Goal: Task Accomplishment & Management: Manage account settings

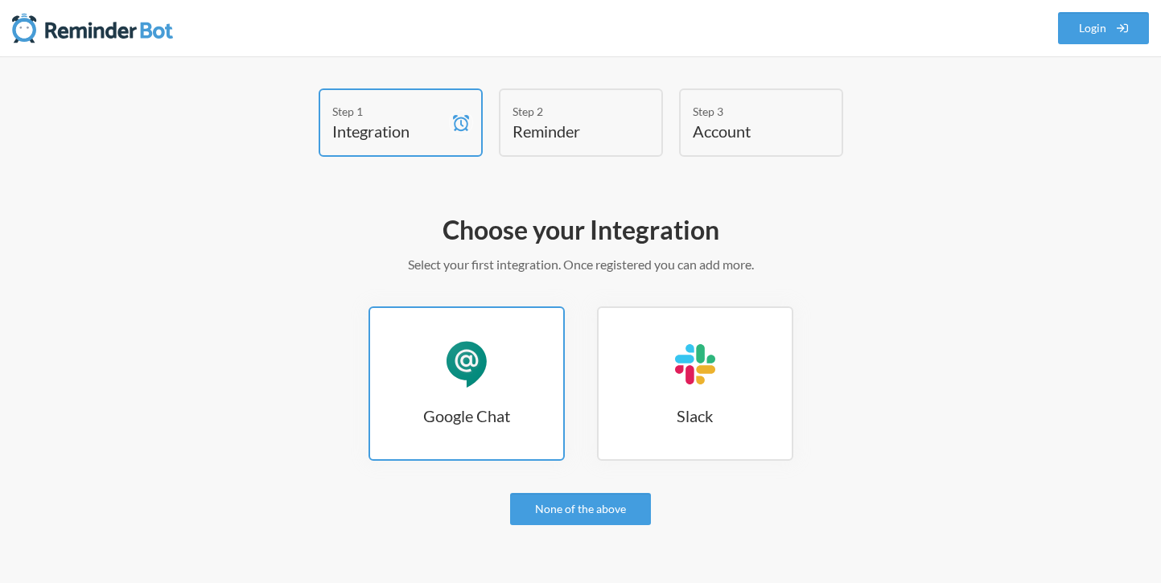
click at [486, 393] on link "Google Chat Google Chat" at bounding box center [466, 383] width 196 height 154
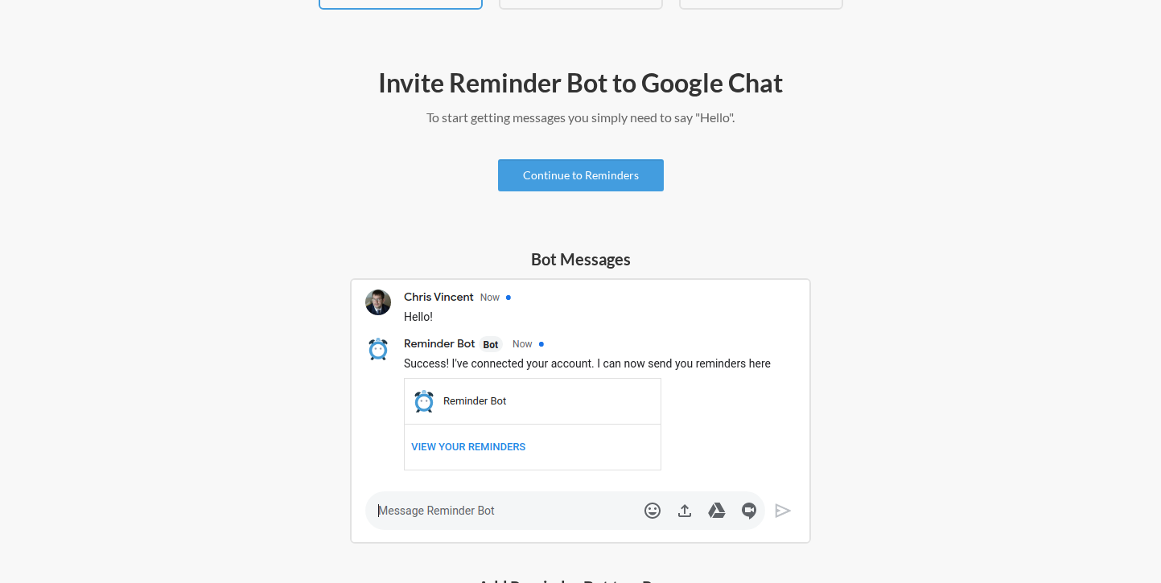
scroll to position [161, 0]
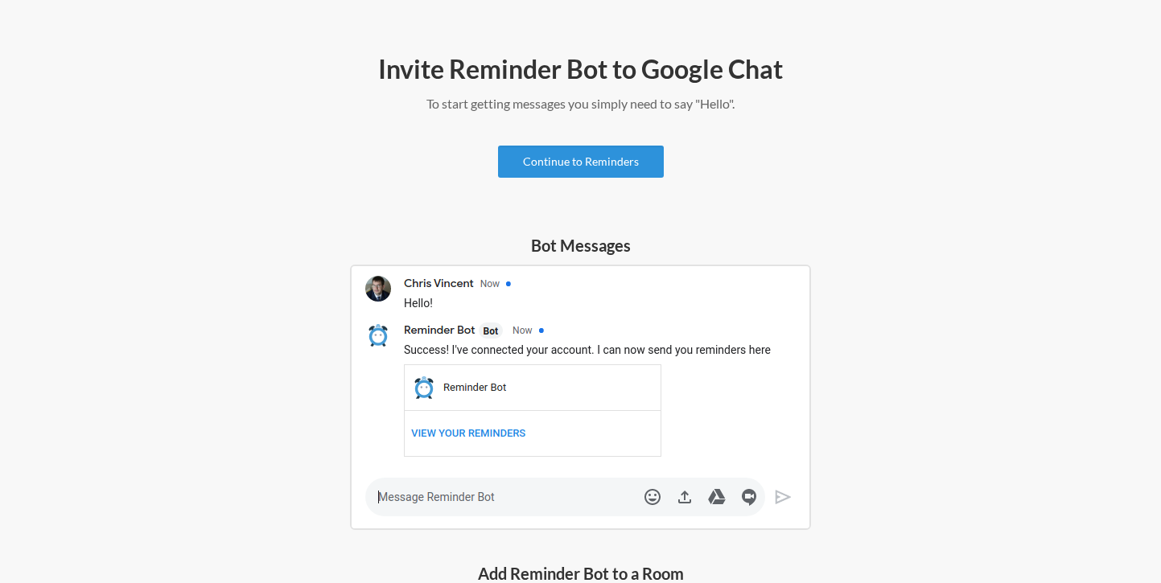
click at [588, 162] on link "Continue to Reminders" at bounding box center [581, 162] width 166 height 32
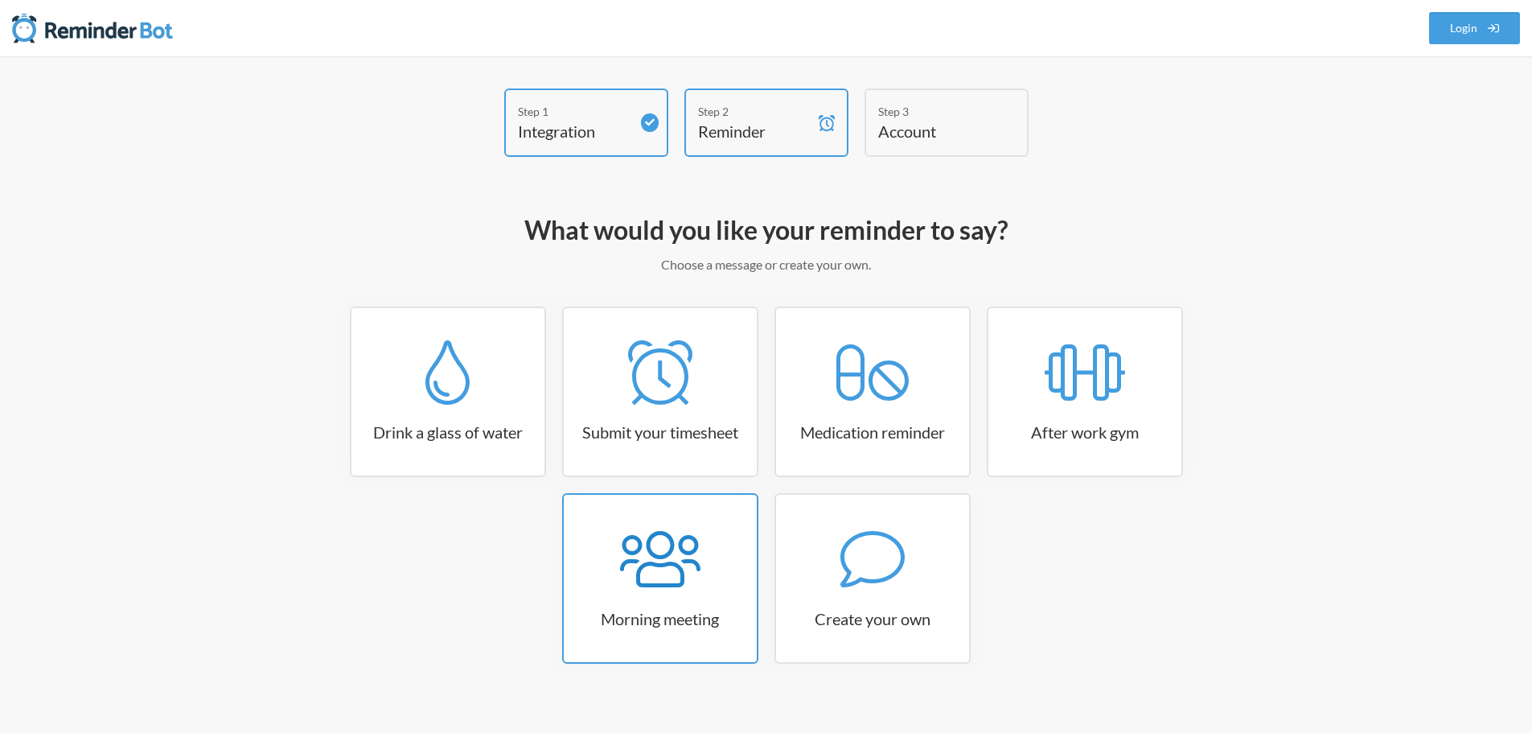
click at [686, 582] on link "Morning meeting" at bounding box center [660, 578] width 196 height 171
select select "08:30:00"
select select "true"
select select "09:45:00"
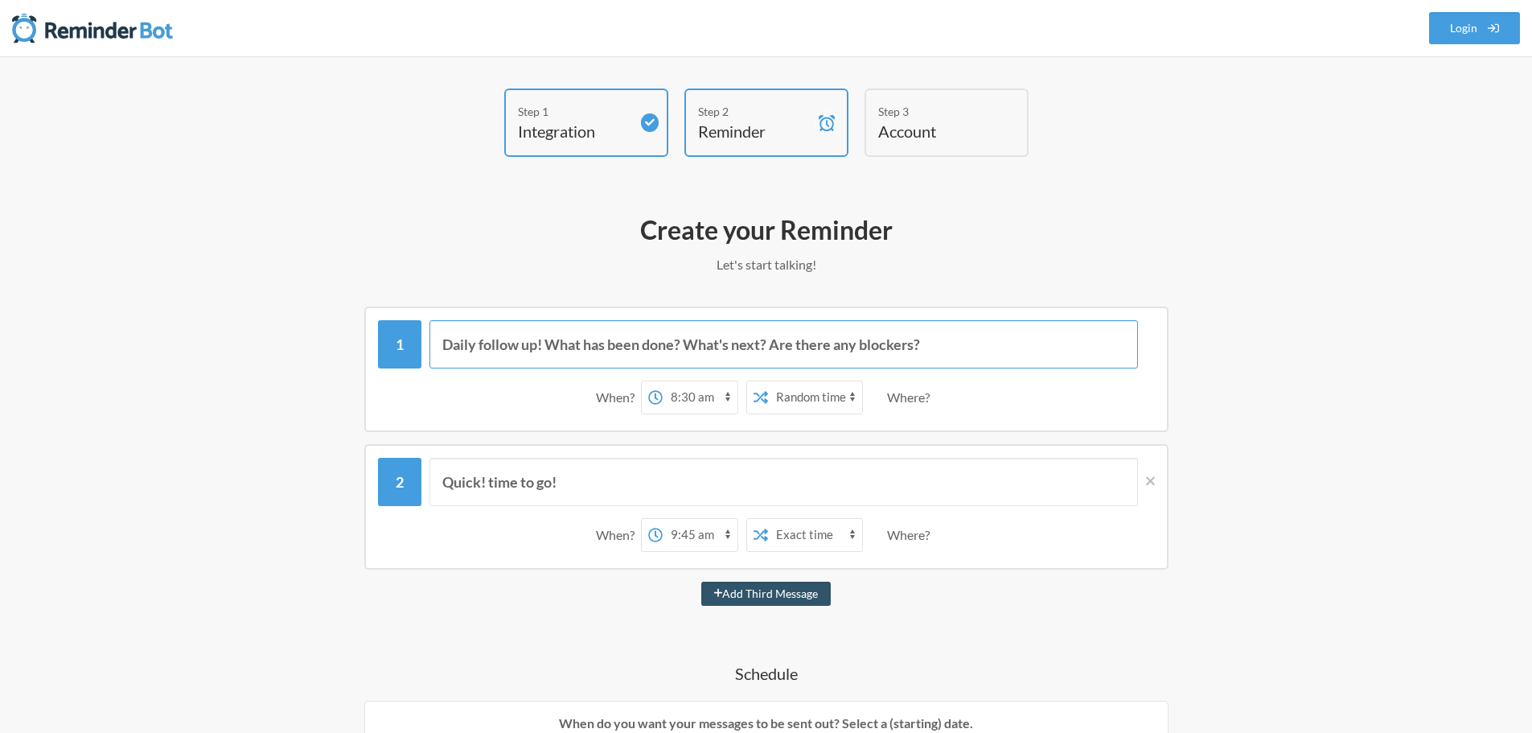
click at [523, 337] on input "Daily follow up! What has been done? What's next? Are there any blockers?" at bounding box center [784, 344] width 709 height 48
drag, startPoint x: 973, startPoint y: 349, endPoint x: 421, endPoint y: 337, distance: 552.8
click at [421, 337] on div "Daily follow up! What has been done? What's next? Are there any blockers?" at bounding box center [766, 344] width 777 height 48
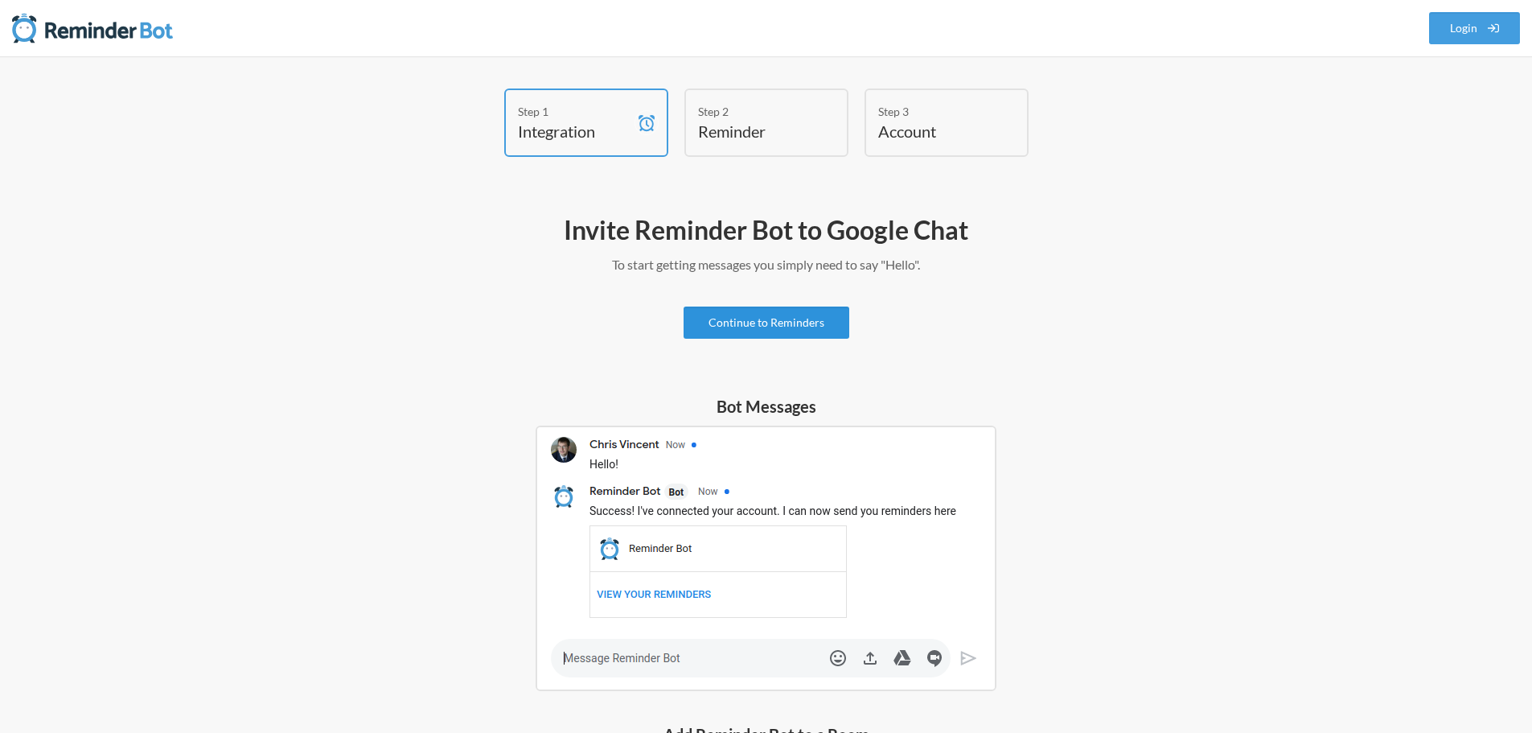
click at [763, 334] on link "Continue to Reminders" at bounding box center [767, 322] width 166 height 32
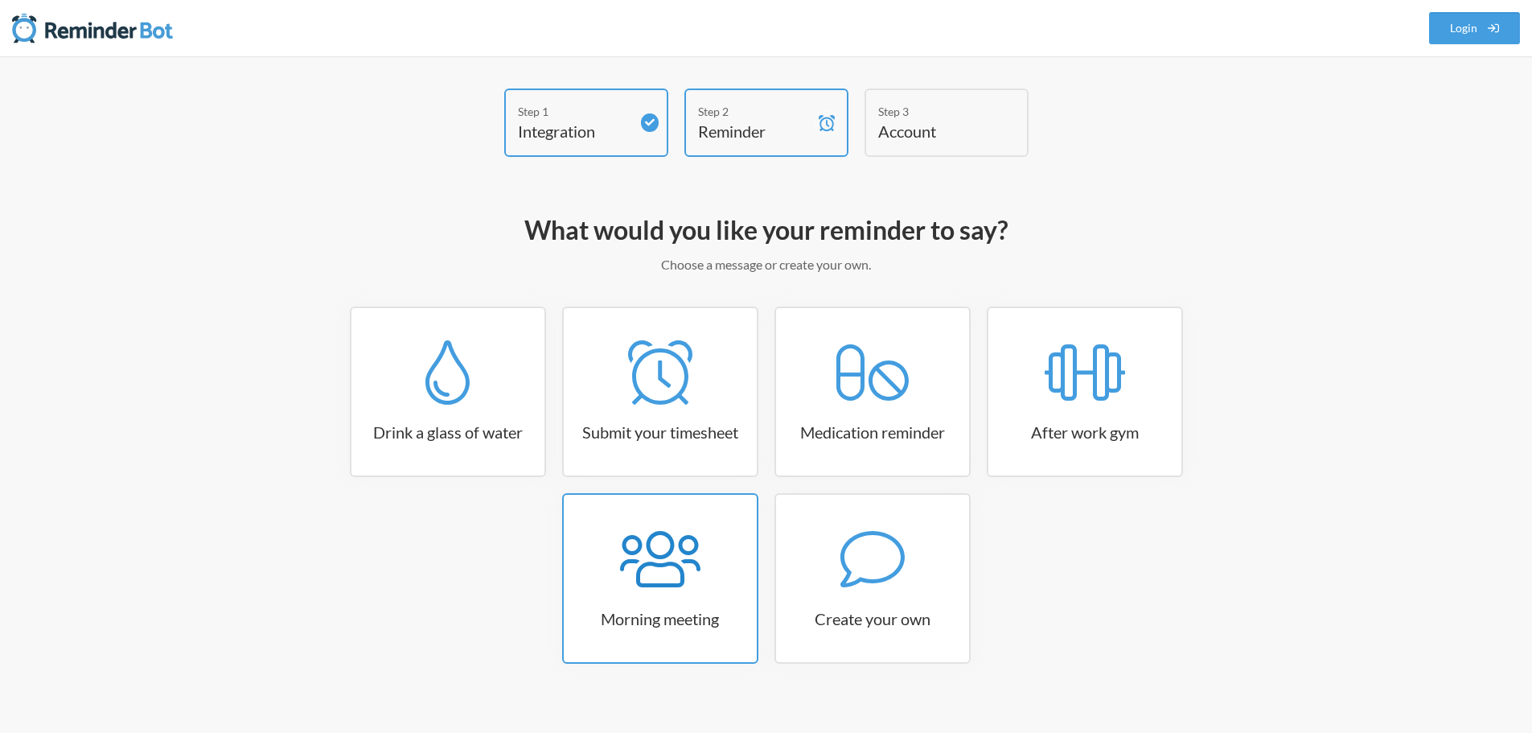
click at [672, 582] on h3 "Morning meeting" at bounding box center [660, 618] width 193 height 23
select select "08:30:00"
select select "true"
select select "09:45:00"
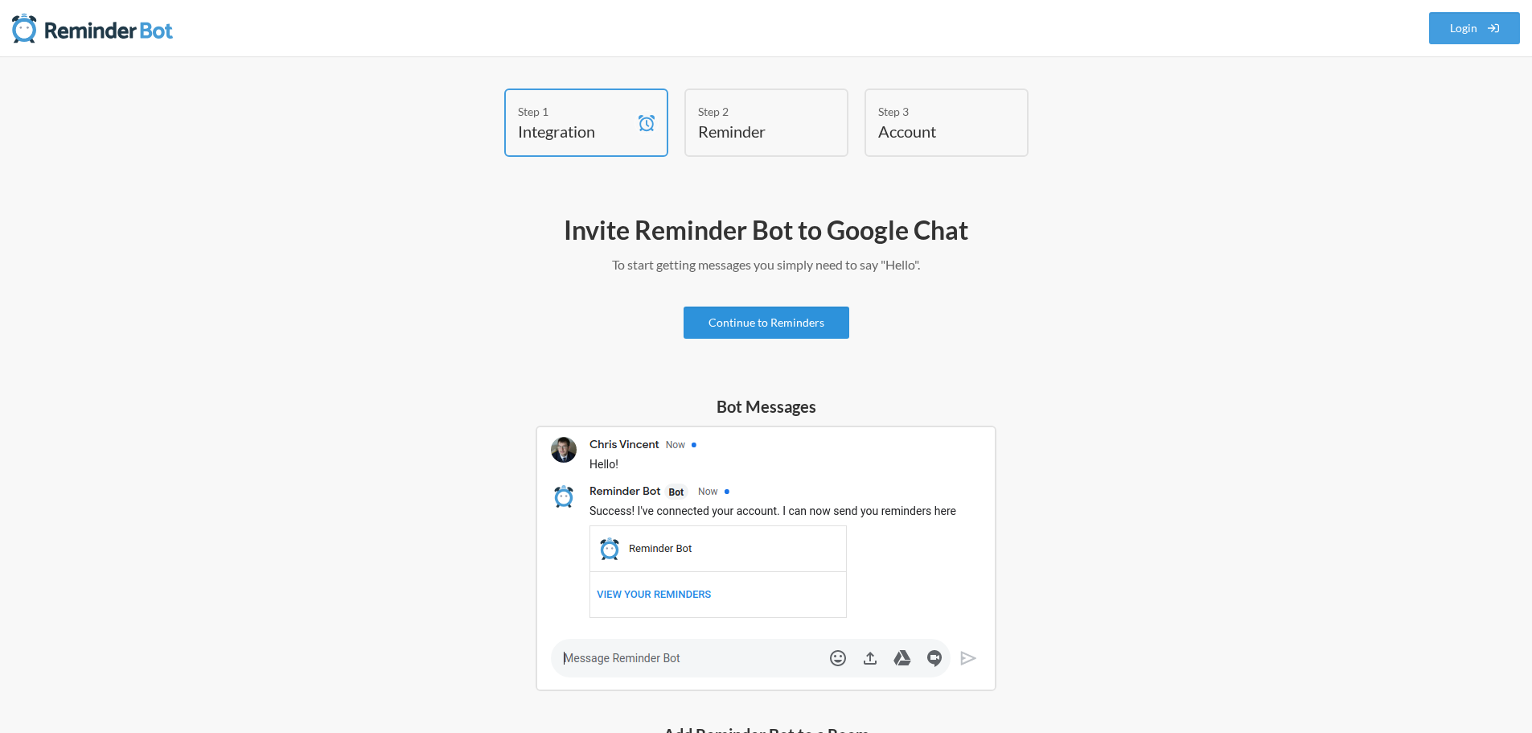
click at [746, 324] on link "Continue to Reminders" at bounding box center [767, 322] width 166 height 32
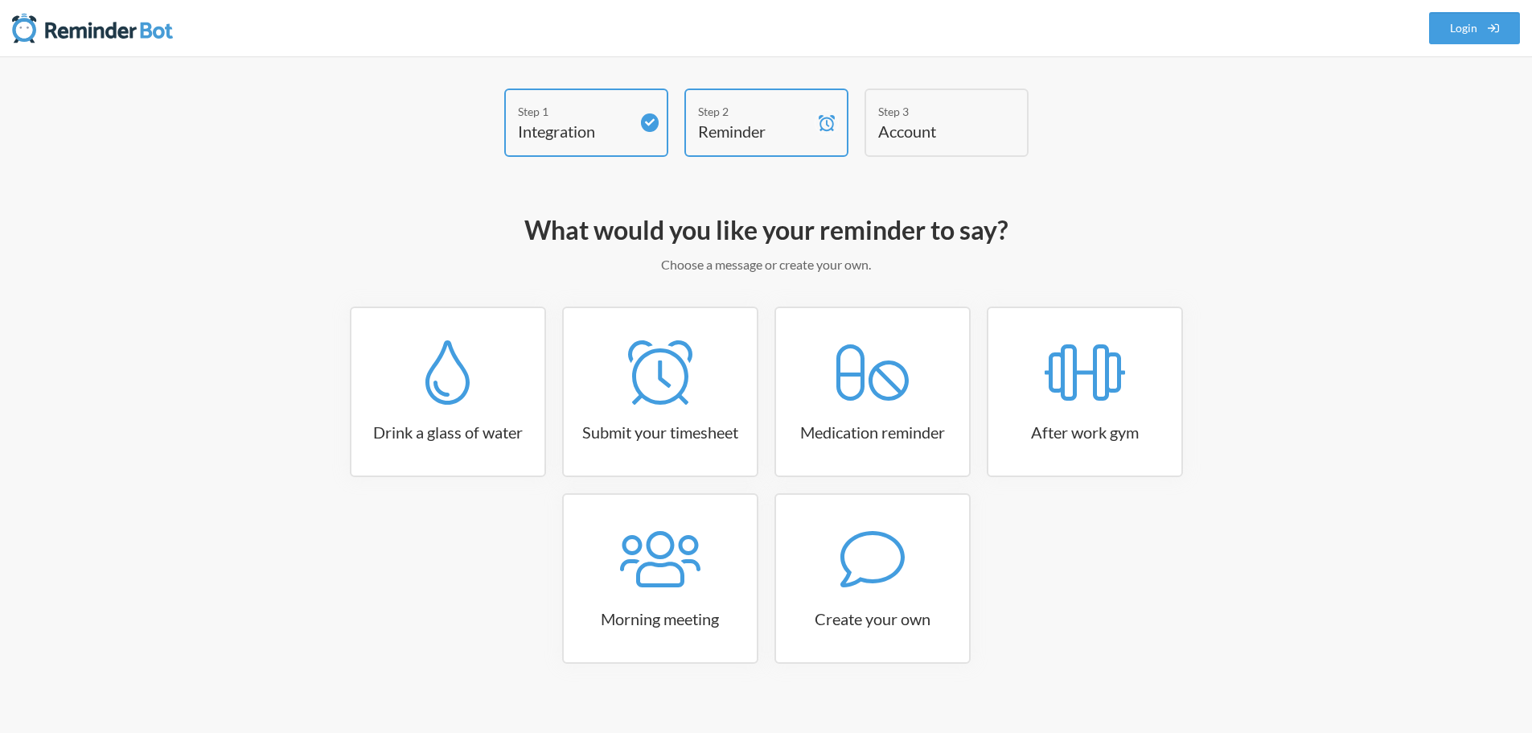
scroll to position [19, 0]
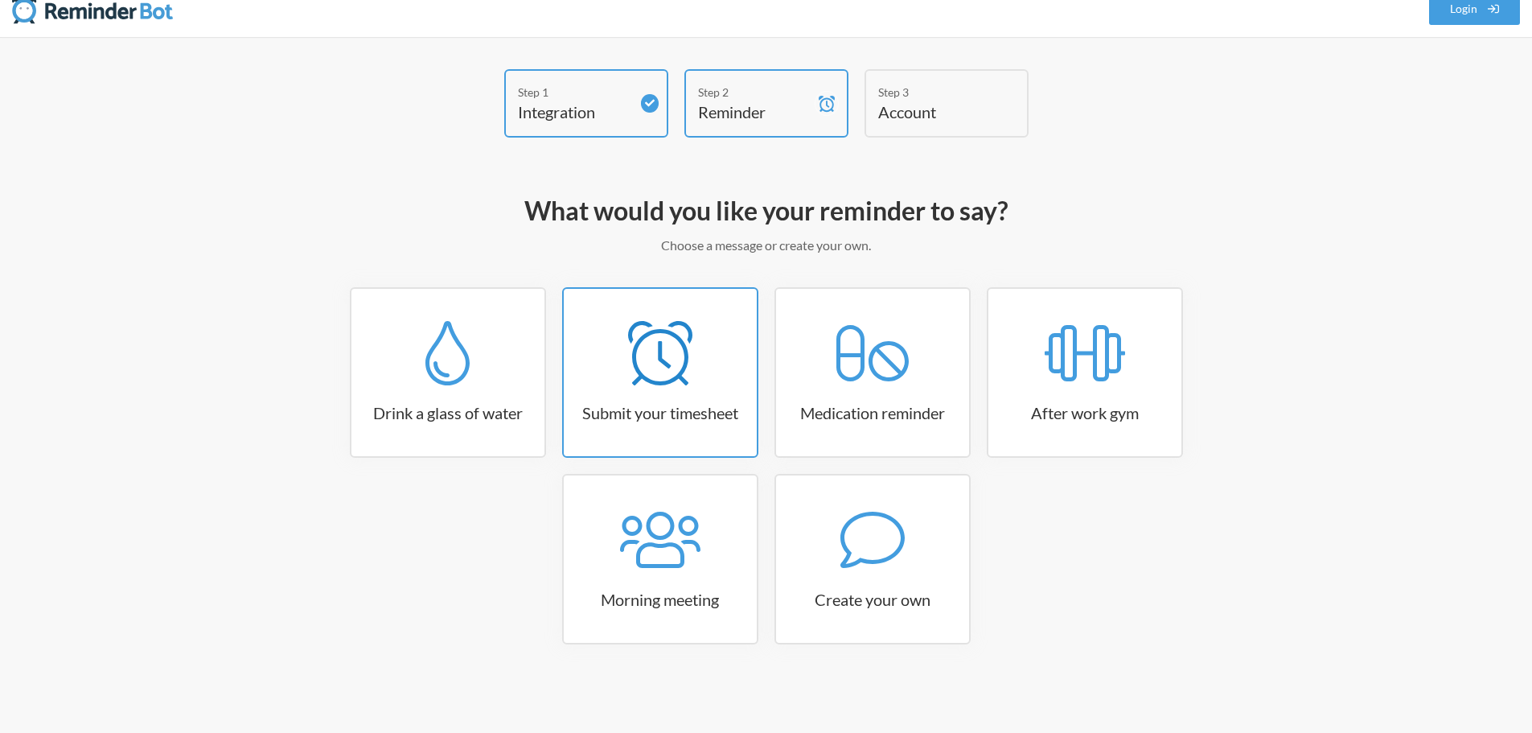
click at [693, 410] on h3 "Submit your timesheet" at bounding box center [660, 412] width 193 height 23
select select "15:30:00"
select select "true"
select select "16:30:00"
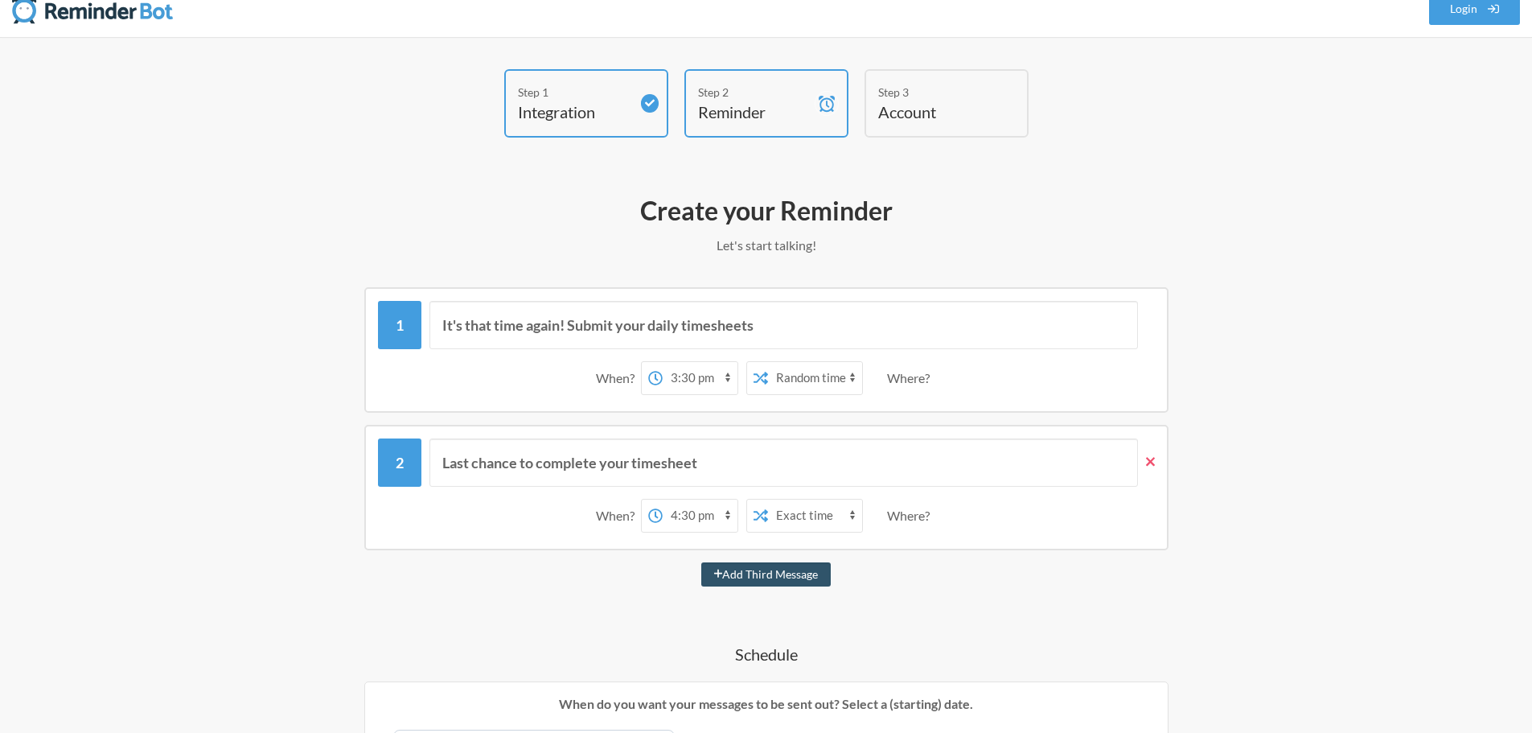
click at [1146, 463] on icon at bounding box center [1150, 461] width 9 height 14
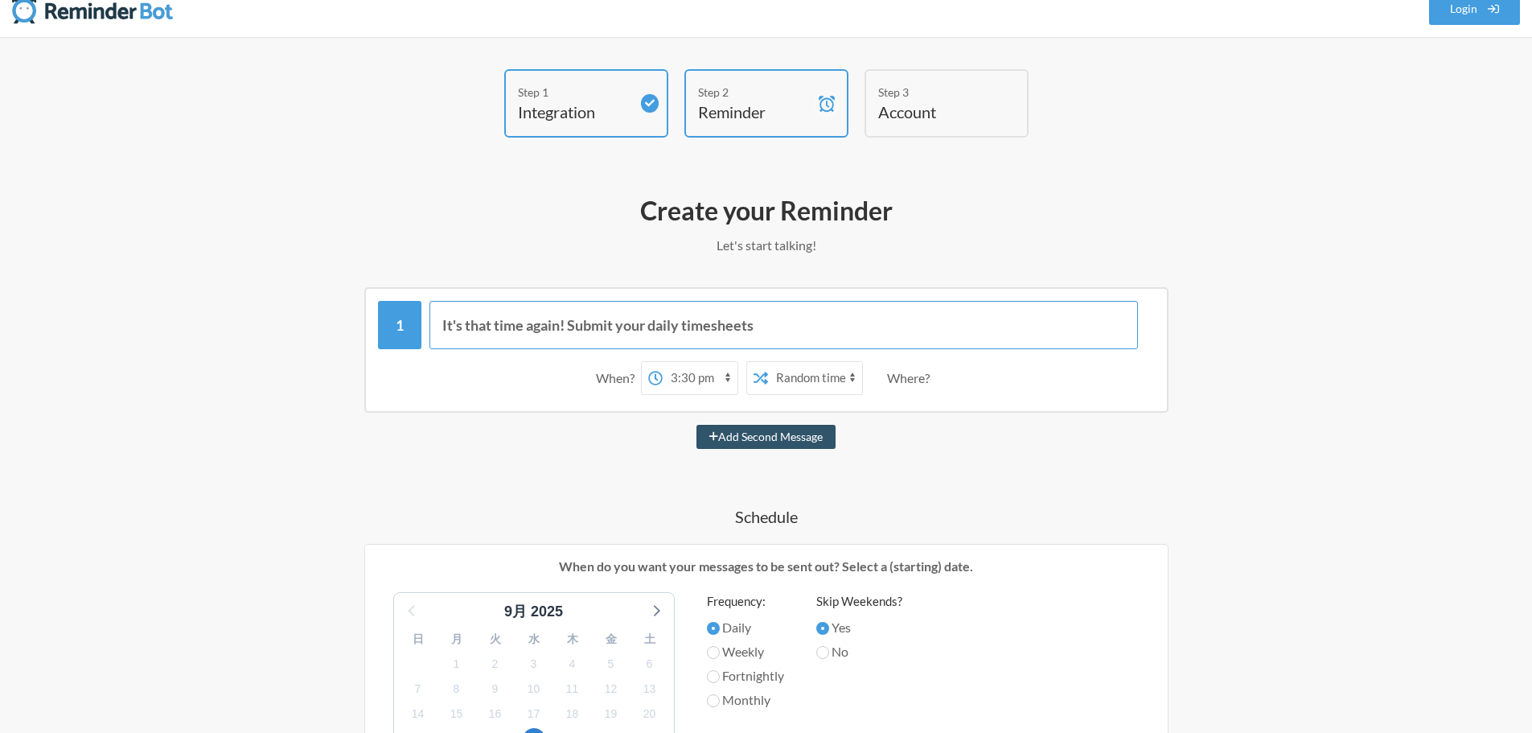
drag, startPoint x: 812, startPoint y: 331, endPoint x: 117, endPoint y: 289, distance: 695.5
click at [117, 289] on div "Step 1 Integration Step 2 Reminder Step 3 Account What would you like your remi…" at bounding box center [766, 629] width 1532 height 1184
paste input "メーン？"
type input "留守電は解除したか？メーン？"
click at [704, 379] on select "12:00 am 12:15 am 12:30 am 12:45 am 1:00 am 1:15 am 1:30 am 1:45 am 2:00 am 2:1…" at bounding box center [700, 378] width 75 height 32
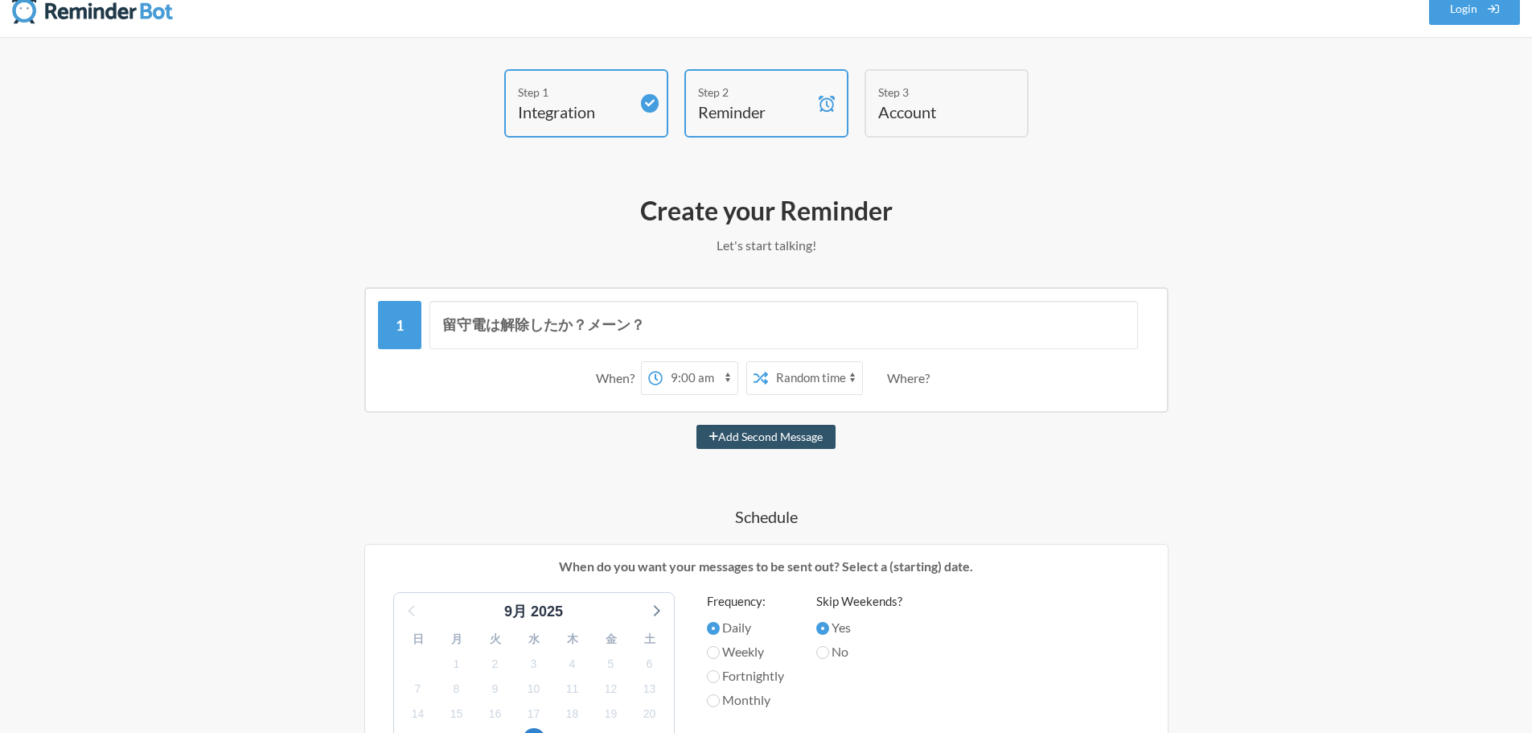
click at [663, 362] on select "12:00 am 12:15 am 12:30 am 12:45 am 1:00 am 1:15 am 1:30 am 1:45 am 2:00 am 2:1…" at bounding box center [700, 378] width 75 height 32
click at [689, 380] on select "12:00 am 12:15 am 12:30 am 12:45 am 1:00 am 1:15 am 1:30 am 1:45 am 2:00 am 2:1…" at bounding box center [700, 378] width 75 height 32
select select "09:30:00"
click at [663, 362] on select "12:00 am 12:15 am 12:30 am 12:45 am 1:00 am 1:15 am 1:30 am 1:45 am 2:00 am 2:1…" at bounding box center [700, 378] width 75 height 32
click at [817, 382] on select "Exact time Random time" at bounding box center [815, 378] width 94 height 32
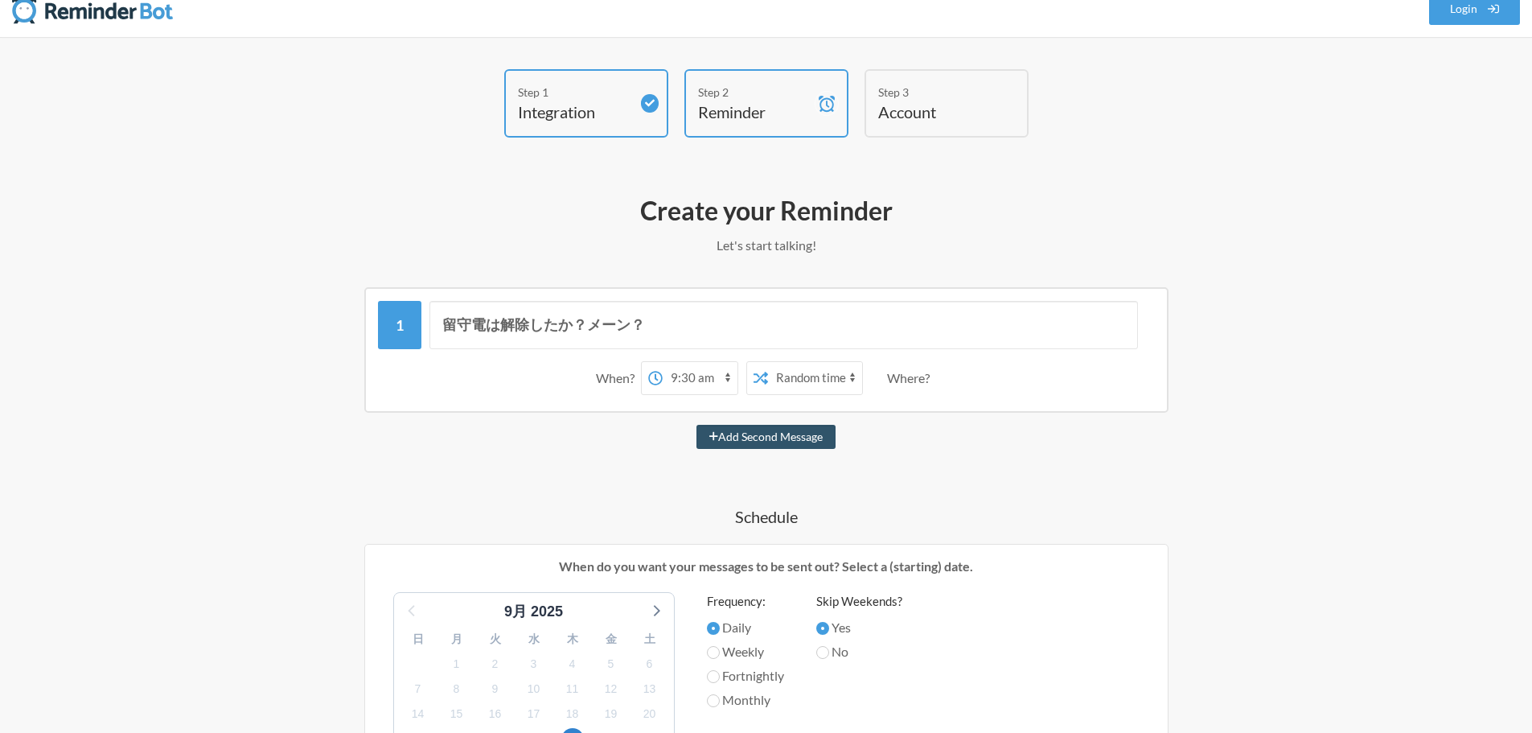
select select "false"
click at [768, 362] on select "Exact time Random time" at bounding box center [815, 378] width 94 height 32
click at [927, 433] on div "Add Second Message" at bounding box center [766, 437] width 933 height 24
click at [921, 451] on div "留守電は解除したか？メーン？ When? 12:00 am 12:15 am 12:30 am 12:45 am 1:00 am 1:15 am 1:30 a…" at bounding box center [766, 733] width 933 height 893
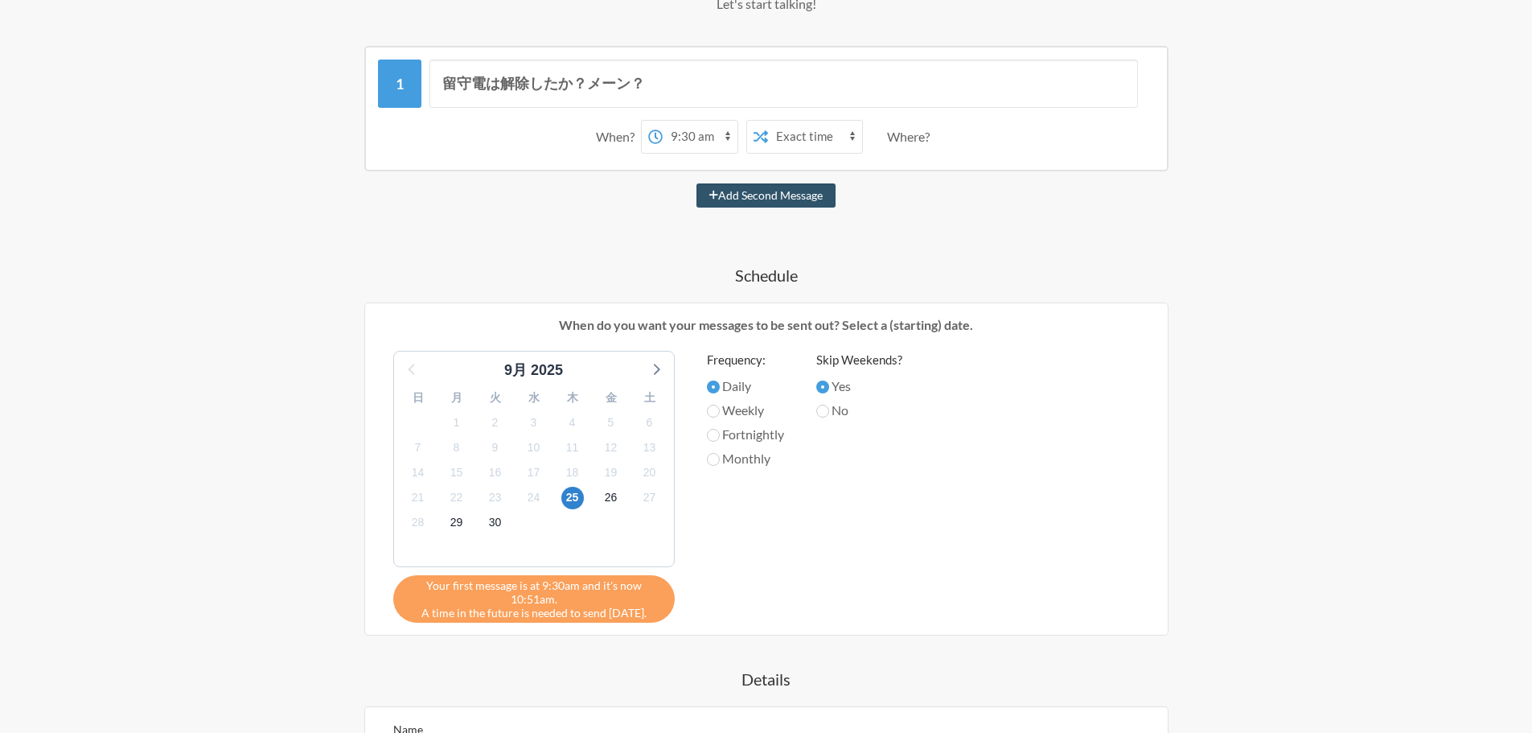
scroll to position [341, 0]
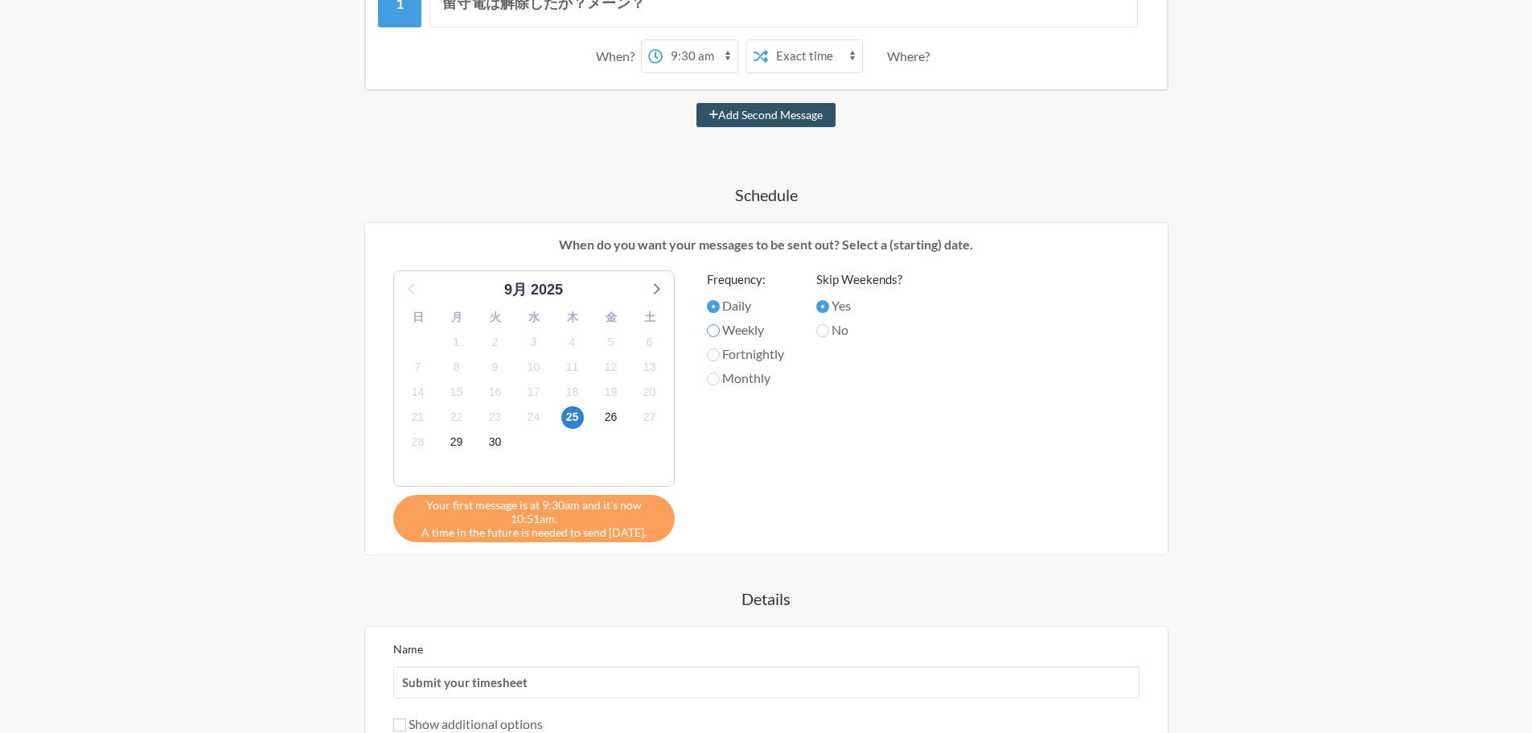
click at [712, 331] on input "Weekly" at bounding box center [713, 330] width 13 height 13
radio input "true"
click at [611, 420] on span "26" at bounding box center [611, 417] width 23 height 23
click at [575, 422] on span "25" at bounding box center [572, 417] width 23 height 23
click at [528, 424] on span "24" at bounding box center [534, 417] width 23 height 23
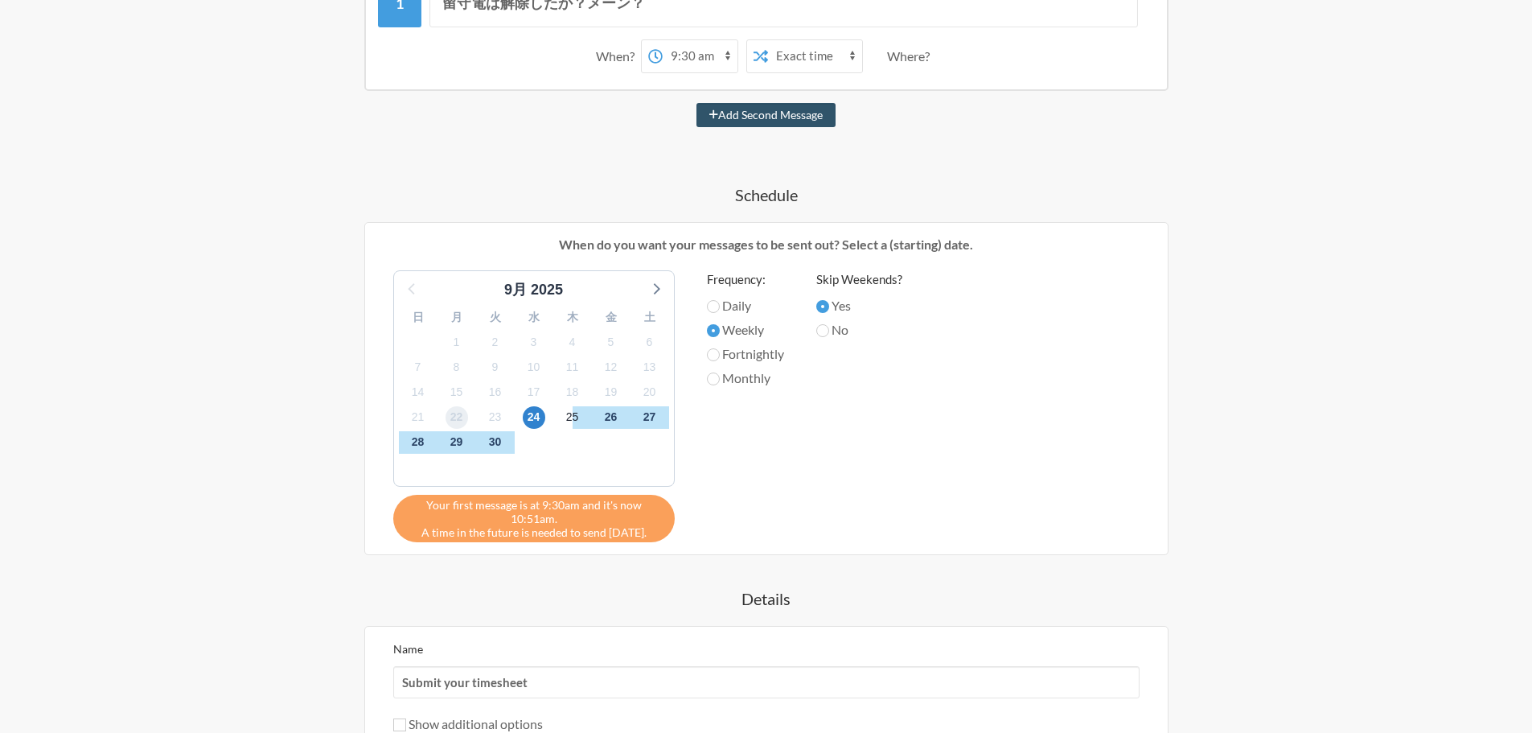
click at [458, 416] on span "22" at bounding box center [457, 417] width 23 height 23
click at [452, 413] on span "22" at bounding box center [457, 417] width 23 height 23
click at [713, 305] on input "Daily" at bounding box center [713, 306] width 13 height 13
radio input "true"
click at [464, 423] on span "22" at bounding box center [457, 417] width 23 height 23
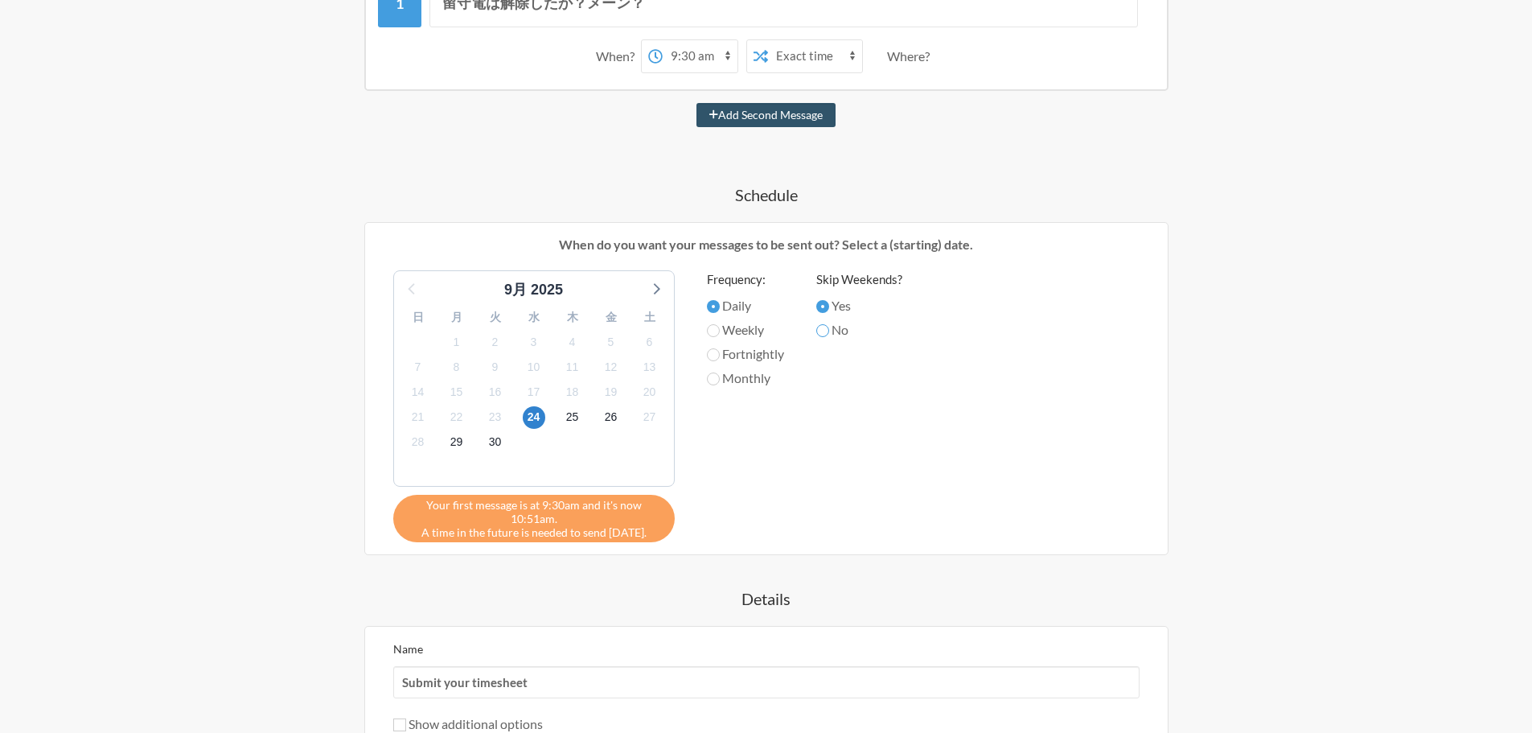
click at [826, 330] on input "No" at bounding box center [822, 330] width 13 height 13
radio input "true"
click at [829, 307] on input "Yes" at bounding box center [822, 306] width 13 height 13
radio input "true"
click at [829, 332] on input "No" at bounding box center [822, 330] width 13 height 13
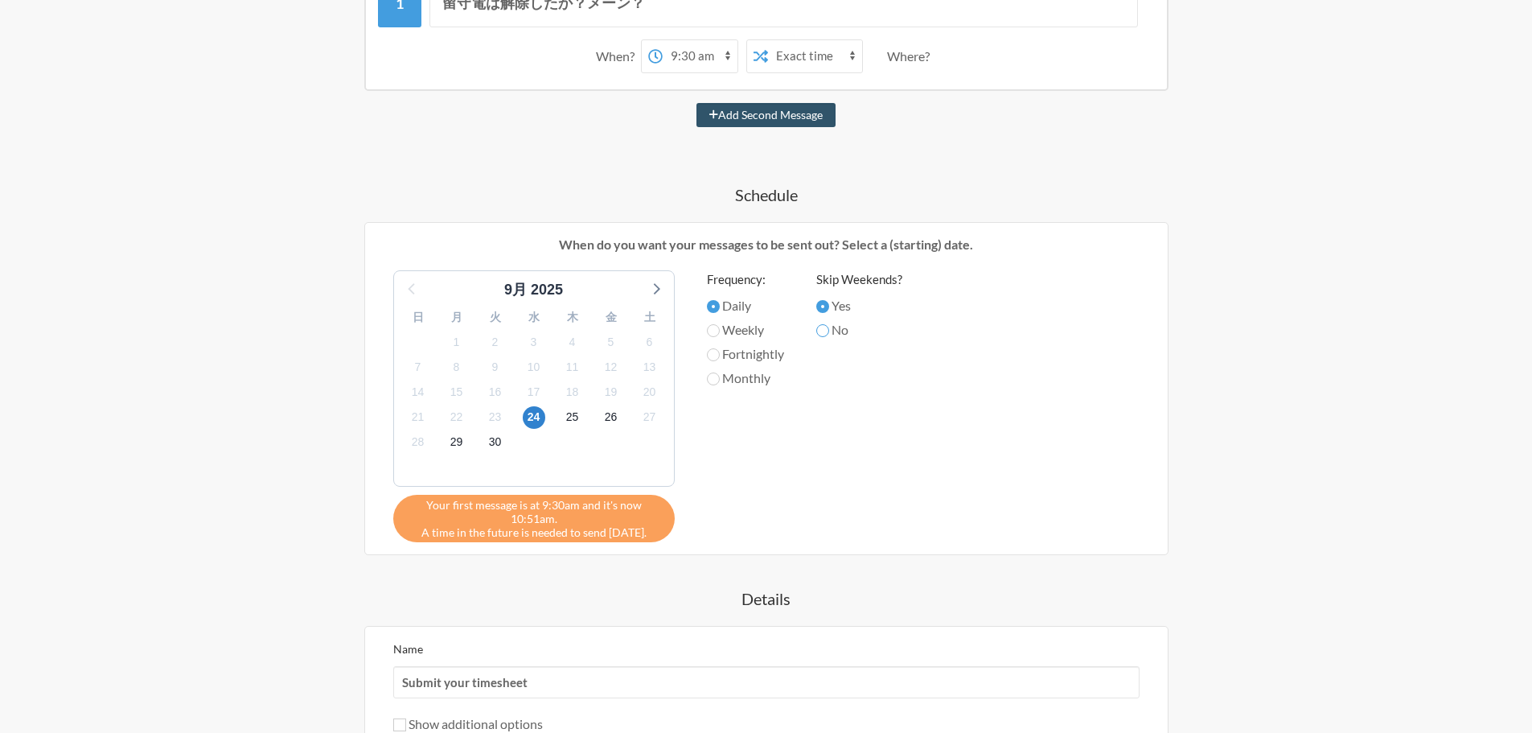
radio input "true"
click at [829, 308] on input "Yes" at bounding box center [822, 306] width 13 height 13
radio input "true"
click at [709, 327] on input "Weekly" at bounding box center [713, 330] width 13 height 13
radio input "true"
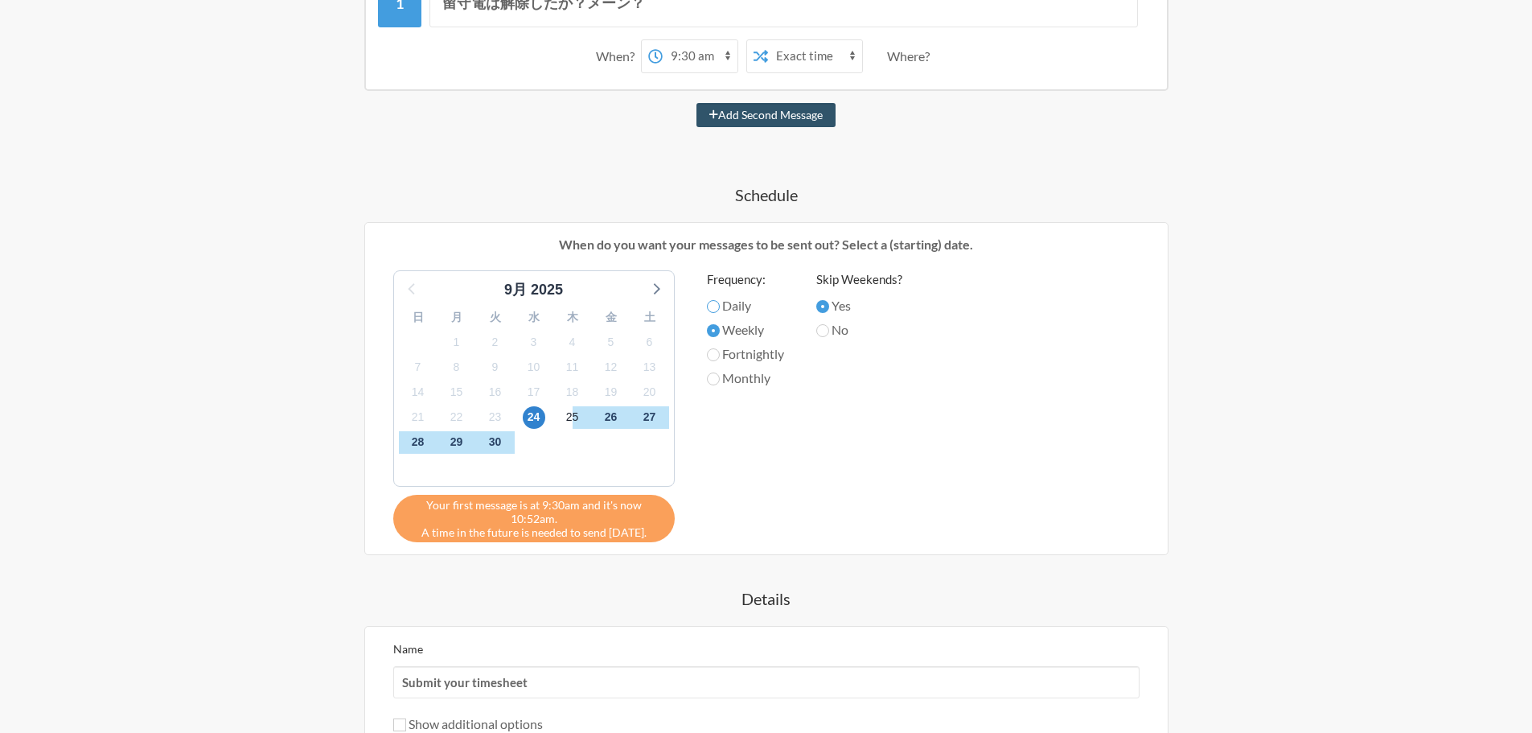
click at [711, 310] on input "Daily" at bounding box center [713, 306] width 13 height 13
radio input "true"
click at [558, 417] on div "25" at bounding box center [572, 417] width 39 height 25
click at [565, 419] on span "25" at bounding box center [572, 417] width 23 height 23
click at [536, 422] on span "24" at bounding box center [534, 417] width 23 height 23
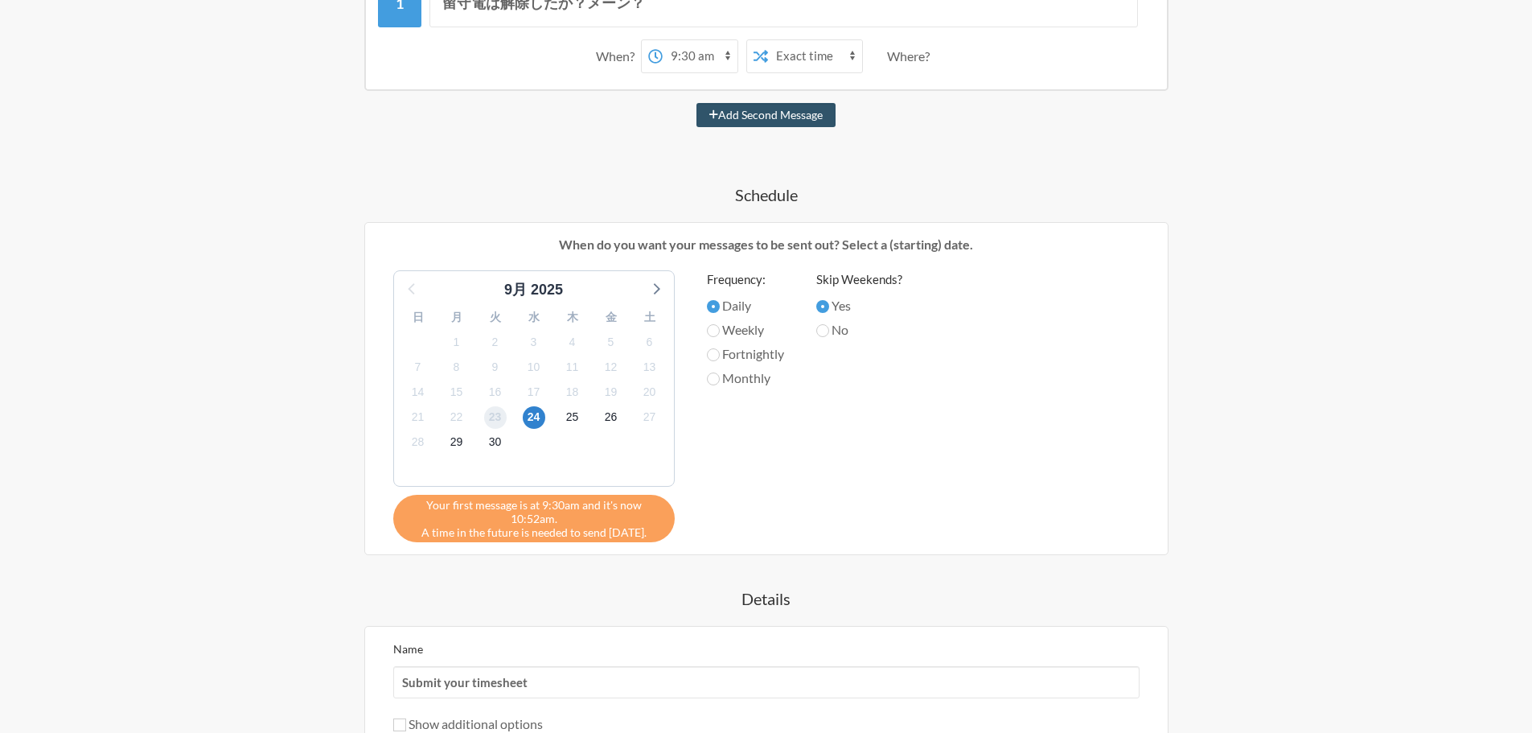
click at [494, 422] on span "23" at bounding box center [495, 417] width 23 height 23
click at [455, 423] on span "22" at bounding box center [457, 417] width 23 height 23
click at [825, 335] on input "No" at bounding box center [822, 330] width 13 height 13
radio input "true"
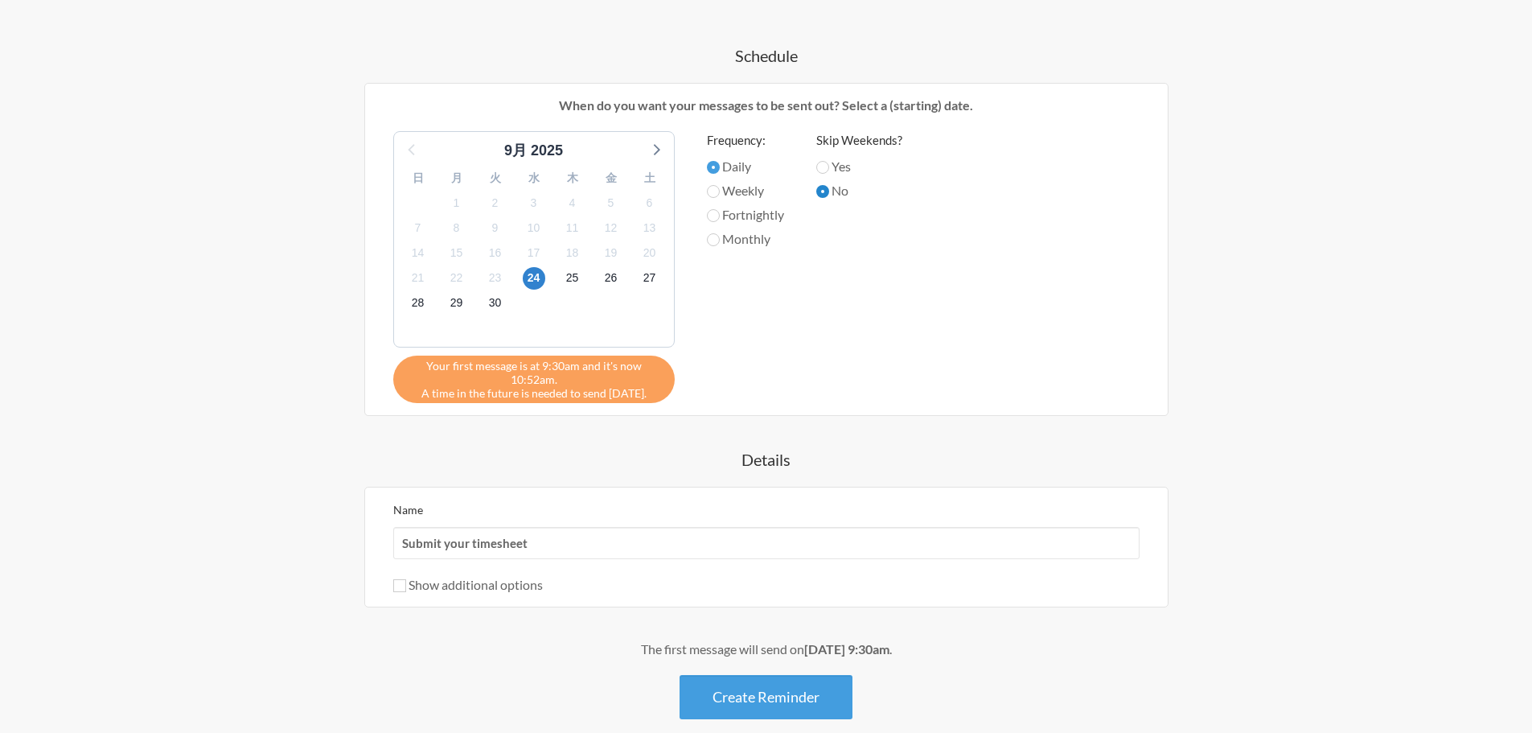
scroll to position [502, 0]
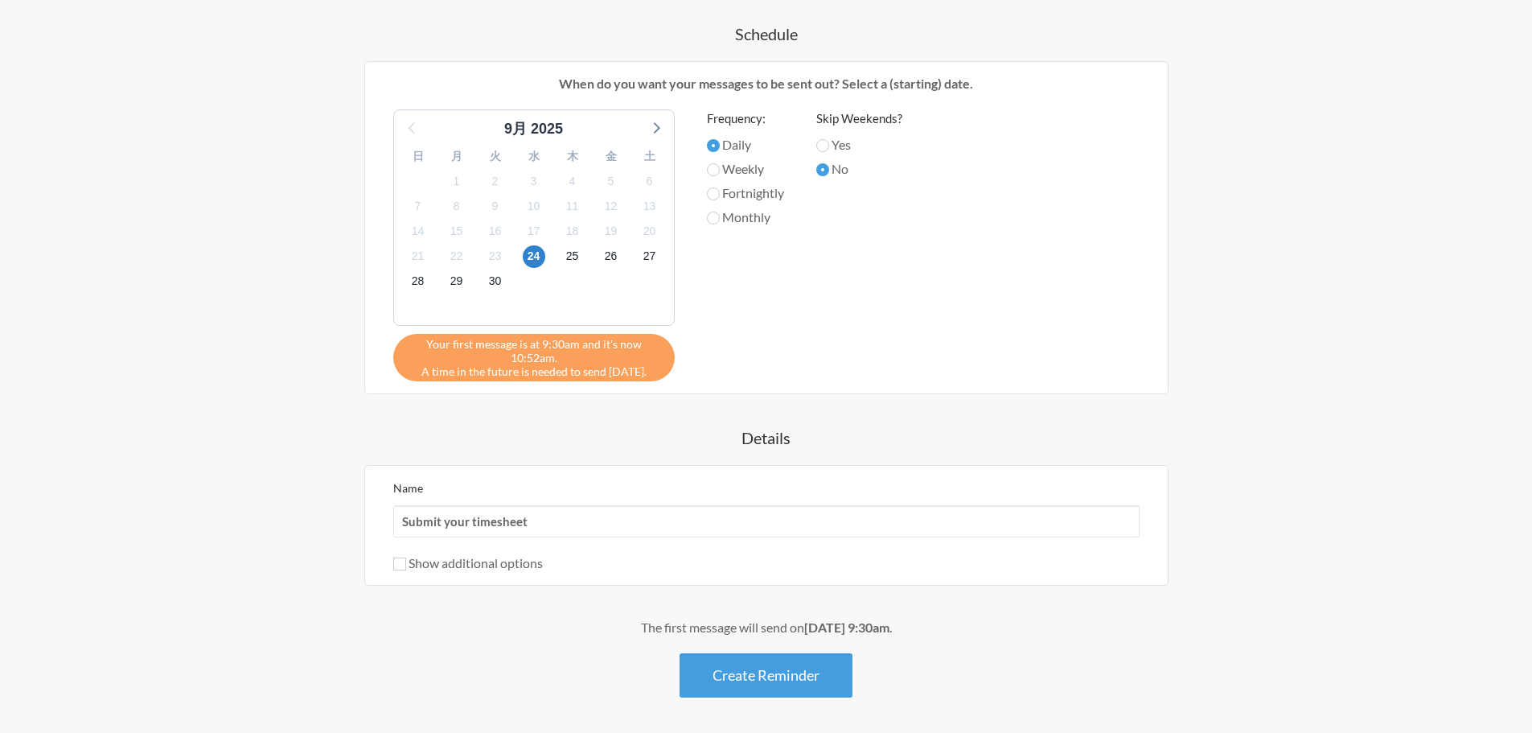
click at [760, 448] on h4 "Details" at bounding box center [766, 437] width 933 height 23
drag, startPoint x: 553, startPoint y: 528, endPoint x: 208, endPoint y: 504, distance: 345.2
click at [208, 504] on div "Step 1 Integration Step 2 Reminder Step 3 Account What would you like your remi…" at bounding box center [766, 174] width 1532 height 1240
click at [570, 516] on input "Submit your timesheet" at bounding box center [766, 521] width 746 height 32
drag, startPoint x: 570, startPoint y: 516, endPoint x: 253, endPoint y: 530, distance: 317.2
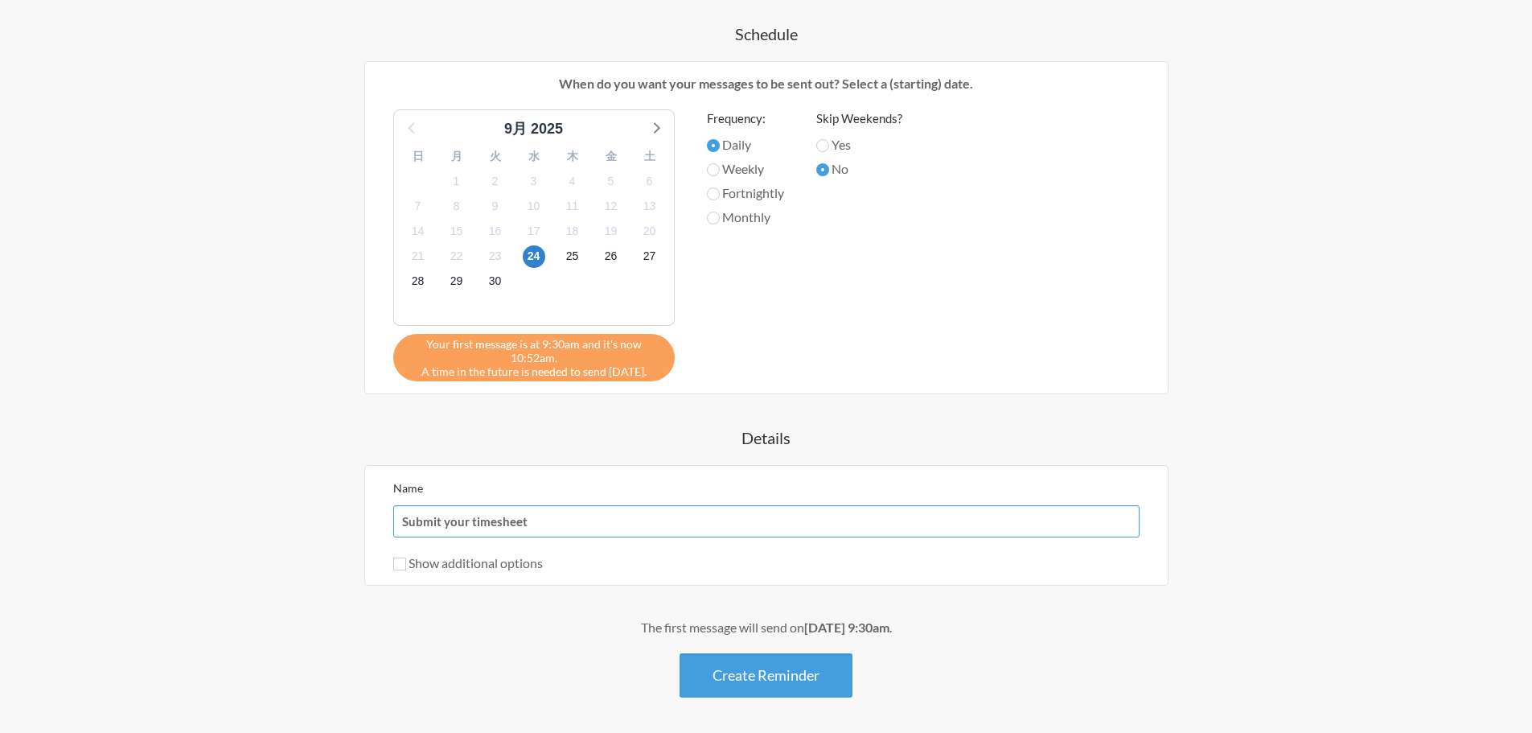
click at [253, 525] on div "Step 1 Integration Step 2 Reminder Step 3 Account What would you like your remi…" at bounding box center [767, 174] width 1030 height 1175
type input "解除くん"
click at [393, 565] on input "Show additional options" at bounding box center [399, 563] width 13 height 13
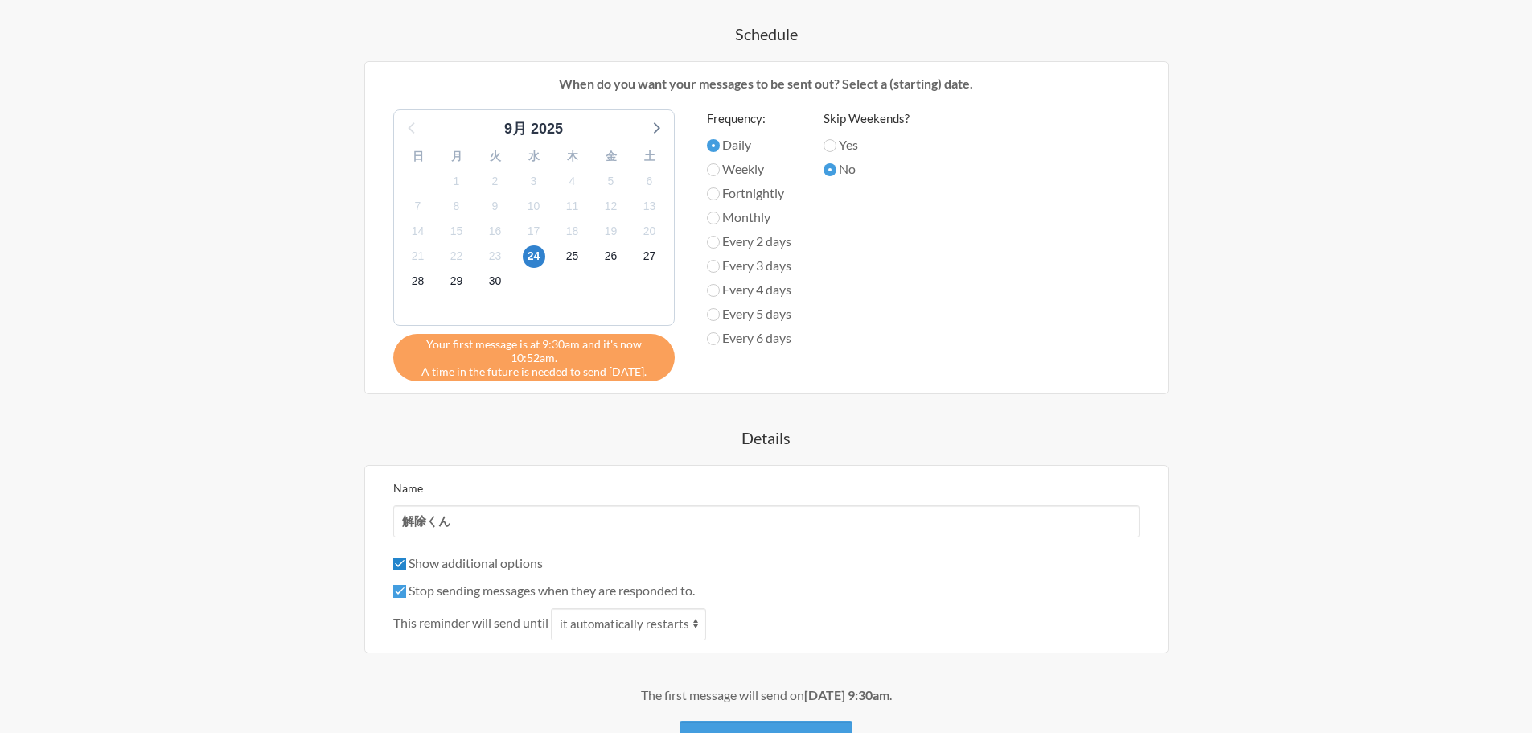
click at [396, 566] on input "Show additional options" at bounding box center [399, 563] width 13 height 13
checkbox input "false"
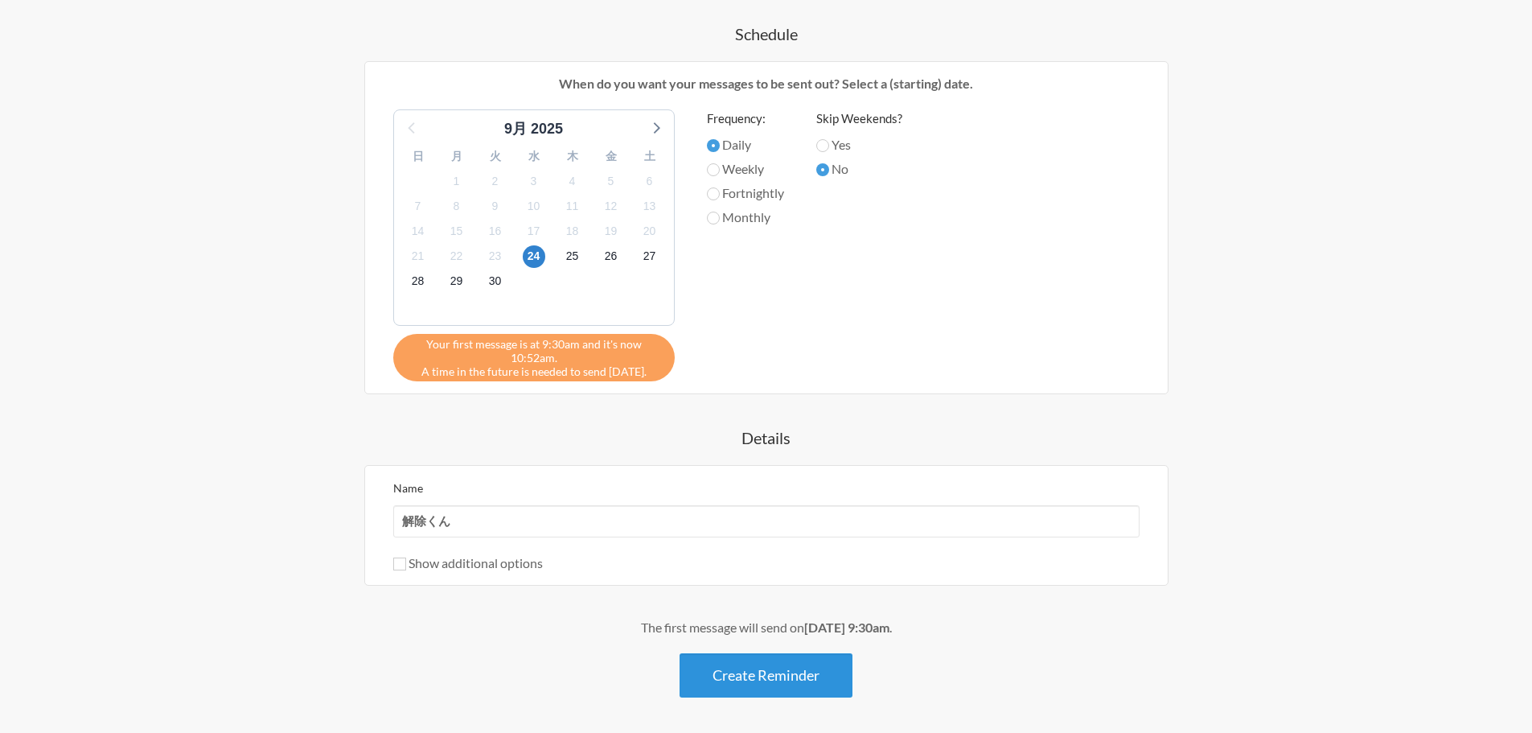
click at [726, 582] on button "Create Reminder" at bounding box center [766, 675] width 173 height 44
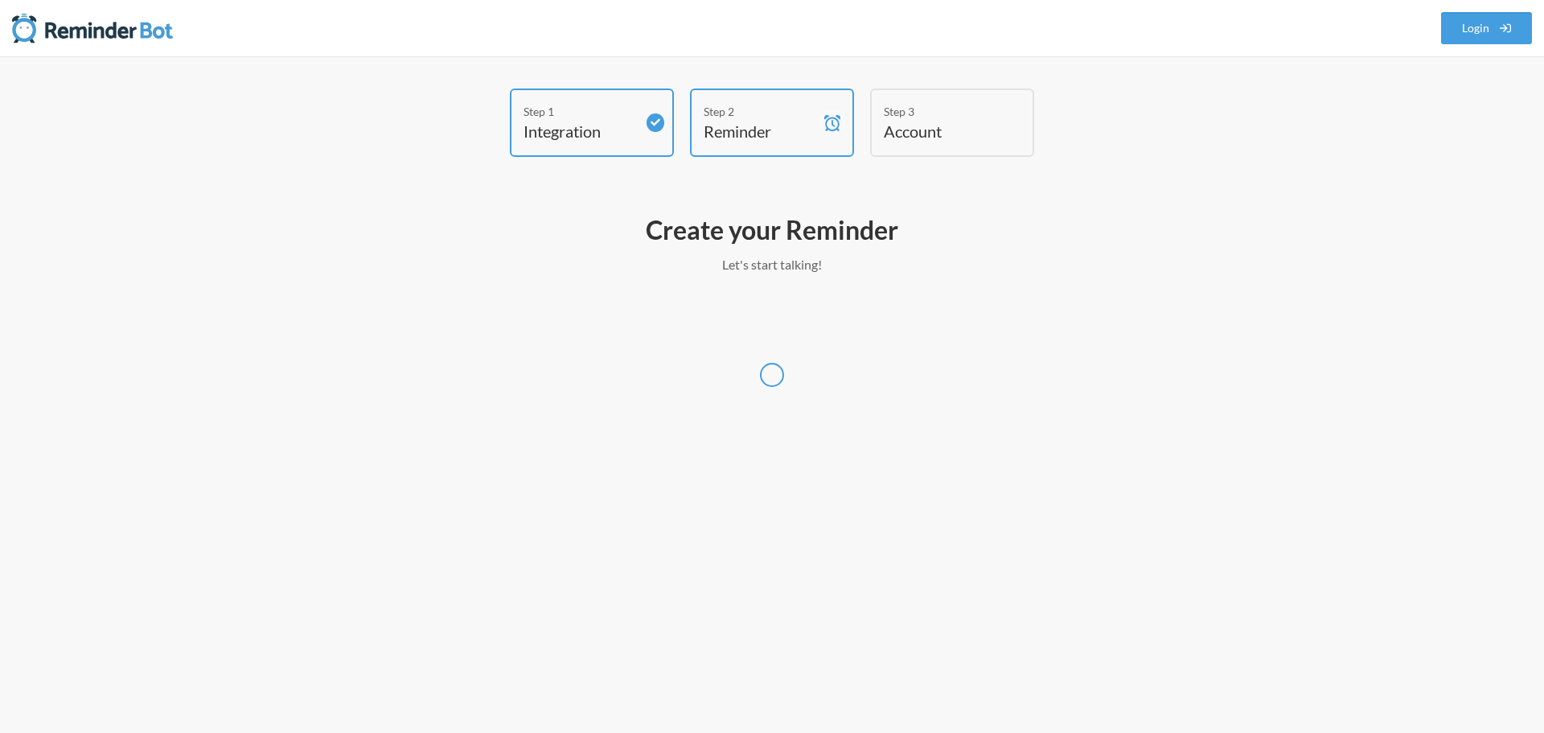
select select "[GEOGRAPHIC_DATA]/[GEOGRAPHIC_DATA]"
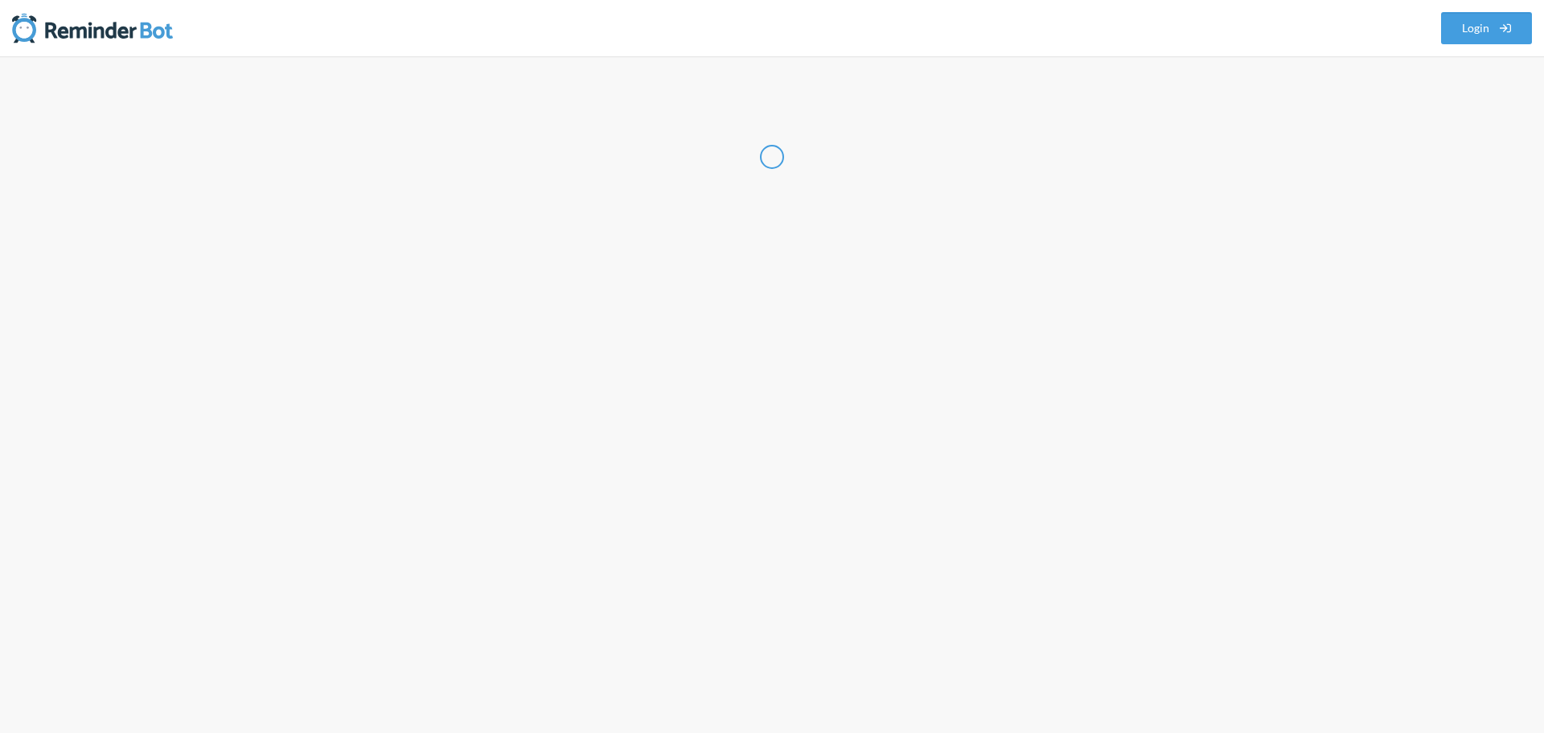
select select "JP"
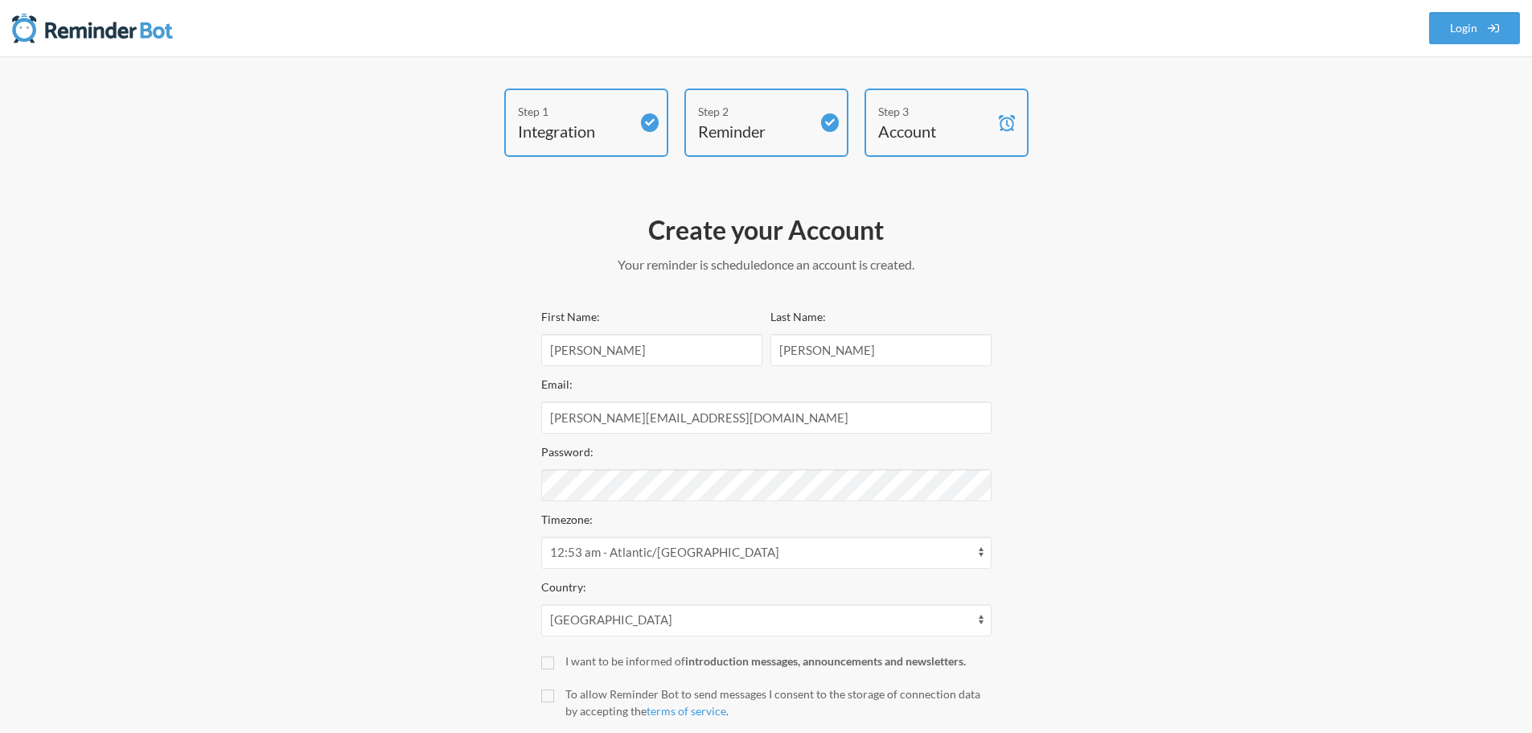
click at [1138, 529] on div "Step 1 Integration Step 2 Reminder Step 3 Account Create your Account Your remi…" at bounding box center [766, 445] width 965 height 715
click at [726, 467] on div "Password:" at bounding box center [766, 472] width 450 height 60
click at [737, 511] on div "Timezone: 12:53 am - Atlantic/[GEOGRAPHIC_DATA] 10:38 am - [GEOGRAPHIC_DATA]/[G…" at bounding box center [766, 539] width 450 height 60
click at [373, 475] on div "Step 1 Integration Step 2 Reminder Step 3 Account Create your Account Your remi…" at bounding box center [766, 445] width 965 height 715
drag, startPoint x: 1178, startPoint y: 489, endPoint x: 1186, endPoint y: 512, distance: 24.4
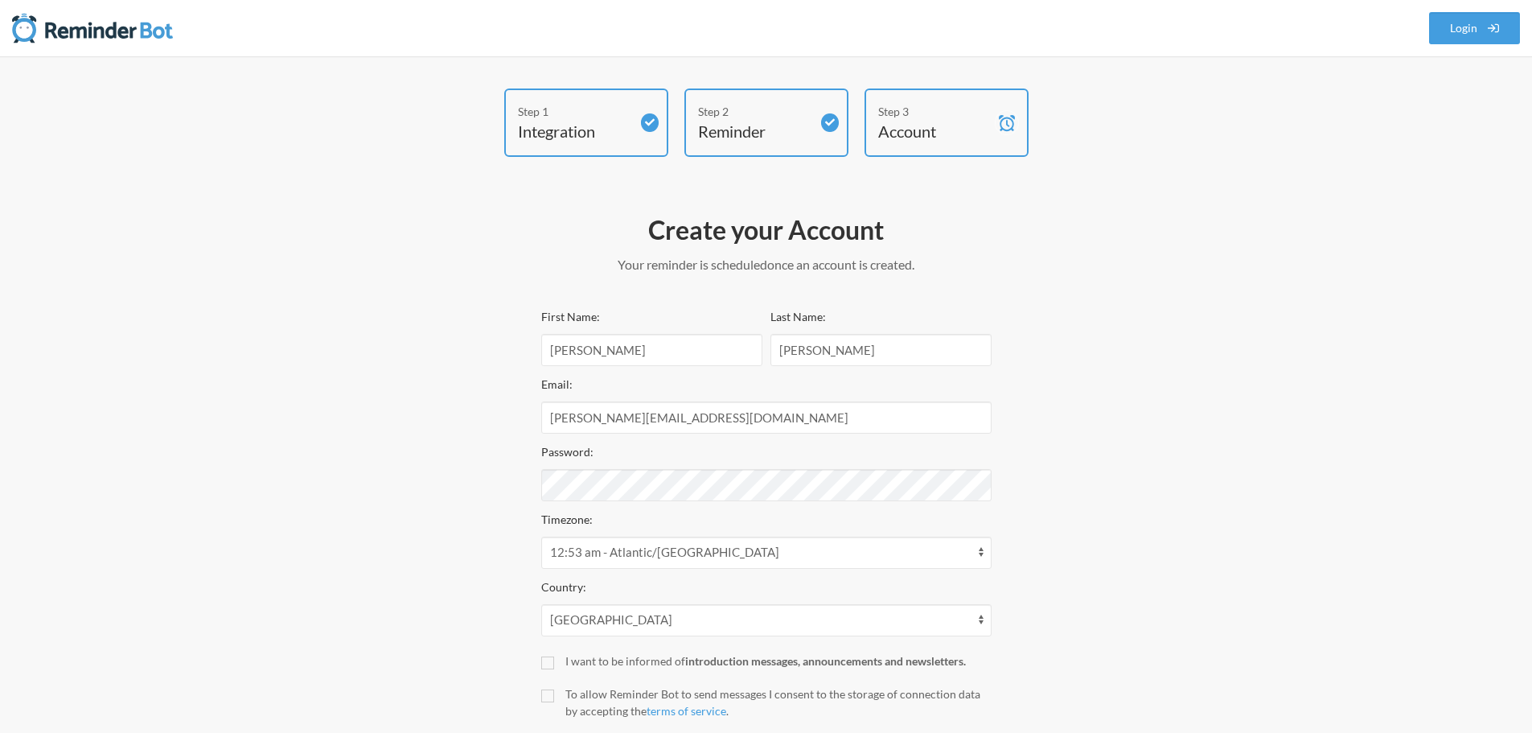
click at [1172, 489] on div "Step 1 Integration Step 2 Reminder Step 3 Account Create your Account Your remi…" at bounding box center [766, 445] width 965 height 715
click at [1102, 533] on div "Step 1 Integration Step 2 Reminder Step 3 Account Create your Account Your remi…" at bounding box center [766, 445] width 965 height 715
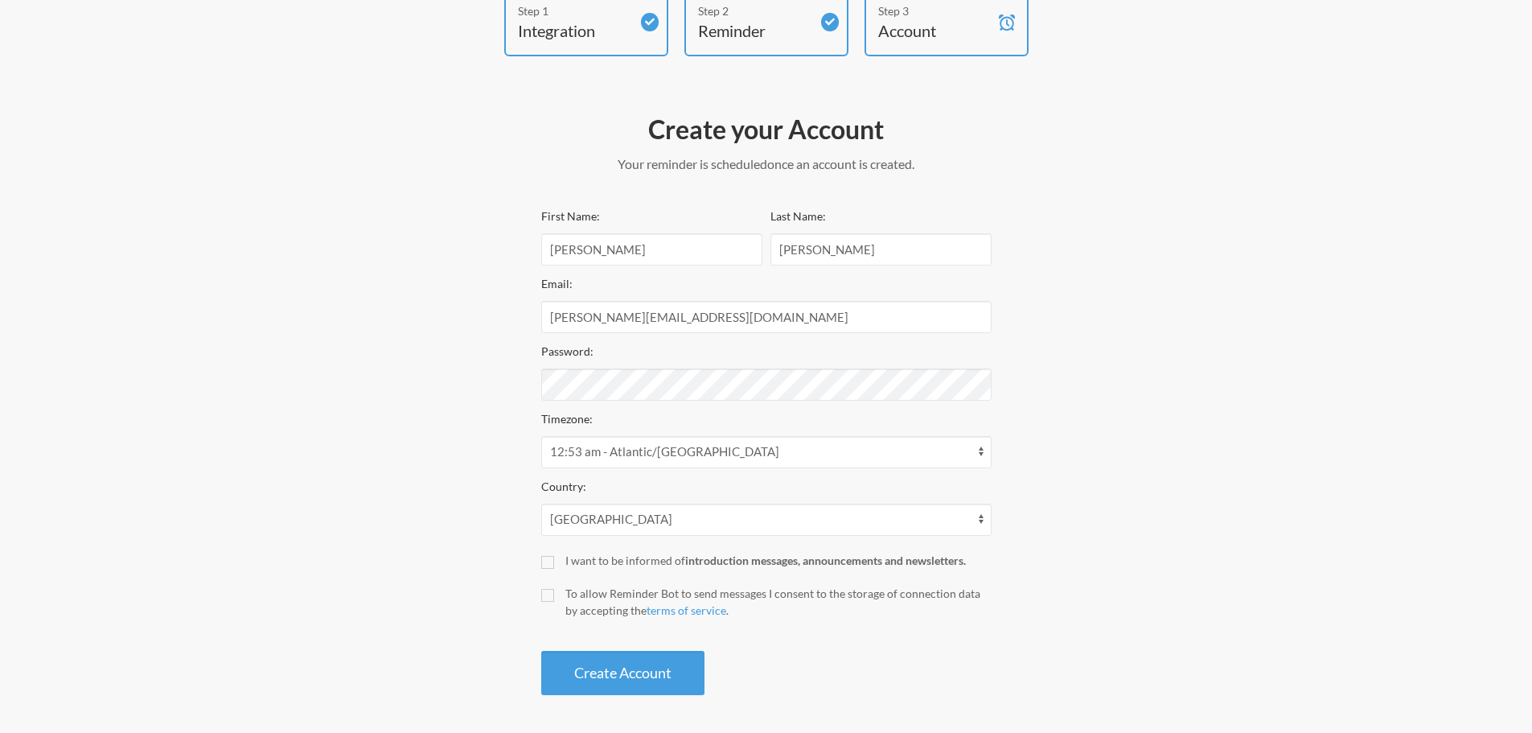
scroll to position [103, 0]
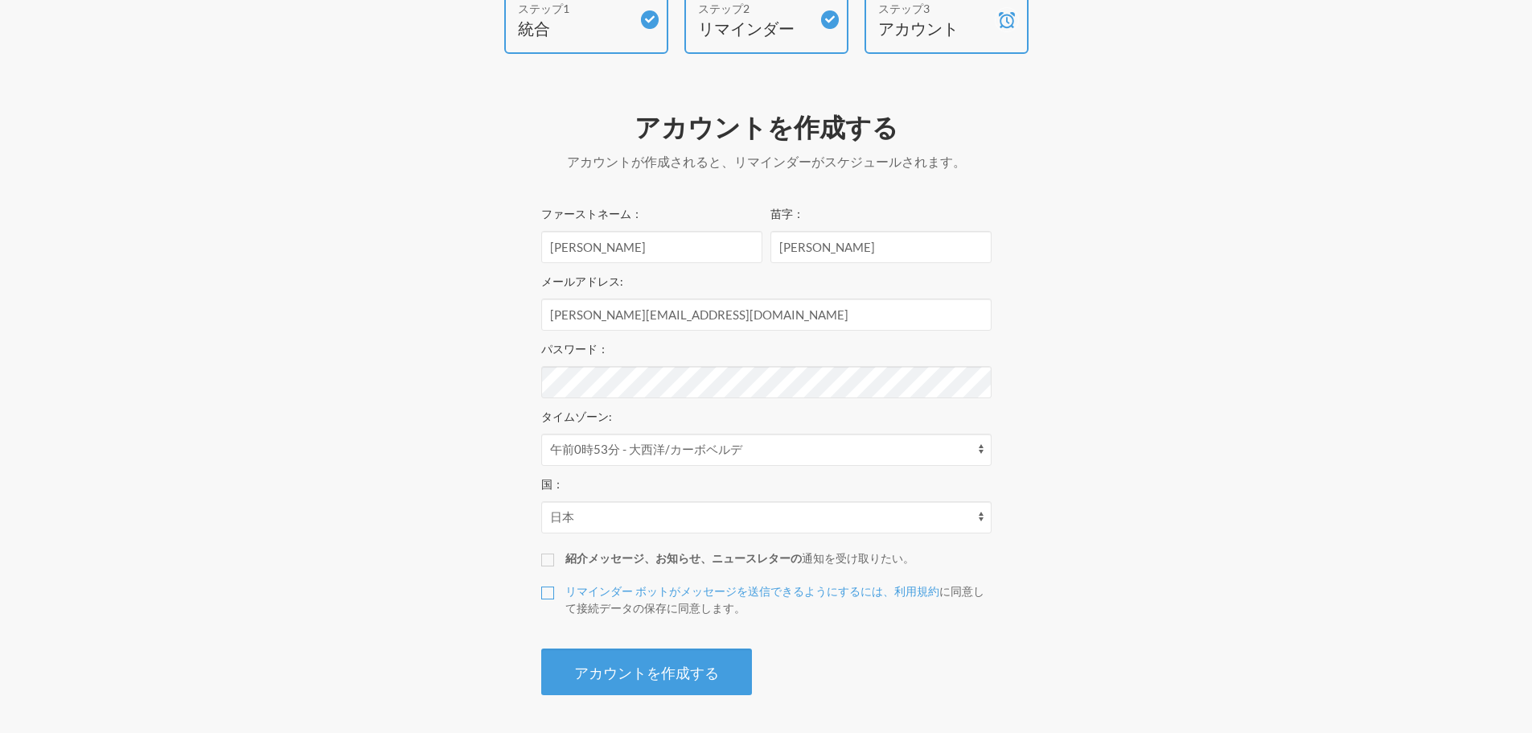
click at [548, 582] on input "リマインダー ボットがメッセージを送信できるようにするには、利用規約 に同意して接続データの保存に同意します 。" at bounding box center [547, 592] width 13 height 13
checkbox input "true"
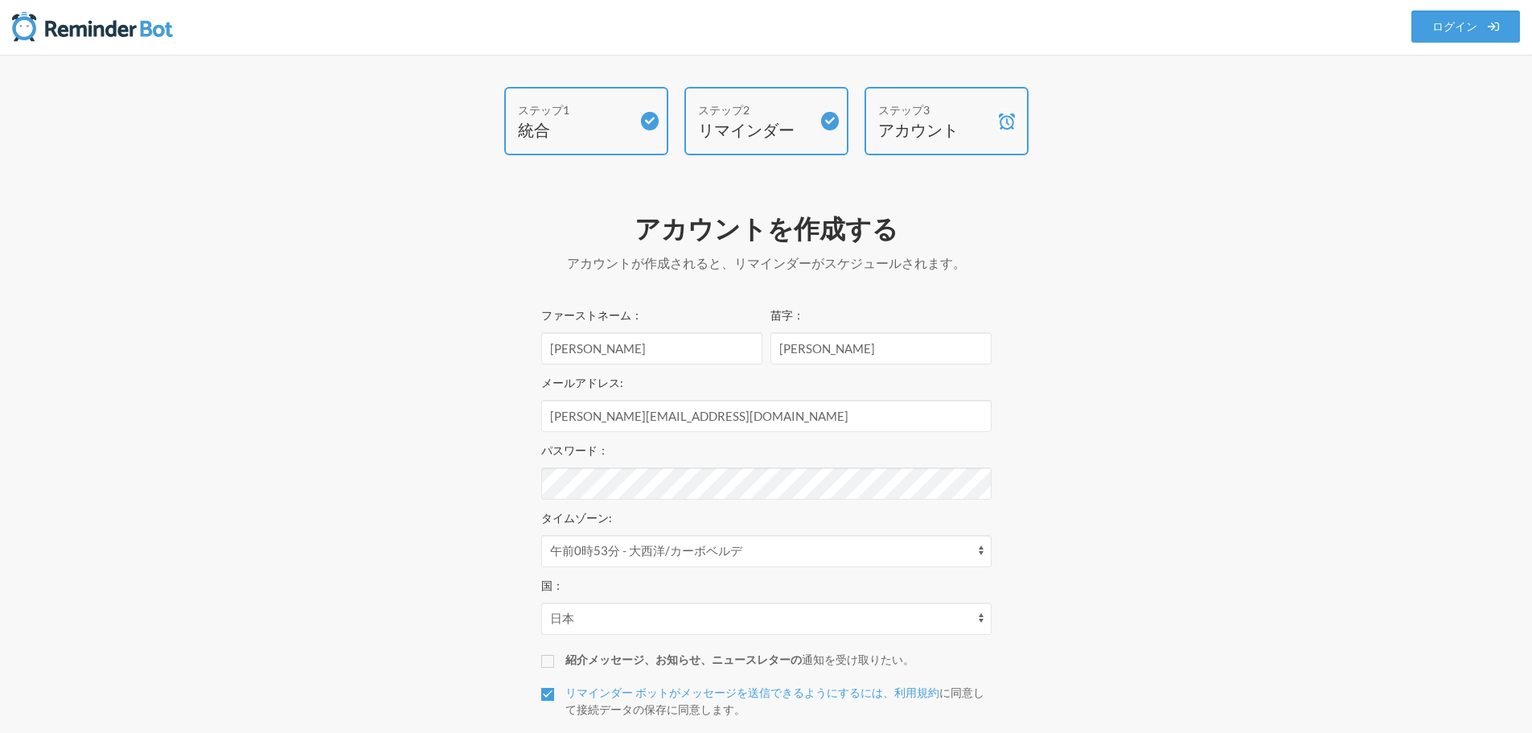
scroll to position [0, 0]
drag, startPoint x: 784, startPoint y: 423, endPoint x: 469, endPoint y: 405, distance: 315.8
click at [469, 405] on div "ステップ1 統合 ステップ2 リマインダー ステップ3 アカウント アカウントを作成する そしてあなたの裁判が始まります アカウントが作成されると、 リマイン…" at bounding box center [766, 447] width 965 height 718
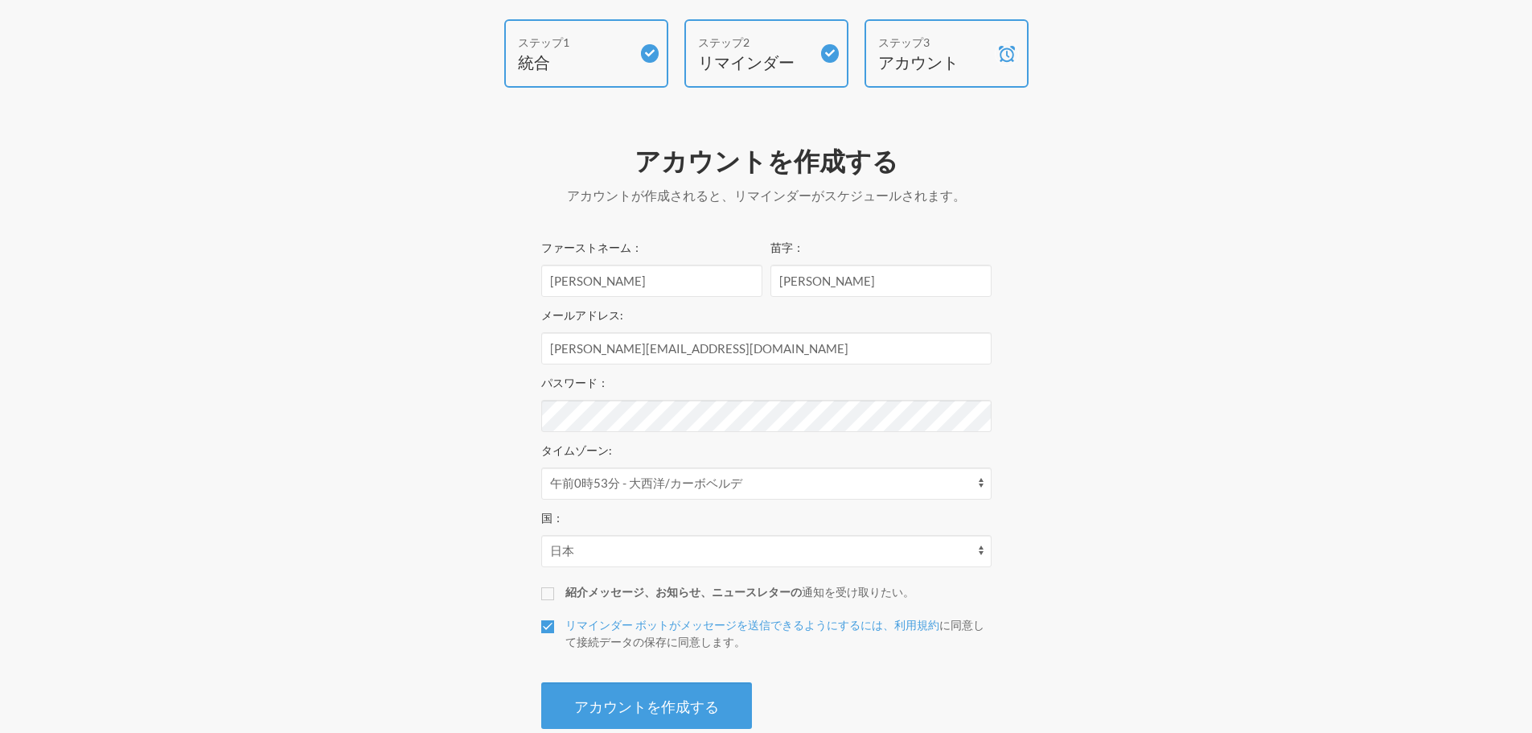
scroll to position [105, 0]
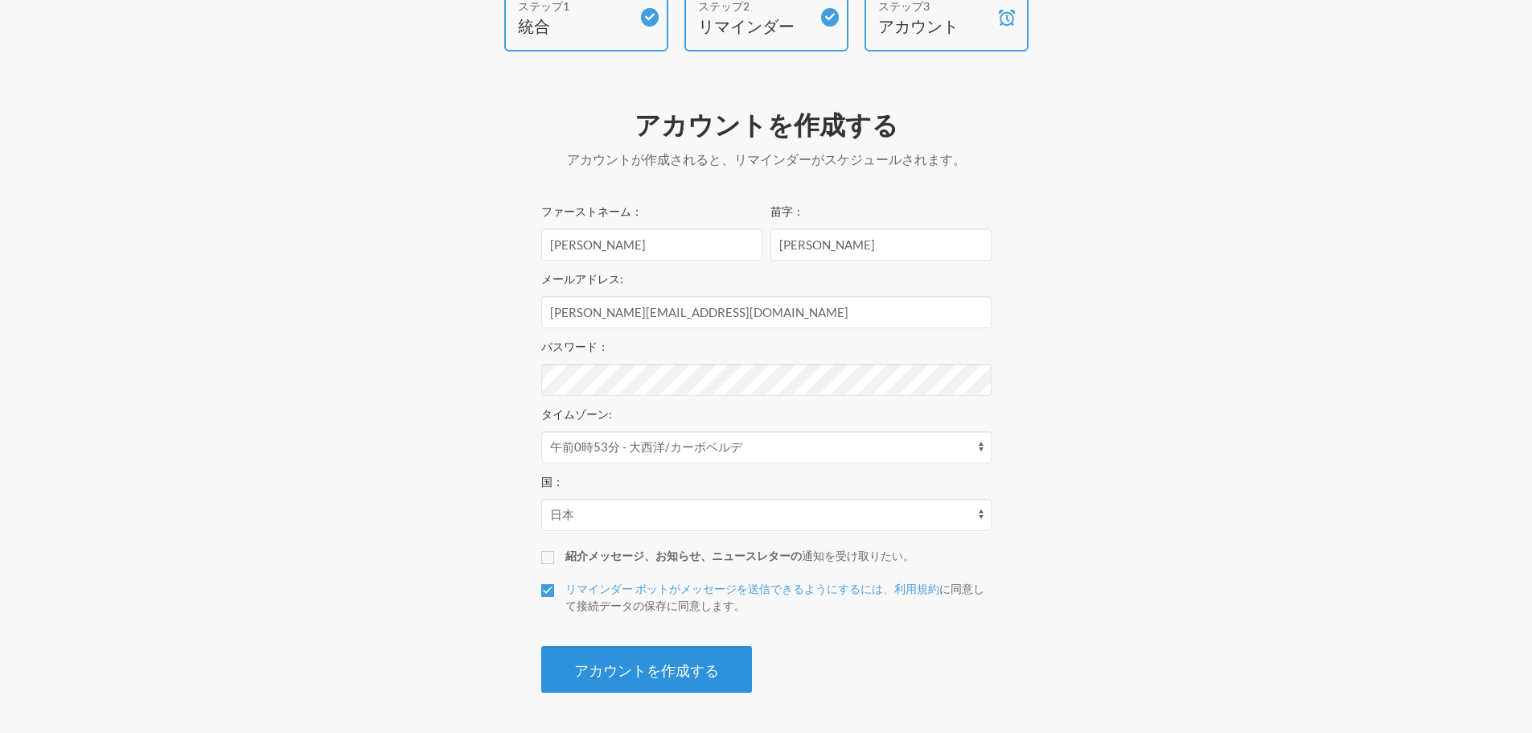
click at [658, 582] on font "アカウントを作成する" at bounding box center [646, 670] width 145 height 18
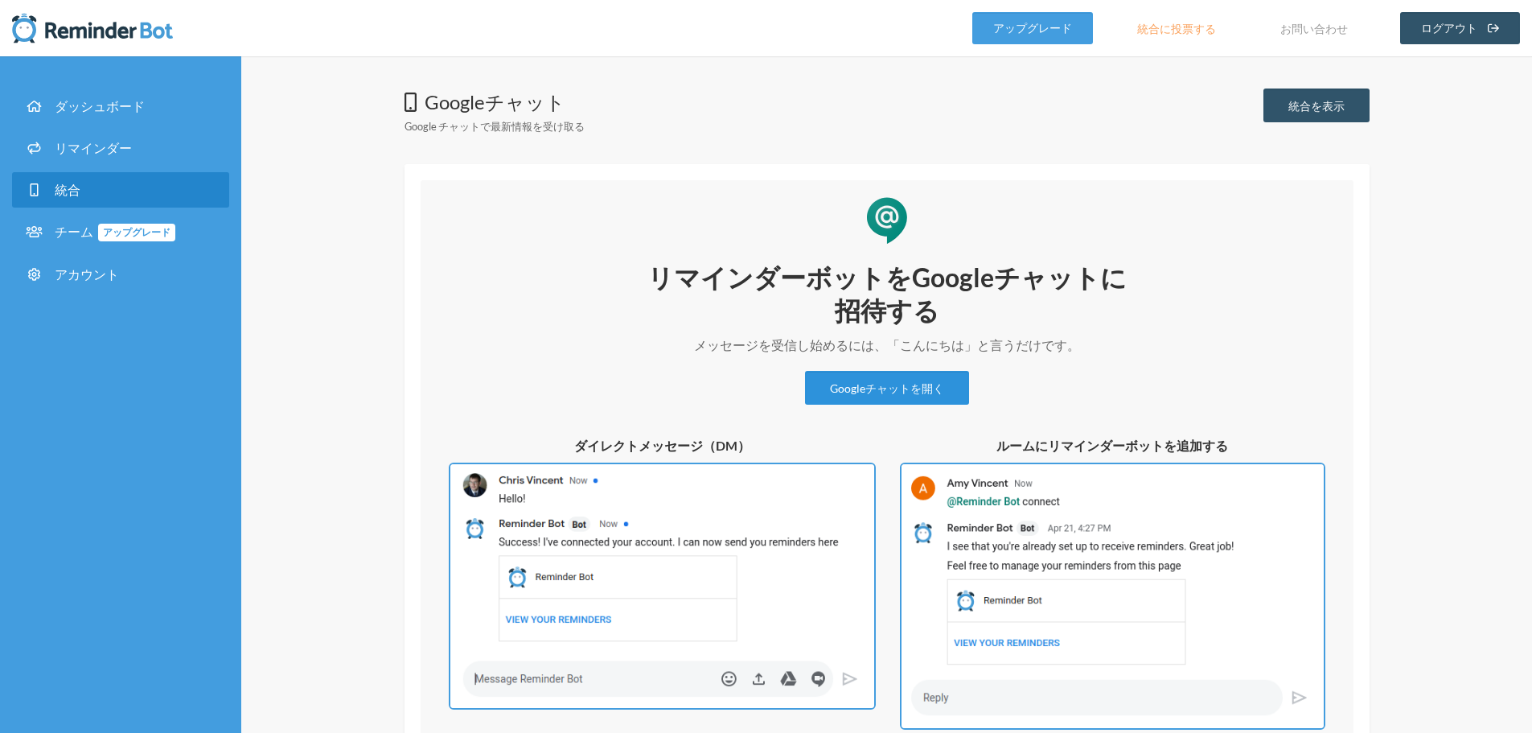
click at [902, 388] on font "Googleチャットを開く" at bounding box center [887, 388] width 114 height 14
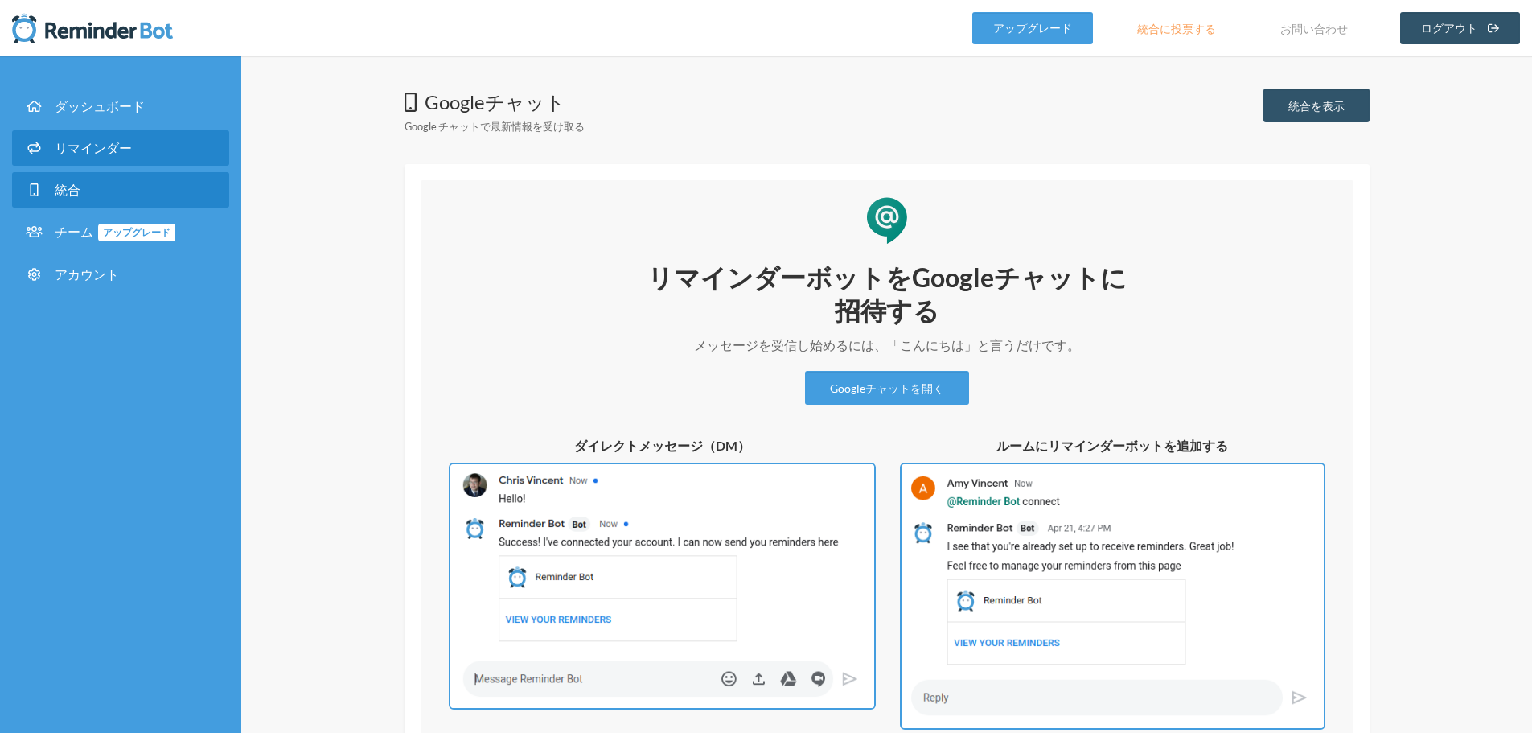
click at [101, 134] on link "リマインダー" at bounding box center [120, 147] width 217 height 35
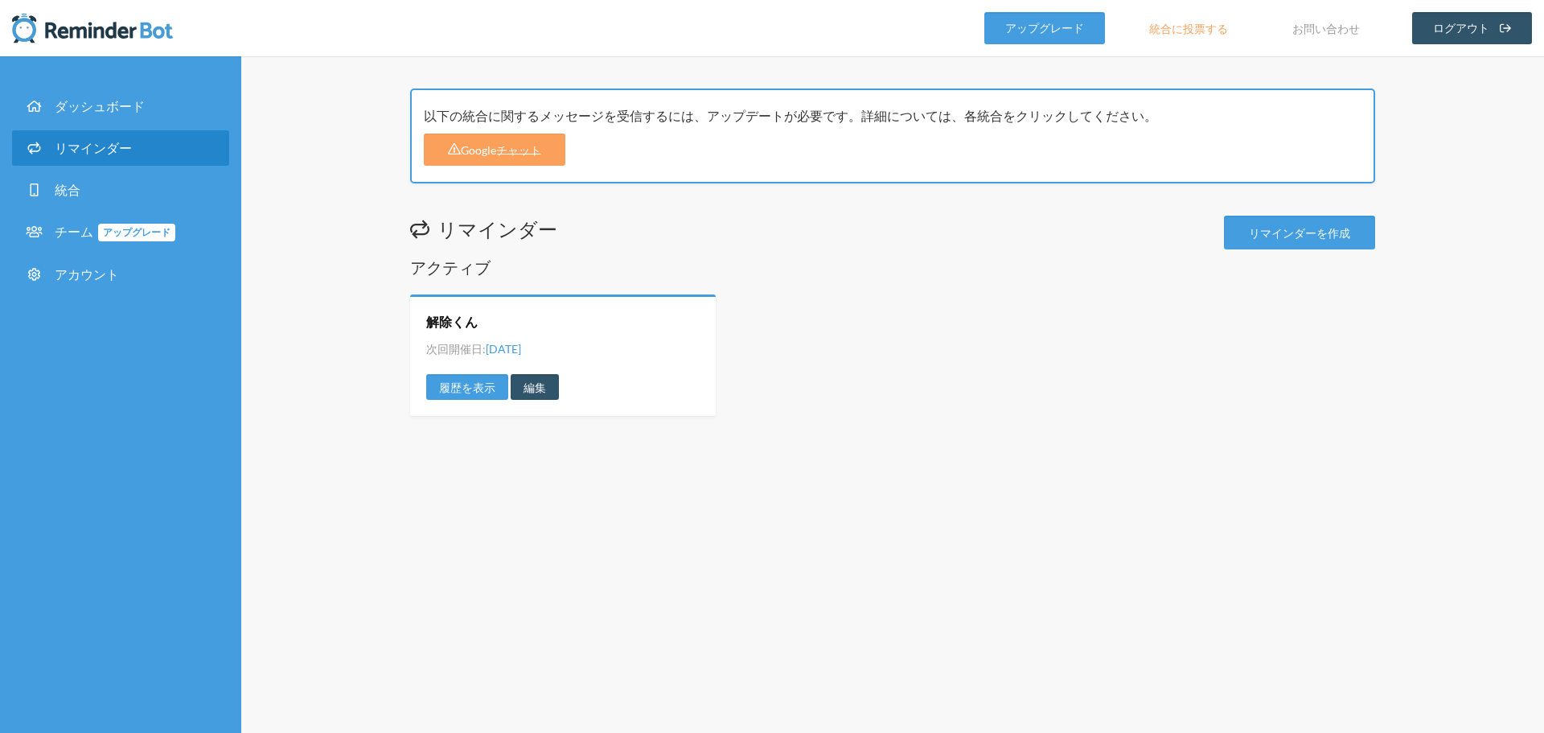
click at [539, 526] on div "以下の統合に関するメッセージを受信するには、アップデートが必要です。詳細については、各統合をクリックしてください。 Googleチャット リマインダー リマイ…" at bounding box center [892, 394] width 1303 height 676
click at [1286, 230] on font "リマインダーを作成" at bounding box center [1299, 233] width 101 height 14
click at [526, 379] on link "編集" at bounding box center [535, 387] width 48 height 26
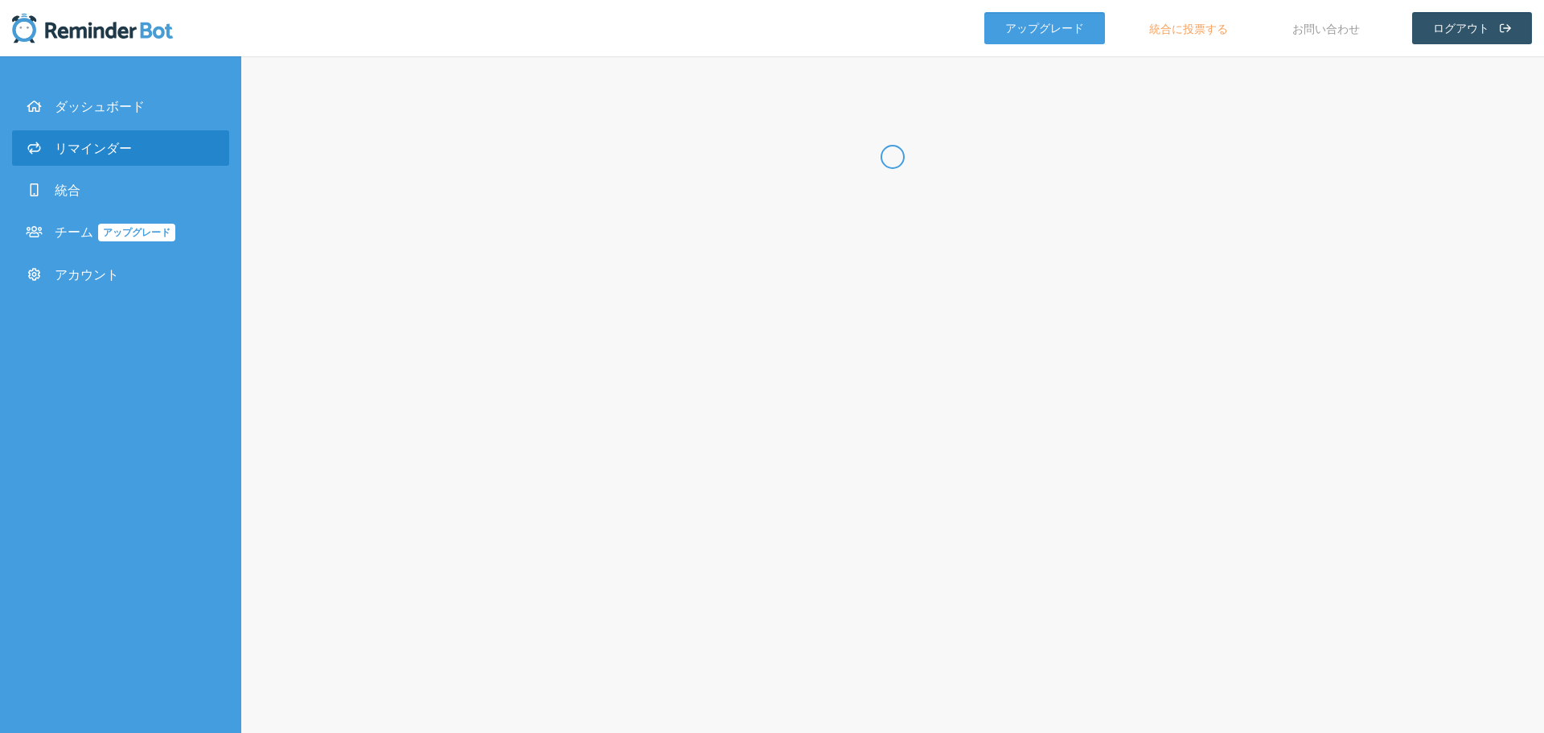
radio input "false"
radio input "true"
type input "解除くん"
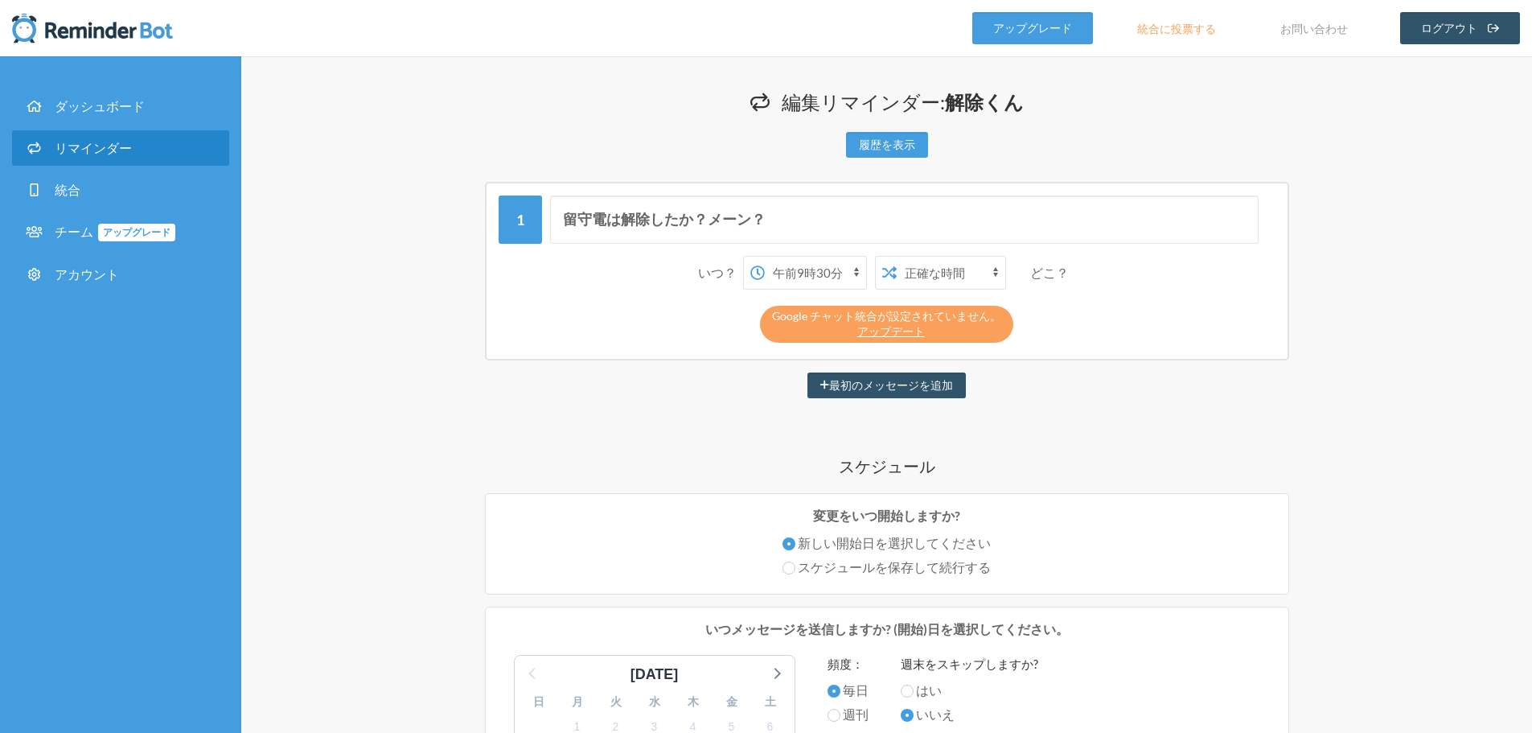
click at [829, 270] on select "午前0時 午前0時15分 午前0時30分 午前0時45分 午前1時 午前1時15分 午前1時30分 午前1時45分 午前2時 午前2時15分 午前2時30分 …" at bounding box center [815, 273] width 101 height 32
select select "11:00:00"
click at [765, 257] on select "午前0時 午前0時15分 午前0時30分 午前0時45分 午前1時 午前1時15分 午前1時30分 午前1時45分 午前2時 午前2時15分 午前2時30分 …" at bounding box center [815, 273] width 101 height 32
click at [1307, 426] on div "留守電は解除したか？メーン？ いつ？ 午前0時 午前0時15分 午前0時30分 午前0時45分 午前1時 午前1時15分 午前1時30分 午前1時45分 午前…" at bounding box center [887, 719] width 965 height 1075
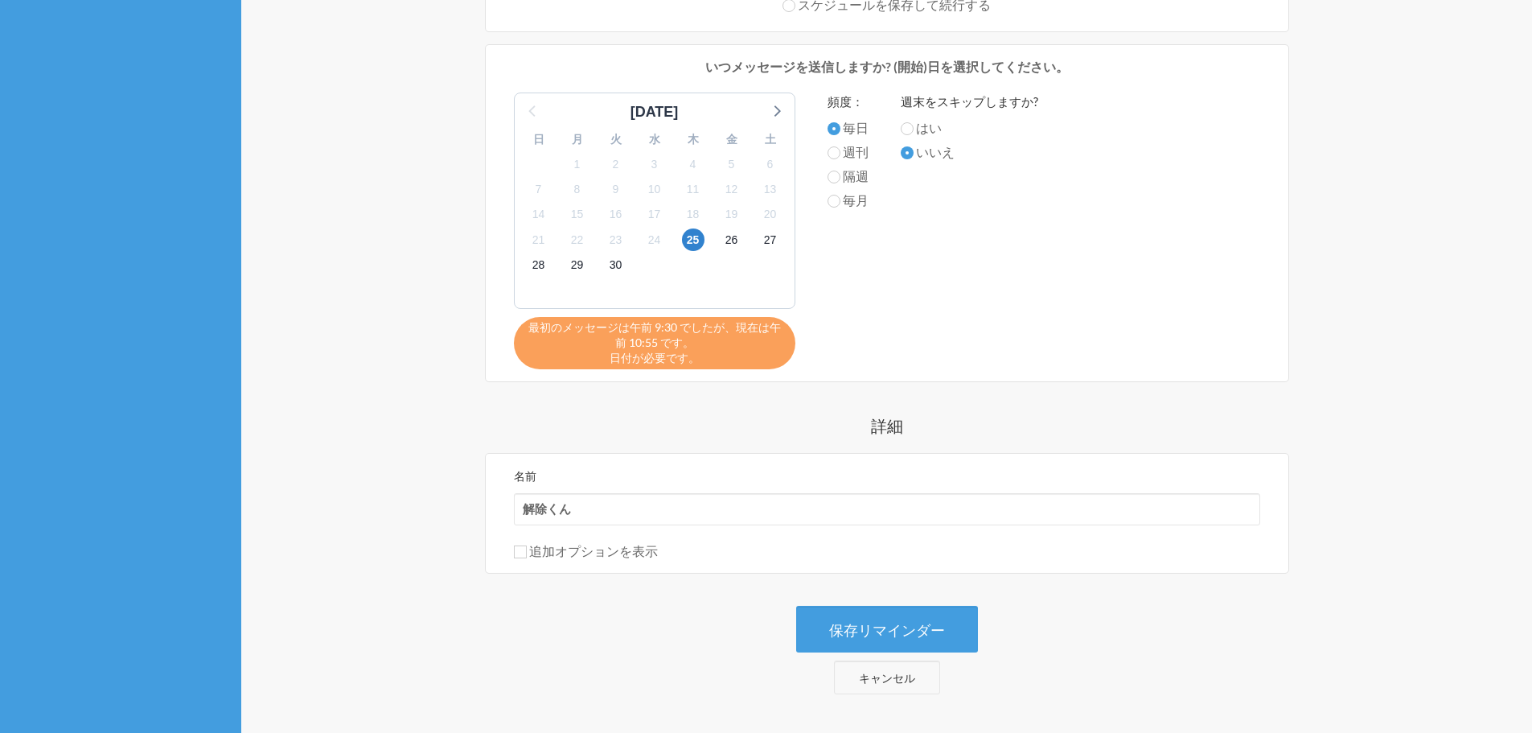
scroll to position [563, 0]
click at [927, 627] on font "保存リマインダー" at bounding box center [887, 629] width 116 height 18
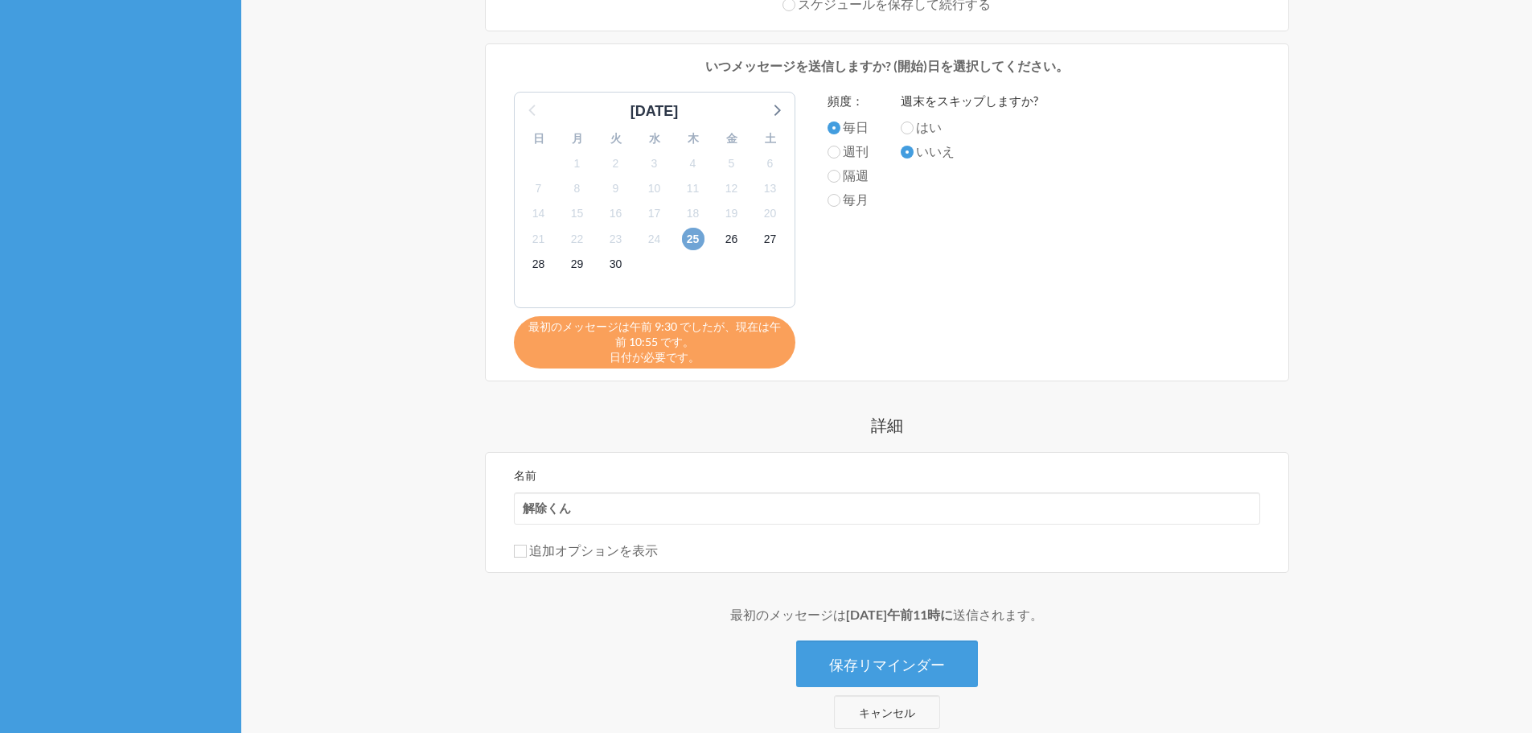
click at [691, 237] on font "25" at bounding box center [693, 238] width 13 height 13
click at [915, 664] on font "保存リマインダー" at bounding box center [887, 665] width 116 height 18
click at [663, 245] on span "24" at bounding box center [655, 239] width 23 height 23
click at [1080, 422] on h4 "詳細" at bounding box center [887, 424] width 965 height 23
click at [919, 661] on font "保存リマインダー" at bounding box center [887, 665] width 116 height 18
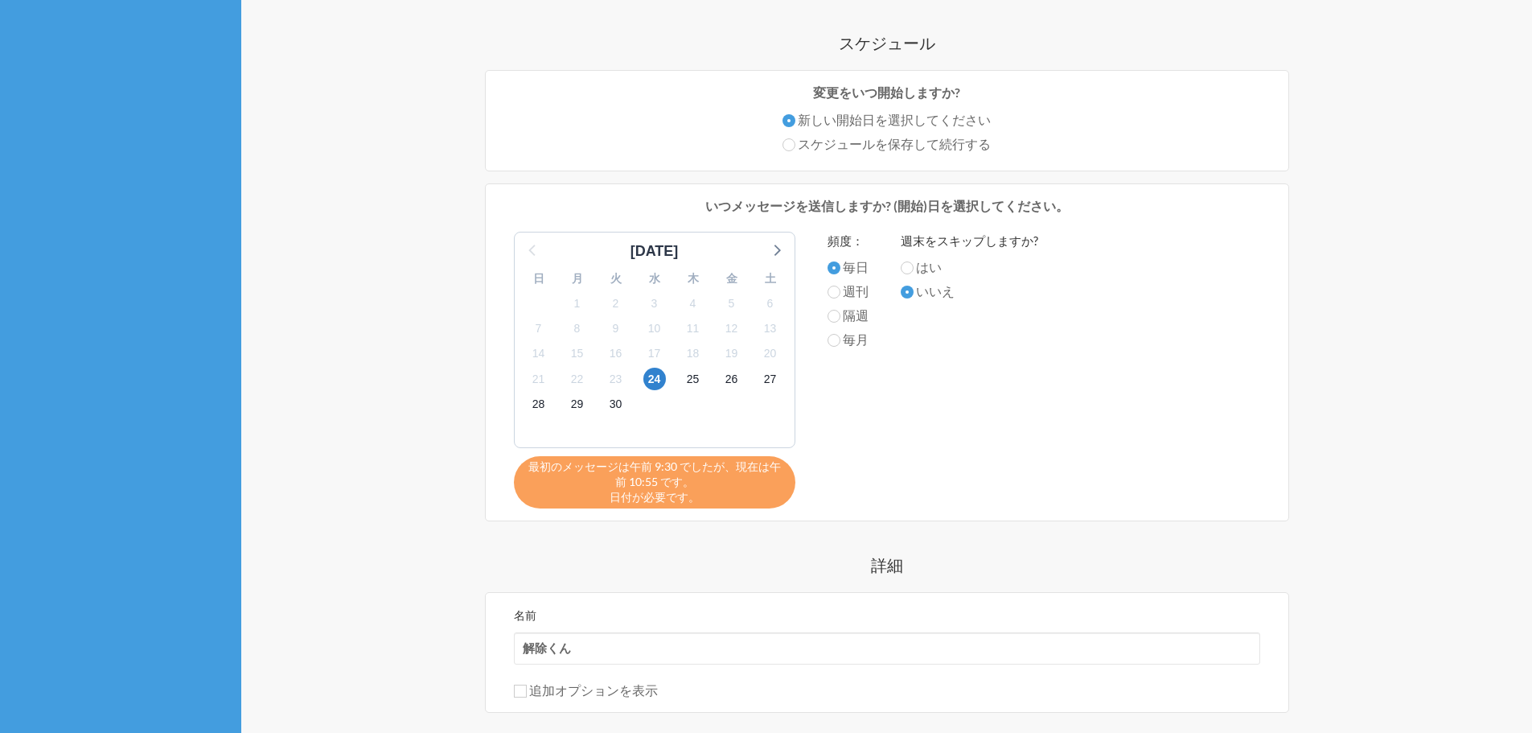
scroll to position [402, 0]
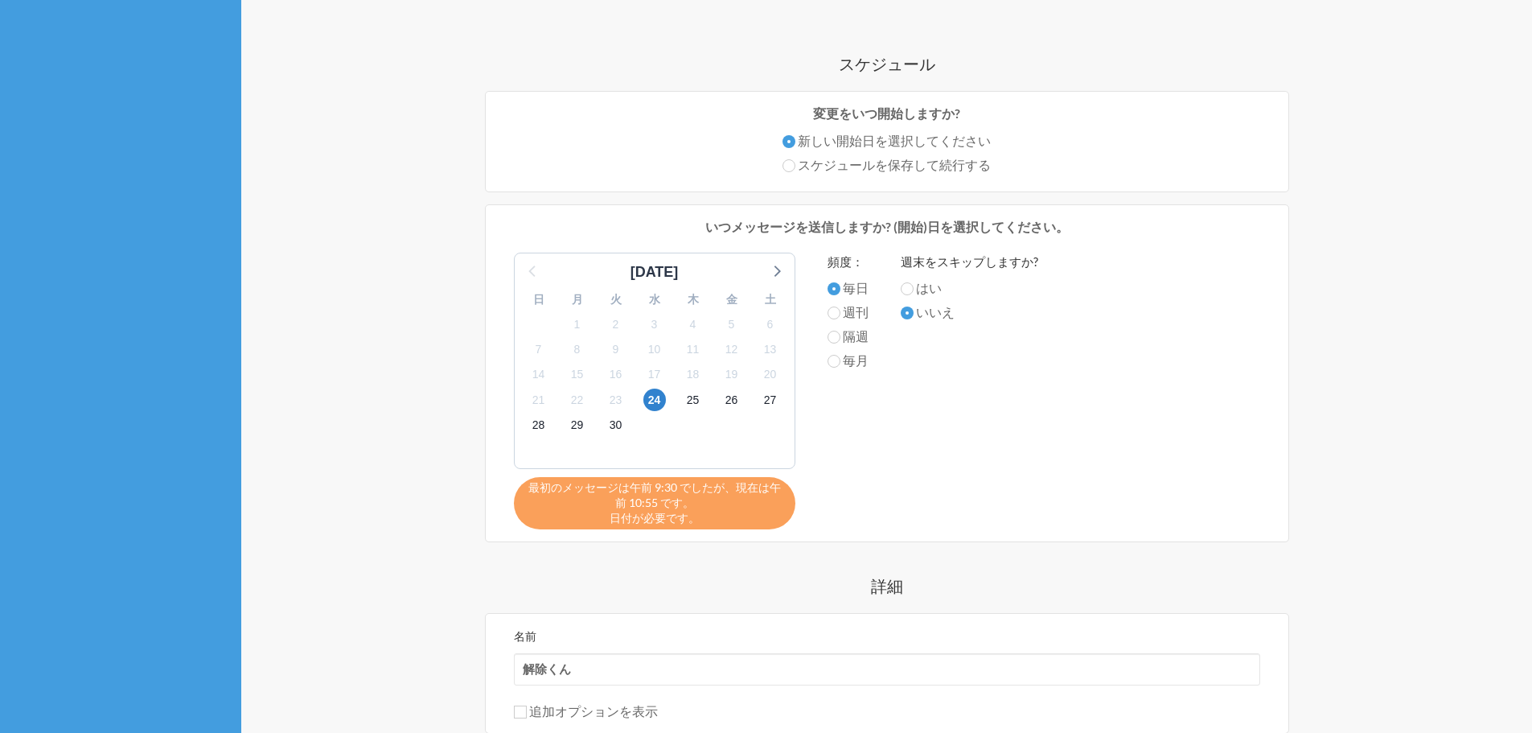
click at [826, 312] on div "2025 年 9 月 日 月 火 水 木 金 土 31 1 2 3 4 5 6 7 8 9 10 11 12 13 14 15 16 17 18 19 20 …" at bounding box center [887, 391] width 779 height 277
click at [831, 313] on input "週刊" at bounding box center [834, 312] width 13 height 13
radio input "true"
click at [845, 293] on font "毎日" at bounding box center [856, 287] width 26 height 15
click at [841, 293] on input "毎日" at bounding box center [834, 288] width 13 height 13
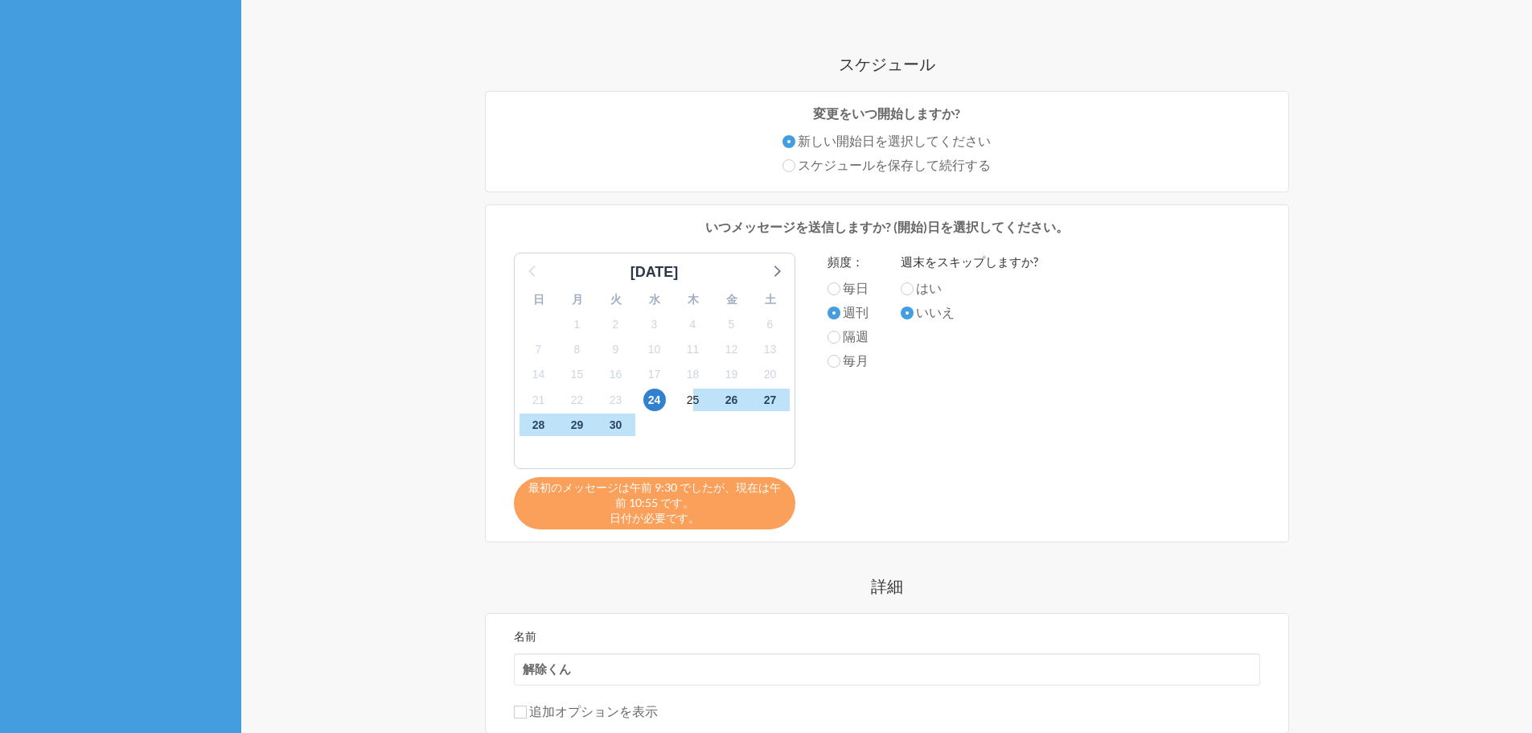
radio input "true"
click at [654, 402] on font "24" at bounding box center [654, 399] width 13 height 13
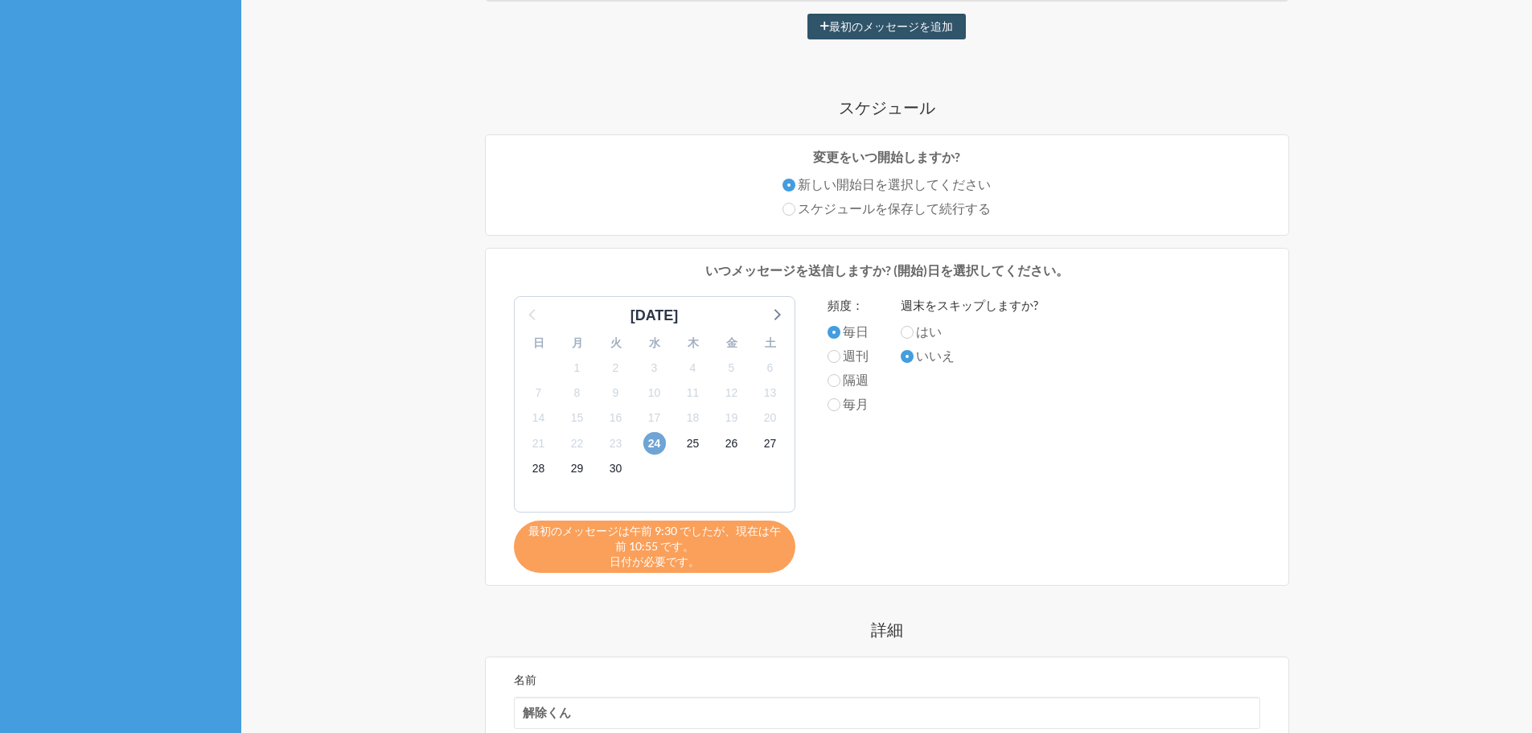
scroll to position [322, 0]
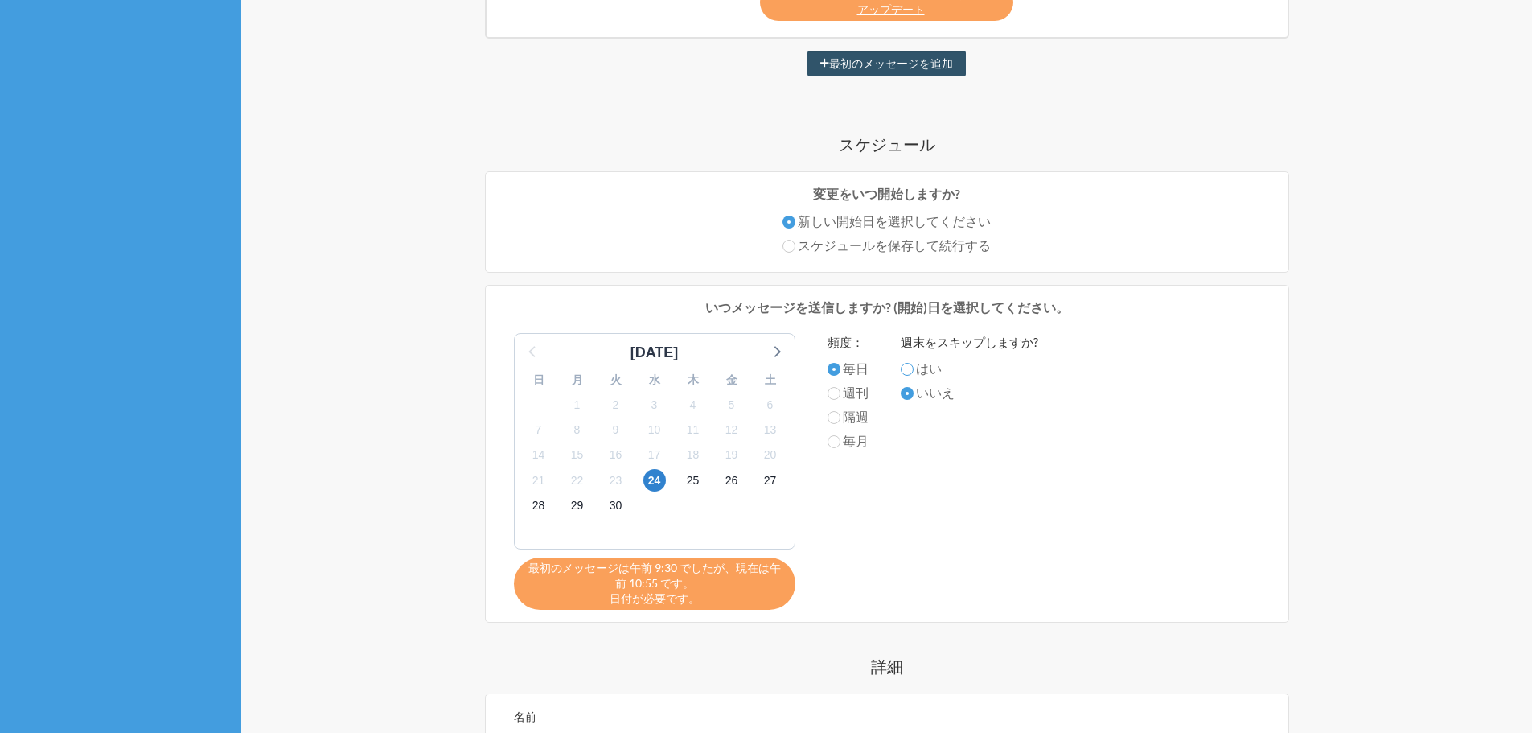
click at [911, 371] on input "はい" at bounding box center [907, 369] width 13 height 13
radio input "true"
click at [906, 385] on label "いいえ" at bounding box center [970, 392] width 138 height 19
click at [906, 387] on input "いいえ" at bounding box center [907, 393] width 13 height 13
radio input "true"
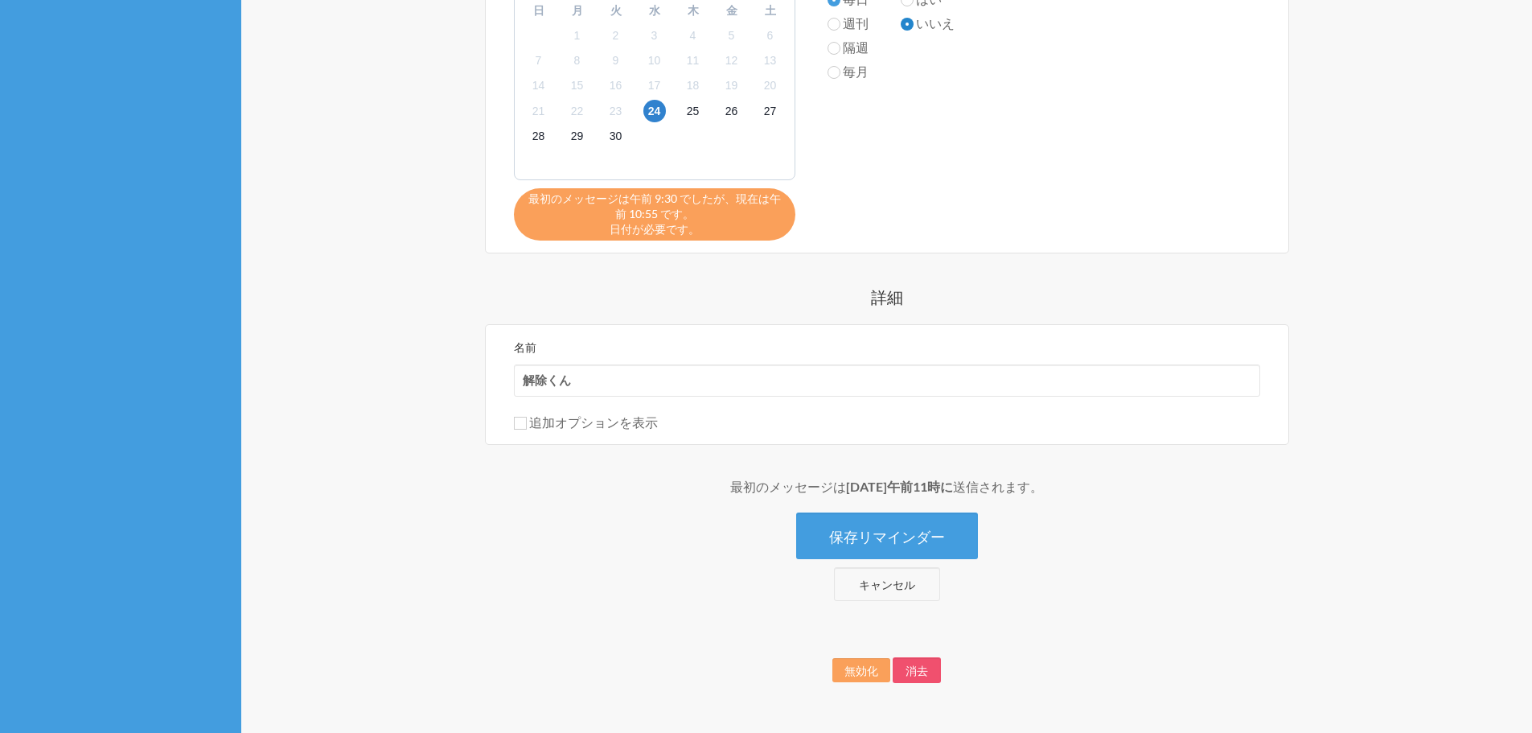
scroll to position [734, 0]
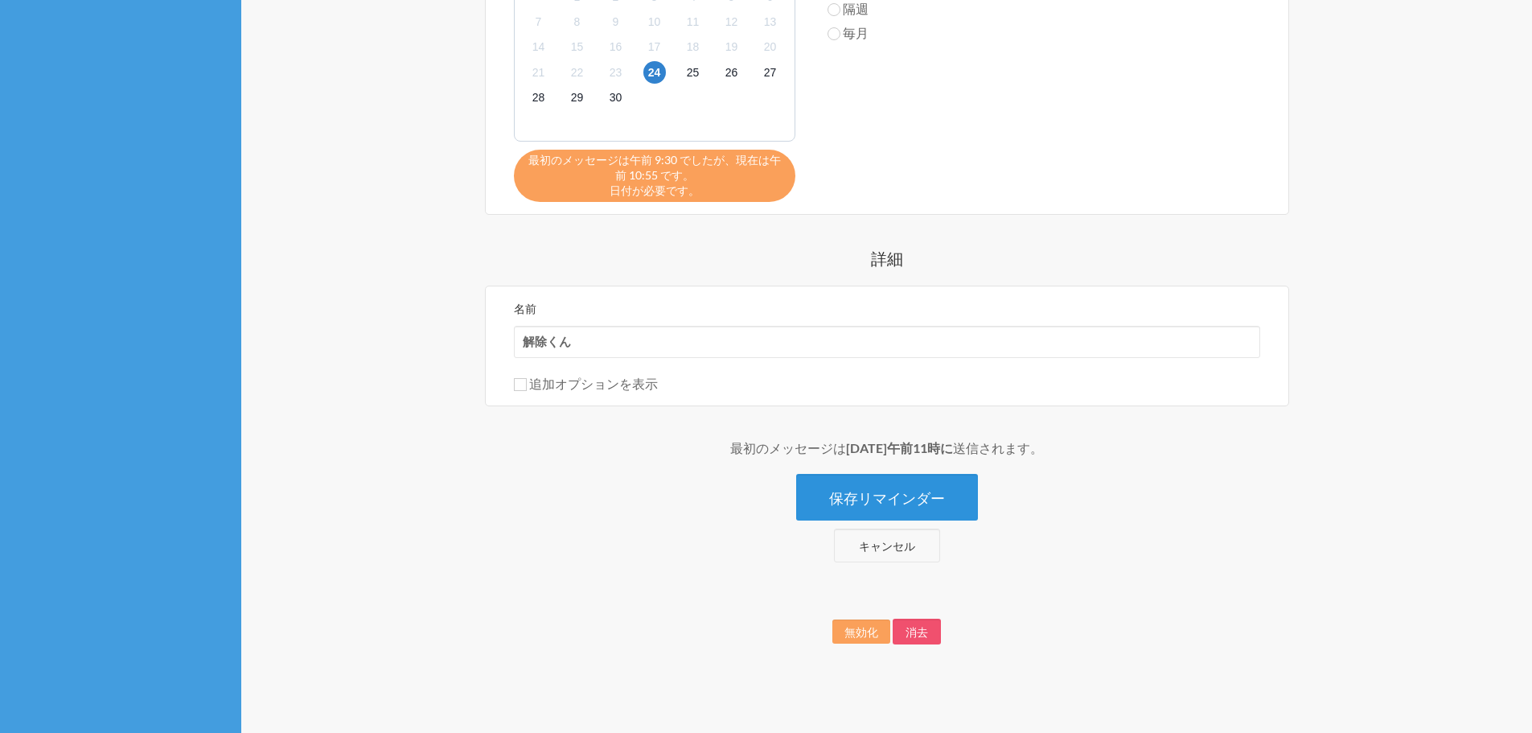
click at [900, 504] on font "保存リマインダー" at bounding box center [887, 498] width 116 height 18
click at [903, 556] on link "キャンセル" at bounding box center [887, 545] width 106 height 34
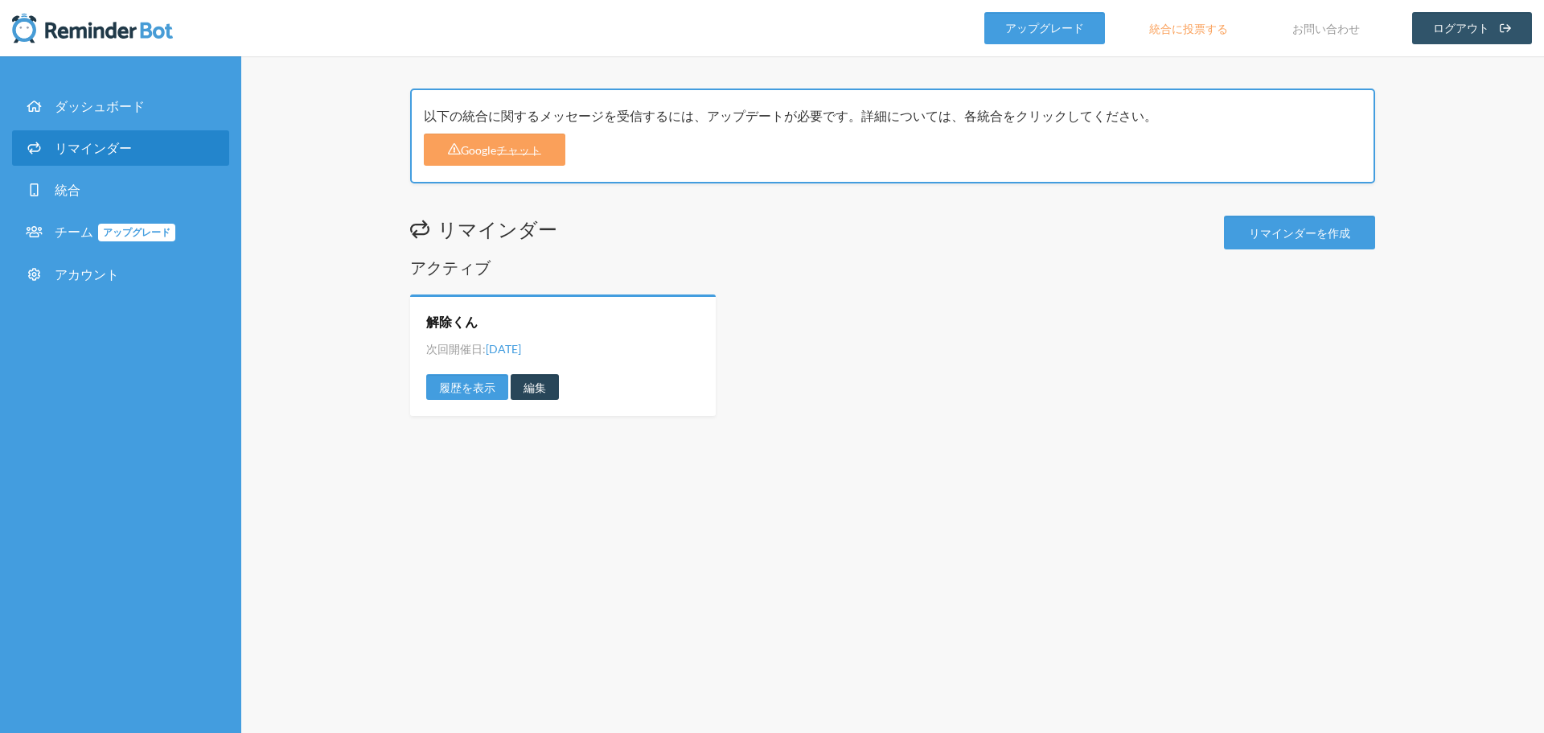
click at [538, 388] on font "編集" at bounding box center [535, 387] width 23 height 14
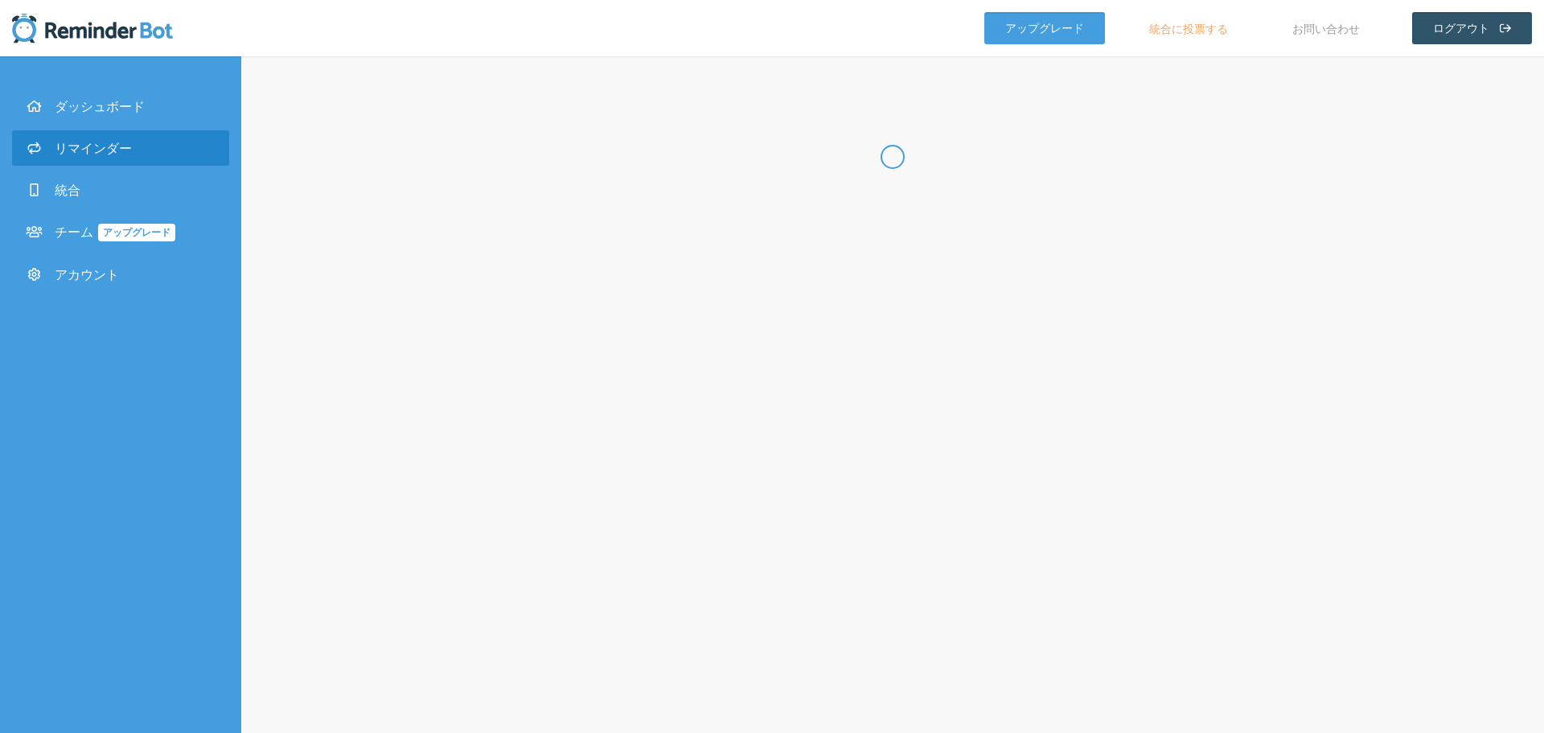
radio input "false"
radio input "true"
type input "解除くん"
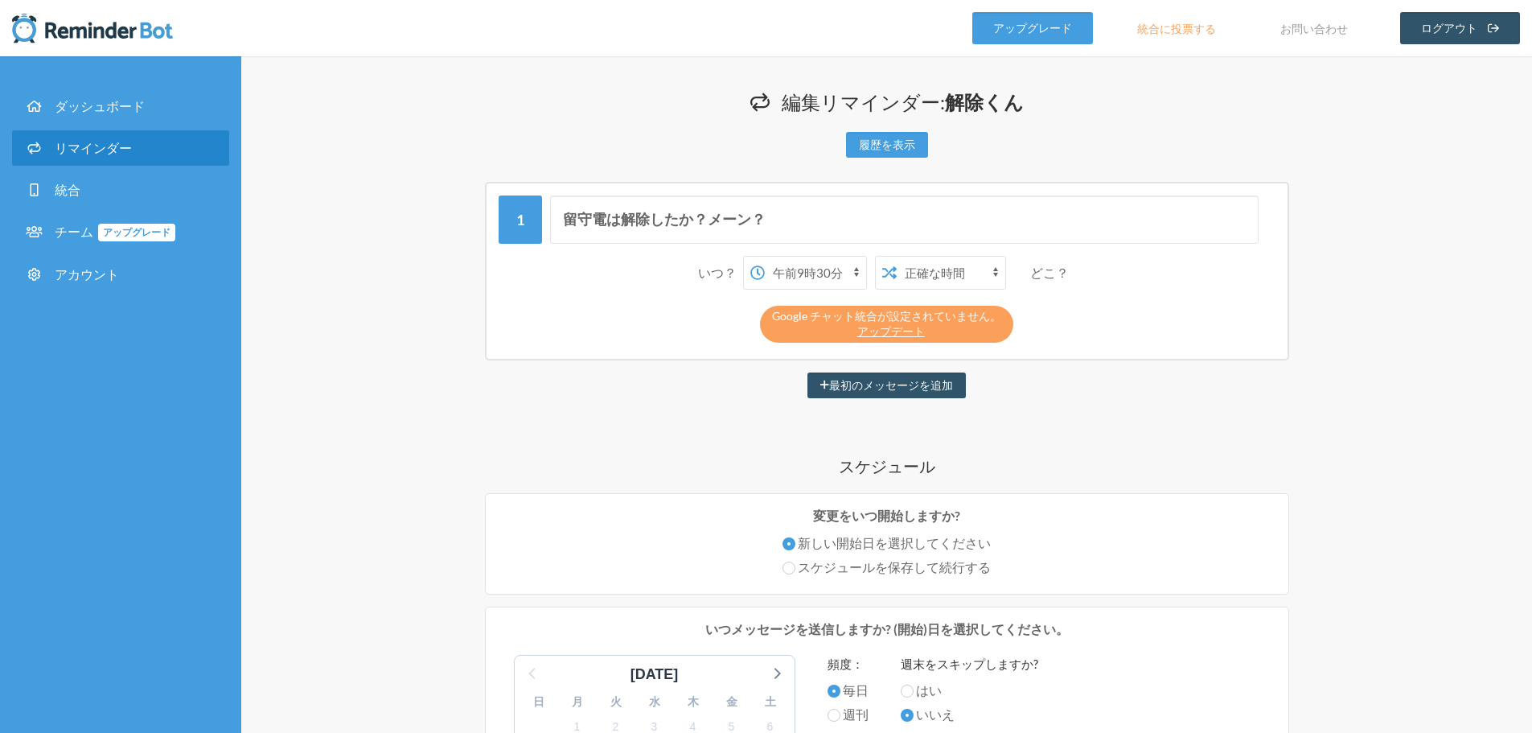
click at [805, 273] on select "午前0時 午前0時15分 午前0時30分 午前0時45分 午前1時 午前1時15分 午前1時30分 午前1時45分 午前2時 午前2時15分 午前2時30分 …" at bounding box center [815, 273] width 101 height 32
select select "11:00:00"
click at [765, 257] on select "午前0時 午前0時15分 午前0時30分 午前0時45分 午前1時 午前1時15分 午前1時30分 午前1時45分 午前2時 午前2時15分 午前2時30分 …" at bounding box center [815, 273] width 101 height 32
click at [1404, 545] on div "編集リマインダー: 解除くん 履歴を表示 この無効化されたリマインダーからはメッセージが送信されません。このリマインダーを編集して、再度メッセージの送信スケジ…" at bounding box center [886, 741] width 1291 height 1371
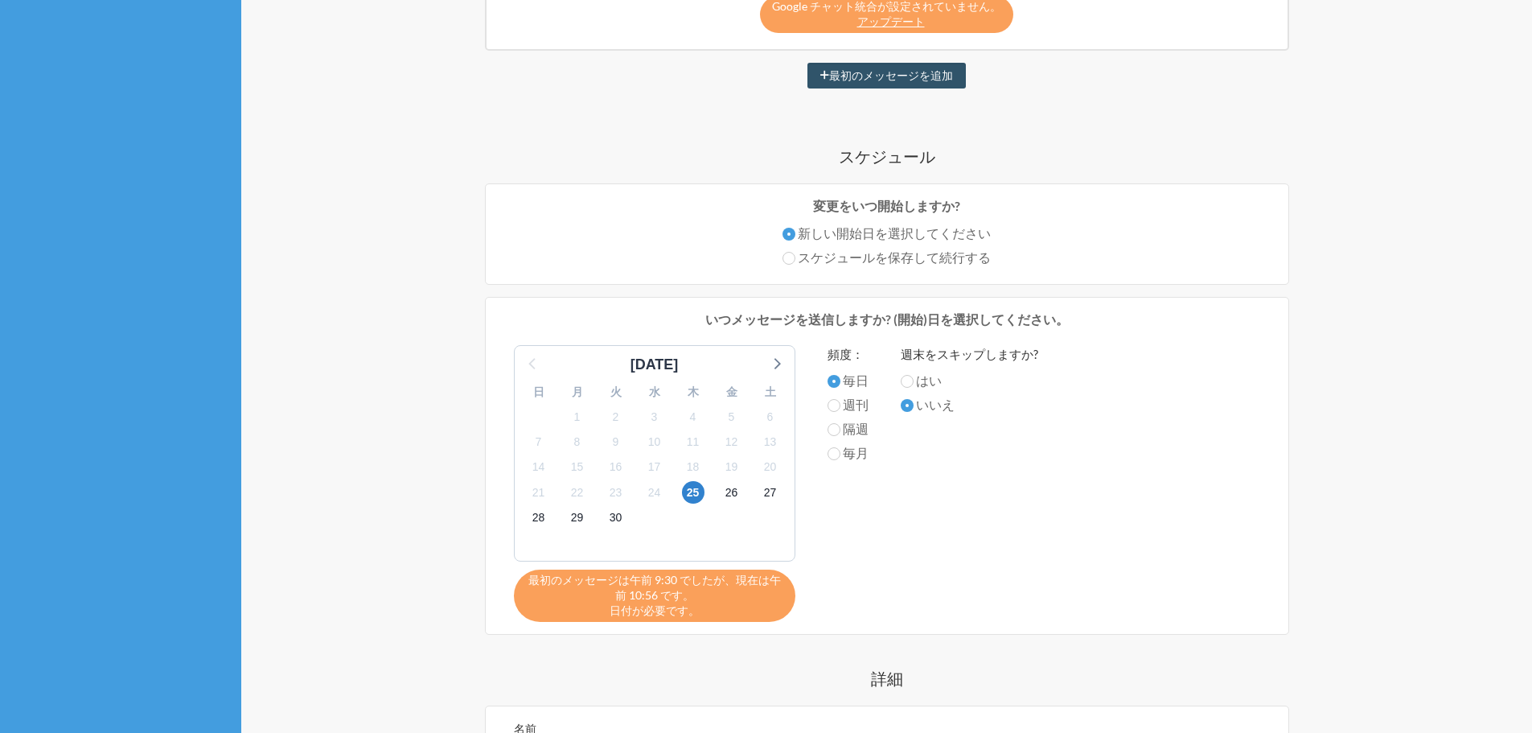
scroll to position [322, 0]
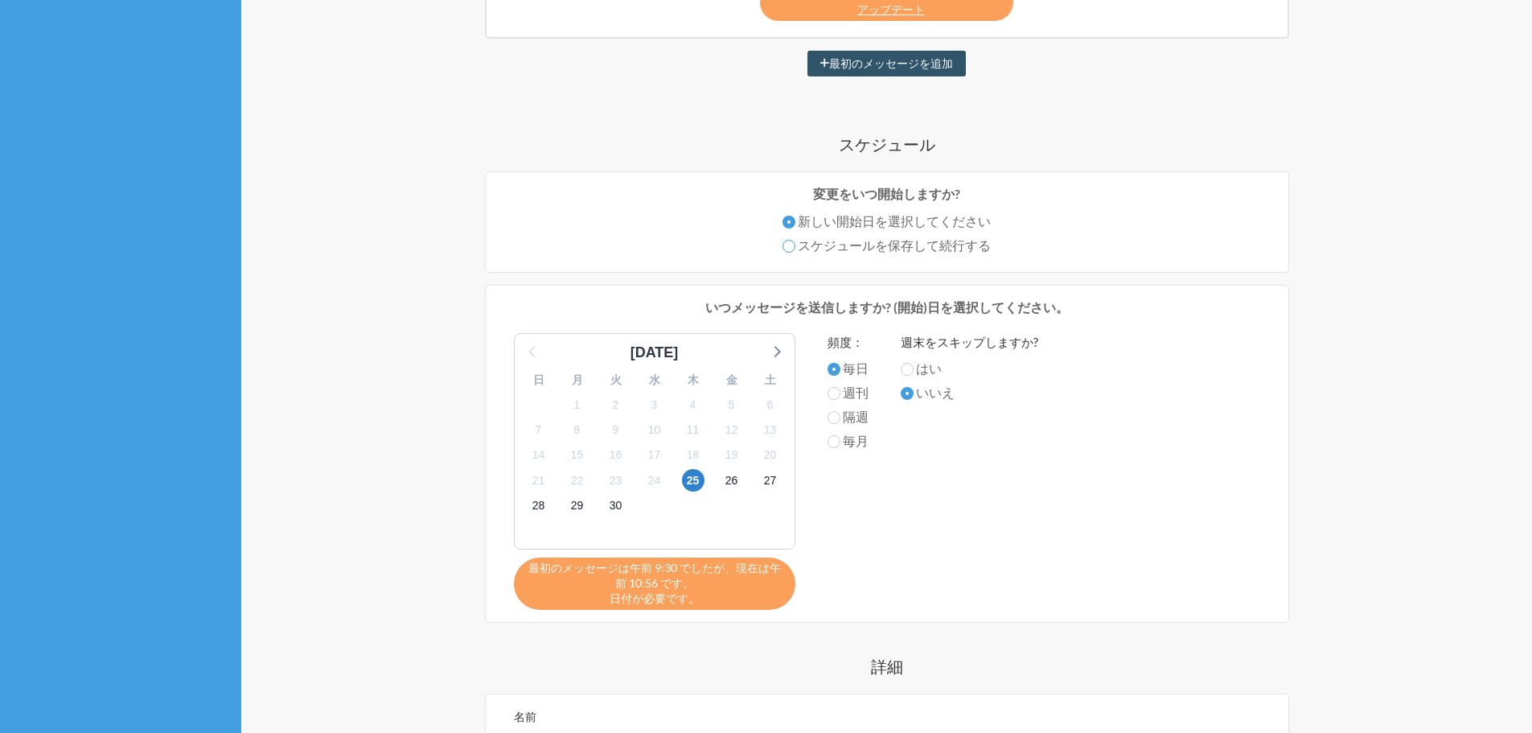
click at [788, 248] on input "スケジュールを保存して続行する" at bounding box center [789, 246] width 13 height 13
radio input "true"
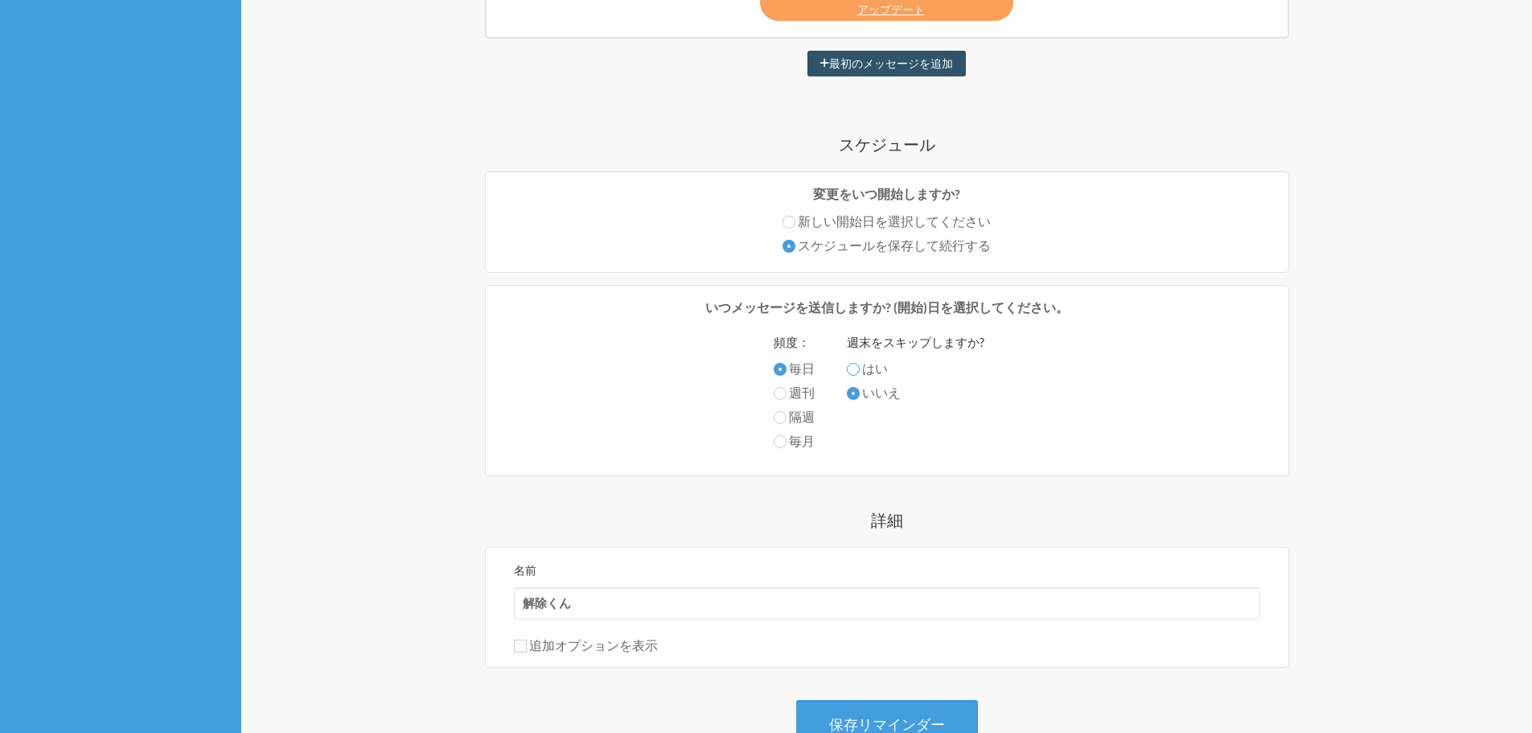
click at [857, 375] on input "はい" at bounding box center [853, 369] width 13 height 13
radio input "true"
click at [784, 401] on label "週刊" at bounding box center [794, 392] width 41 height 19
click at [784, 400] on input "週刊" at bounding box center [780, 393] width 13 height 13
radio input "true"
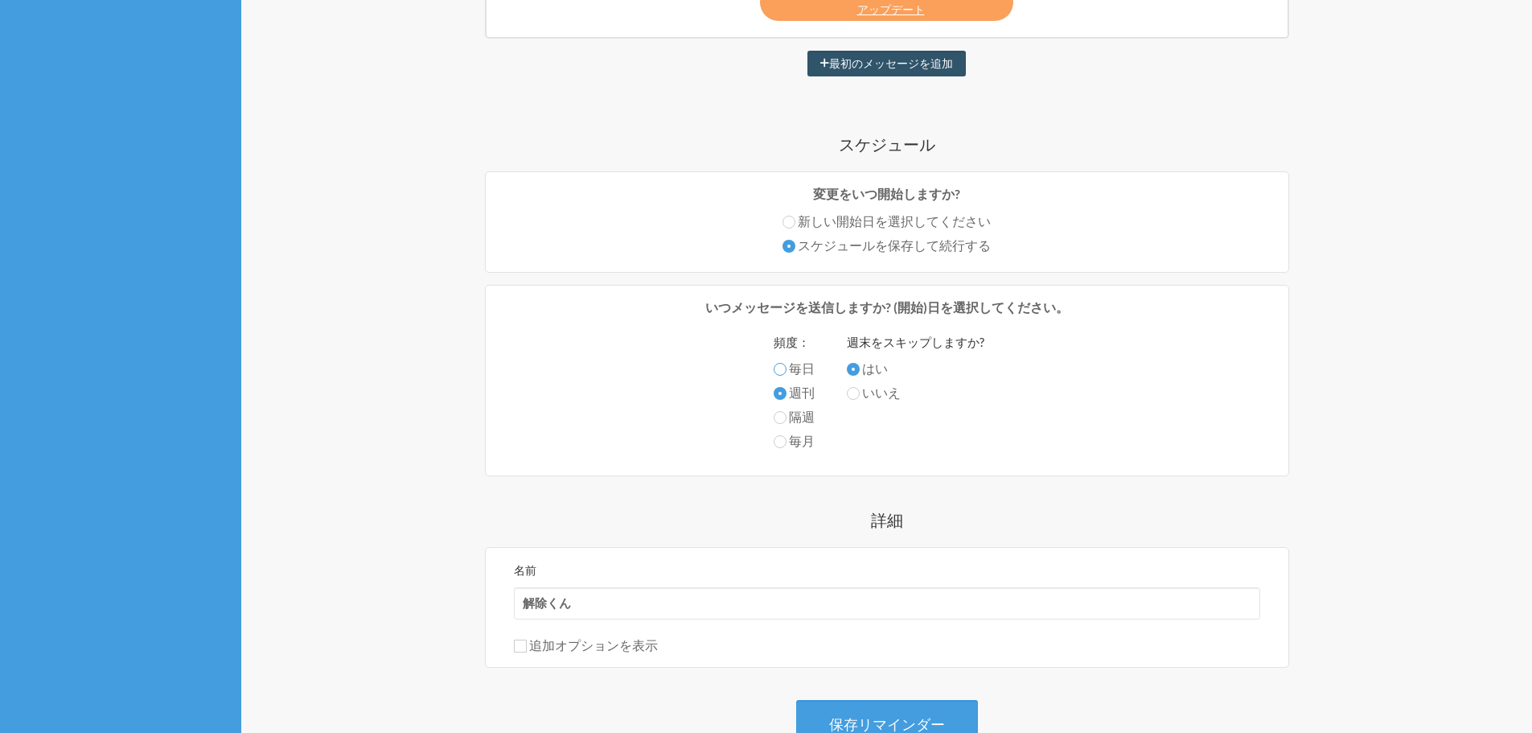
click at [782, 372] on input "毎日" at bounding box center [780, 369] width 13 height 13
radio input "true"
click at [788, 224] on input "新しい開始日を選択してください" at bounding box center [789, 222] width 13 height 13
radio input "true"
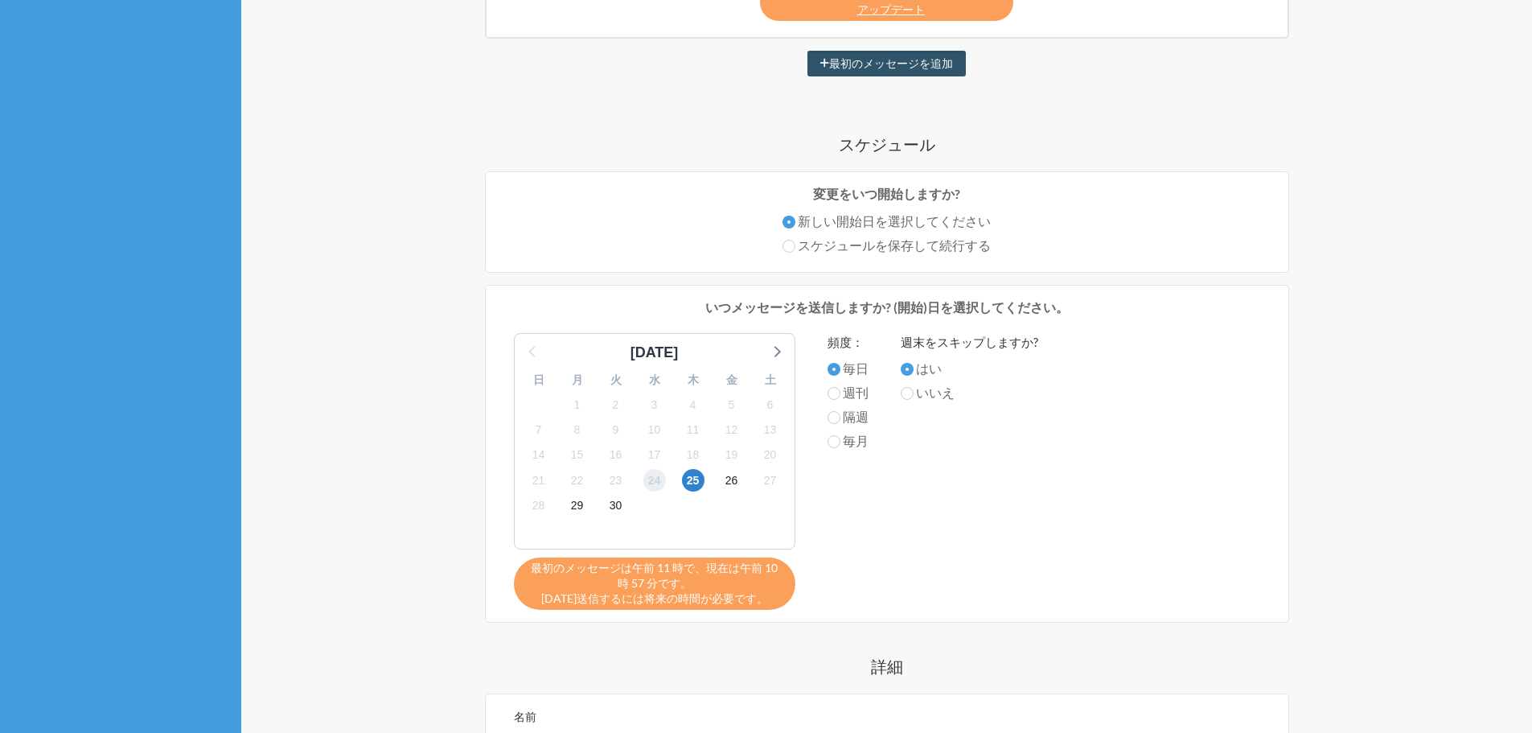
click at [659, 487] on font "24" at bounding box center [654, 480] width 13 height 13
click at [685, 485] on span "25" at bounding box center [693, 480] width 23 height 23
click at [652, 483] on font "24" at bounding box center [654, 480] width 13 height 13
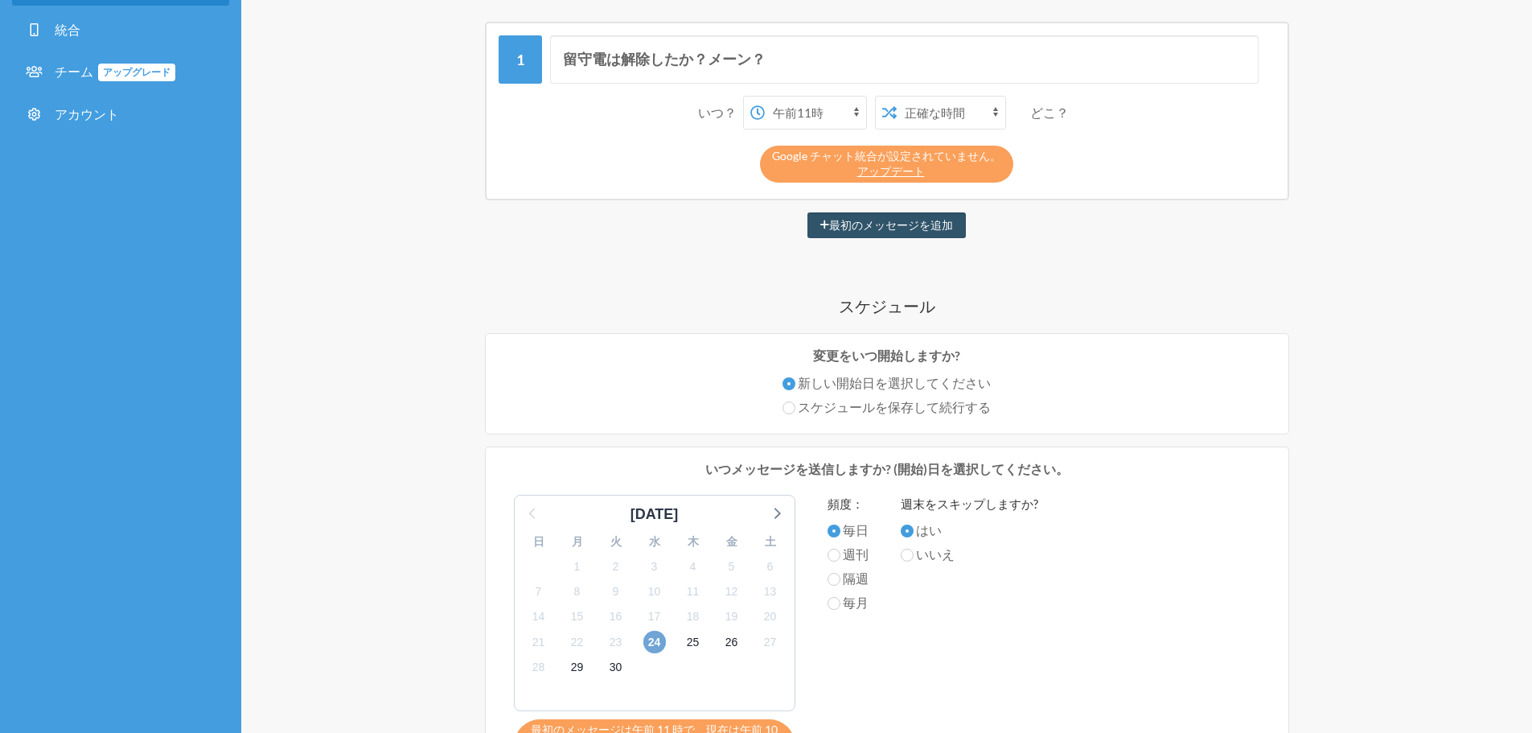
scroll to position [0, 0]
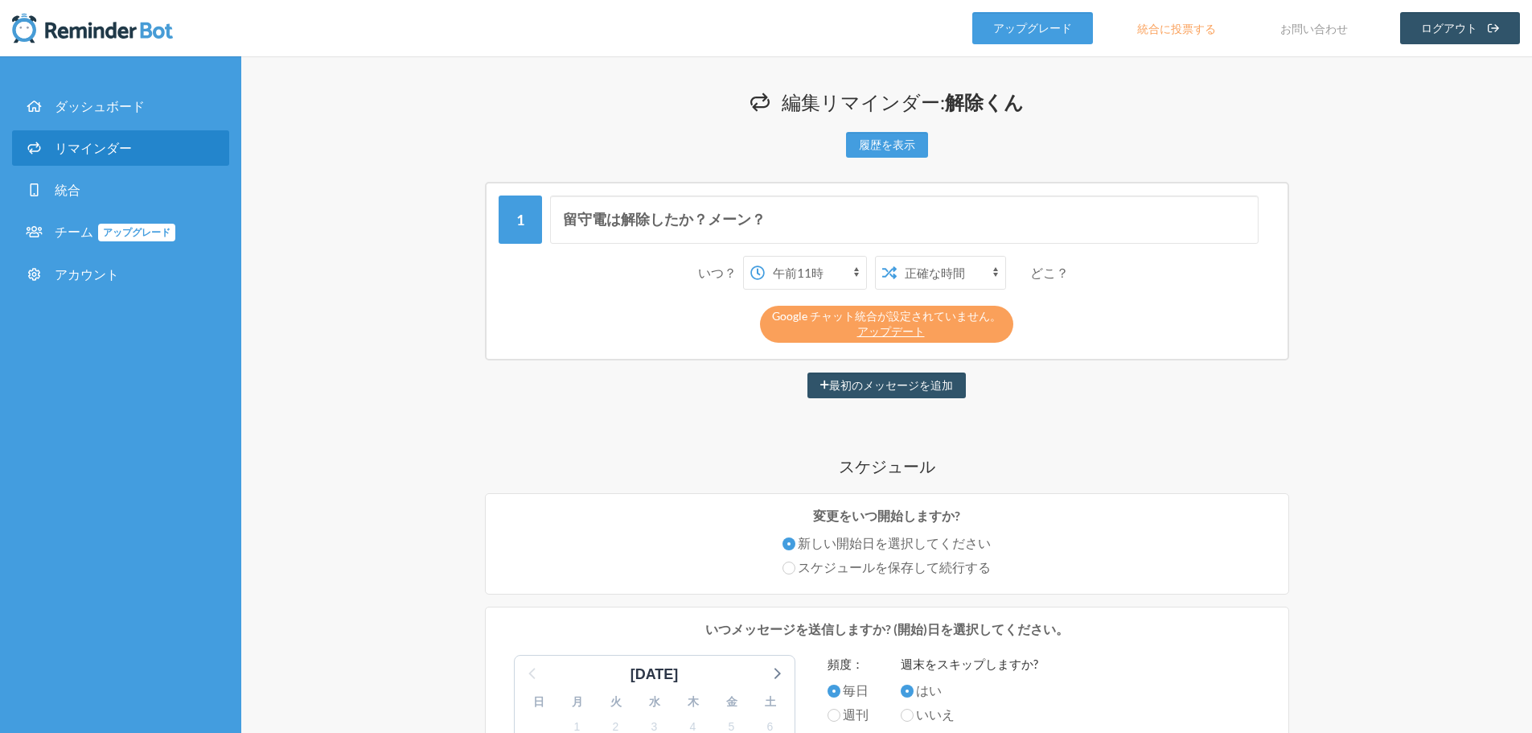
click at [829, 274] on select "午前0時 午前0時15分 午前0時30分 午前0時45分 午前1時 午前1時15分 午前1時30分 午前1時45分 午前2時 午前2時15分 午前2時30分 …" at bounding box center [815, 273] width 101 height 32
click at [765, 257] on select "午前0時 午前0時15分 午前0時30分 午前0時45分 午前1時 午前1時15分 午前1時30分 午前1時45分 午前2時 午前2時15分 午前2時30分 …" at bounding box center [815, 273] width 101 height 32
click at [672, 489] on div "留守電は解除したか？メーン？ いつ？ 午前0時 午前0時15分 午前0時30分 午前0時45分 午前1時 午前1時15分 午前1時30分 午前1時45分 午前…" at bounding box center [887, 689] width 965 height 1014
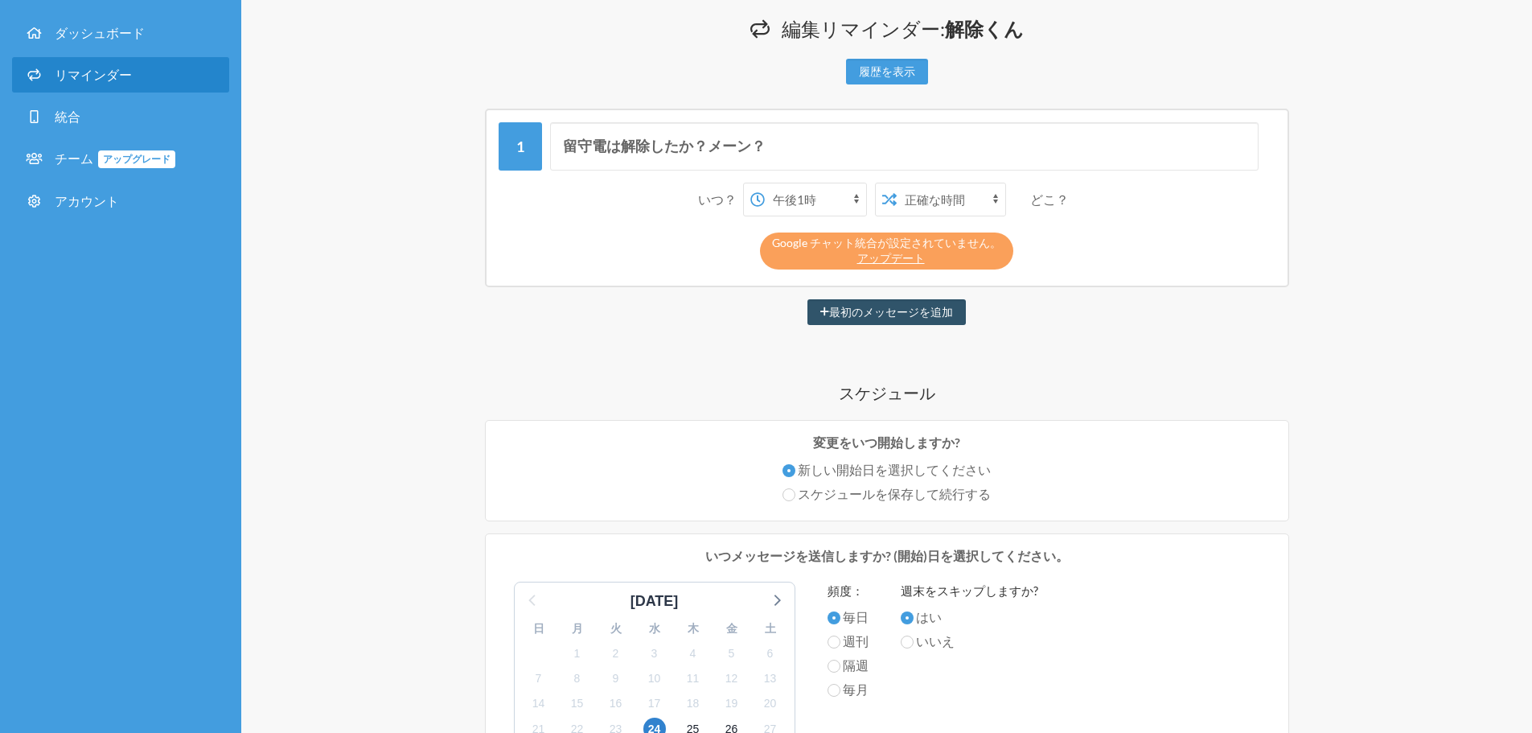
scroll to position [72, 0]
click at [832, 194] on select "午前0時 午前0時15分 午前0時30分 午前0時45分 午前1時 午前1時15分 午前1時30分 午前1時45分 午前2時 午前2時15分 午前2時30分 …" at bounding box center [815, 200] width 101 height 32
click at [765, 184] on select "午前0時 午前0時15分 午前0時30分 午前0時45分 午前1時 午前1時15分 午前1時30分 午前1時45分 午前2時 午前2時15分 午前2時30分 …" at bounding box center [815, 200] width 101 height 32
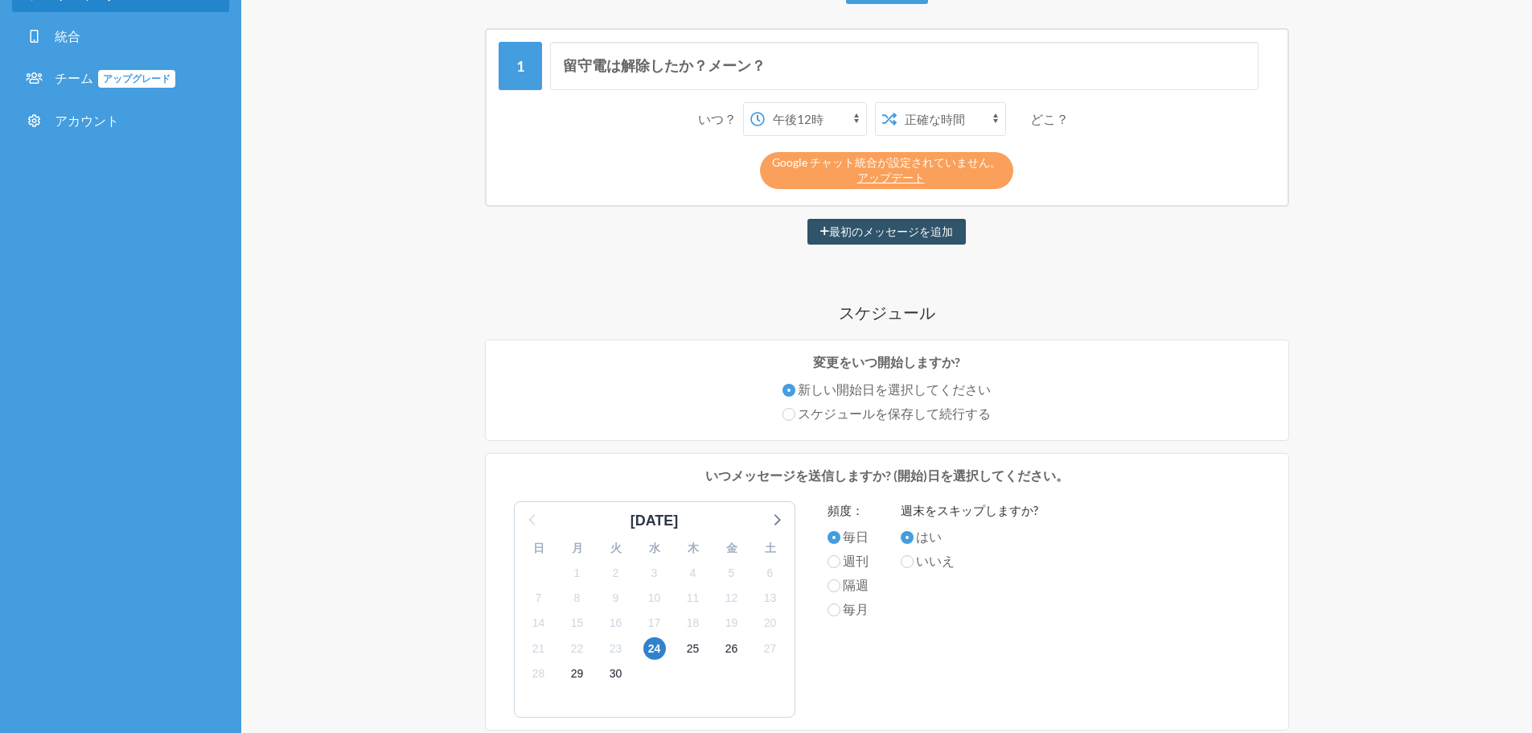
scroll to position [153, 0]
click at [812, 116] on select "午前0時 午前0時15分 午前0時30分 午前0時45分 午前1時 午前1時15分 午前1時30分 午前1時45分 午前2時 午前2時15分 午前2時30分 …" at bounding box center [815, 120] width 101 height 32
click at [765, 104] on select "午前0時 午前0時15分 午前0時30分 午前0時45分 午前1時 午前1時15分 午前1時30分 午前1時45分 午前2時 午前2時15分 午前2時30分 …" at bounding box center [815, 120] width 101 height 32
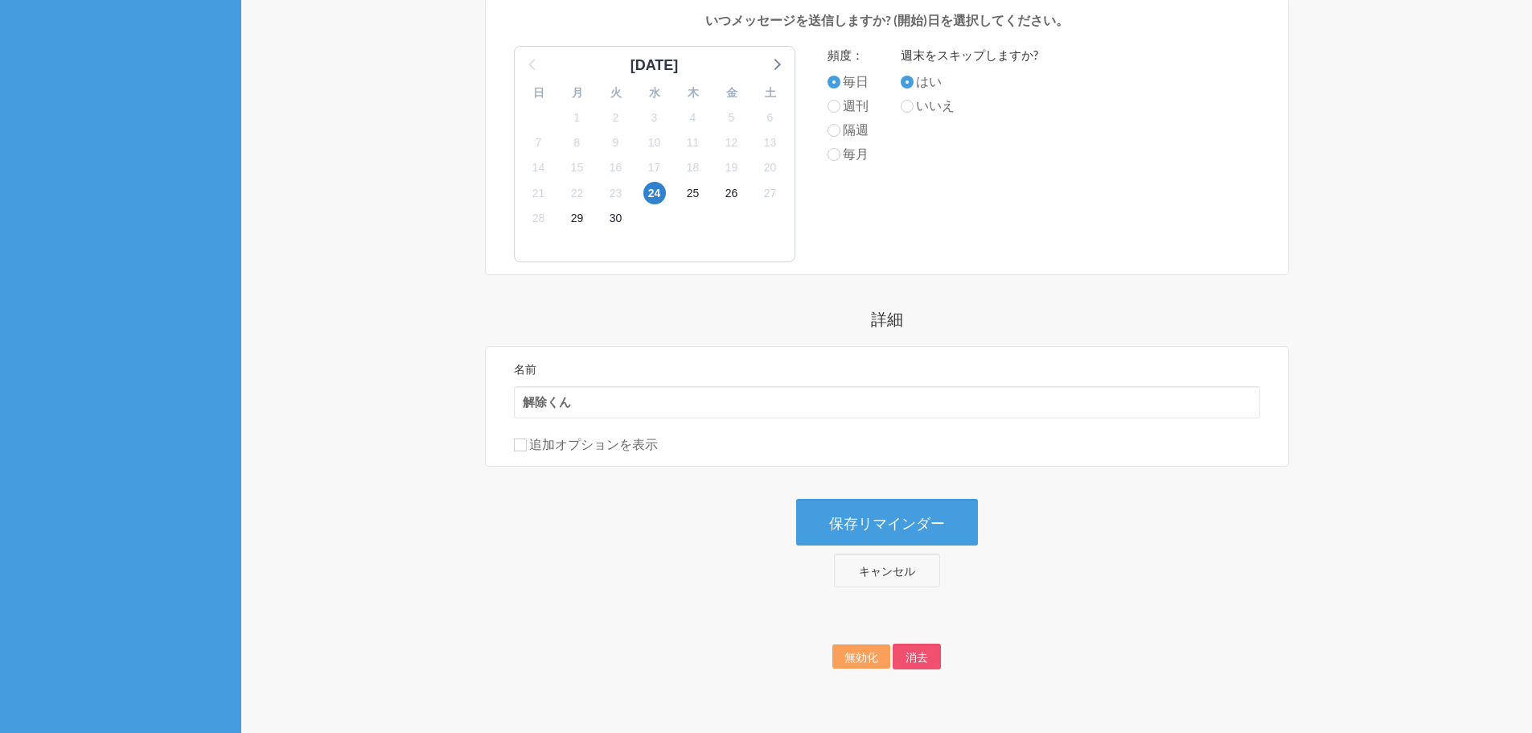
scroll to position [635, 0]
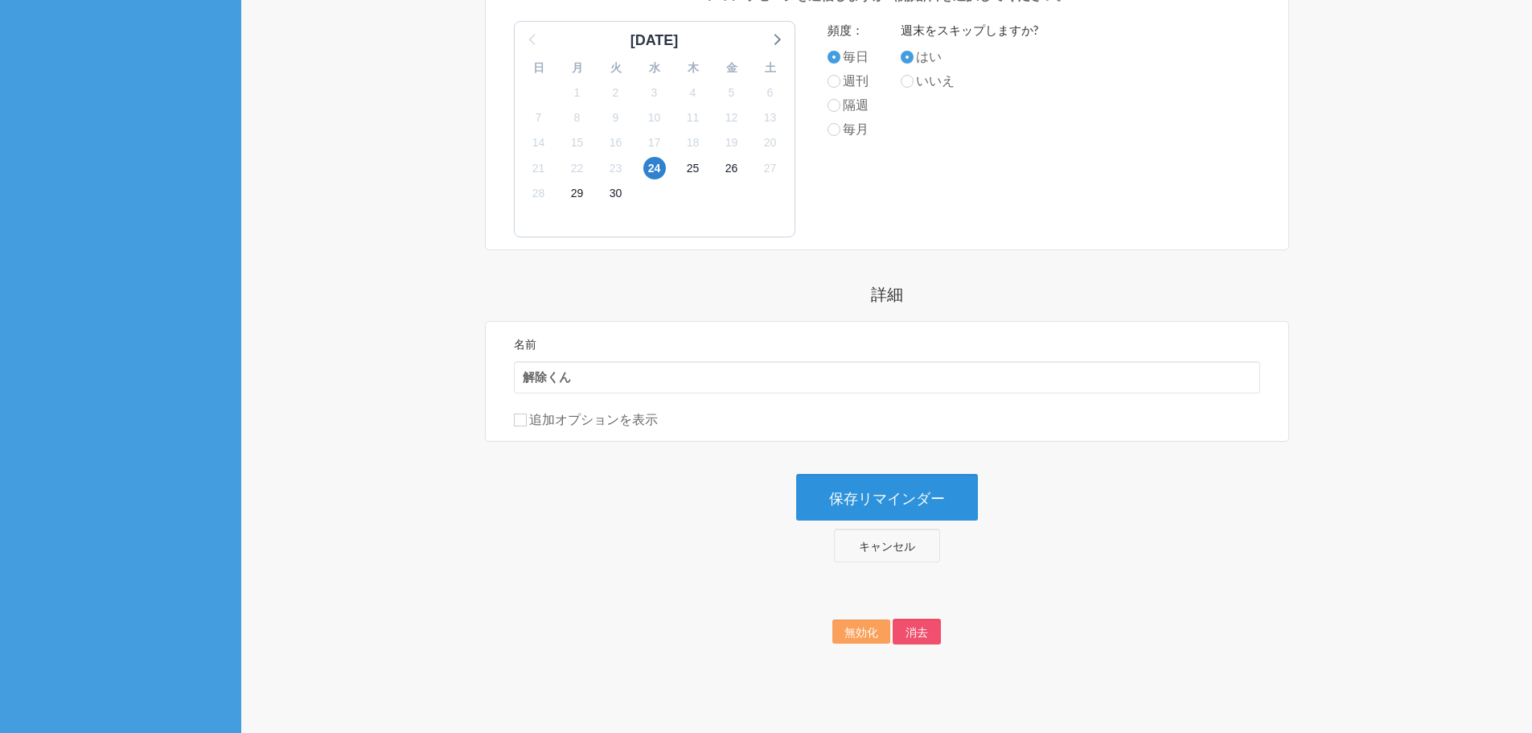
click at [866, 504] on font "保存リマインダー" at bounding box center [887, 498] width 116 height 18
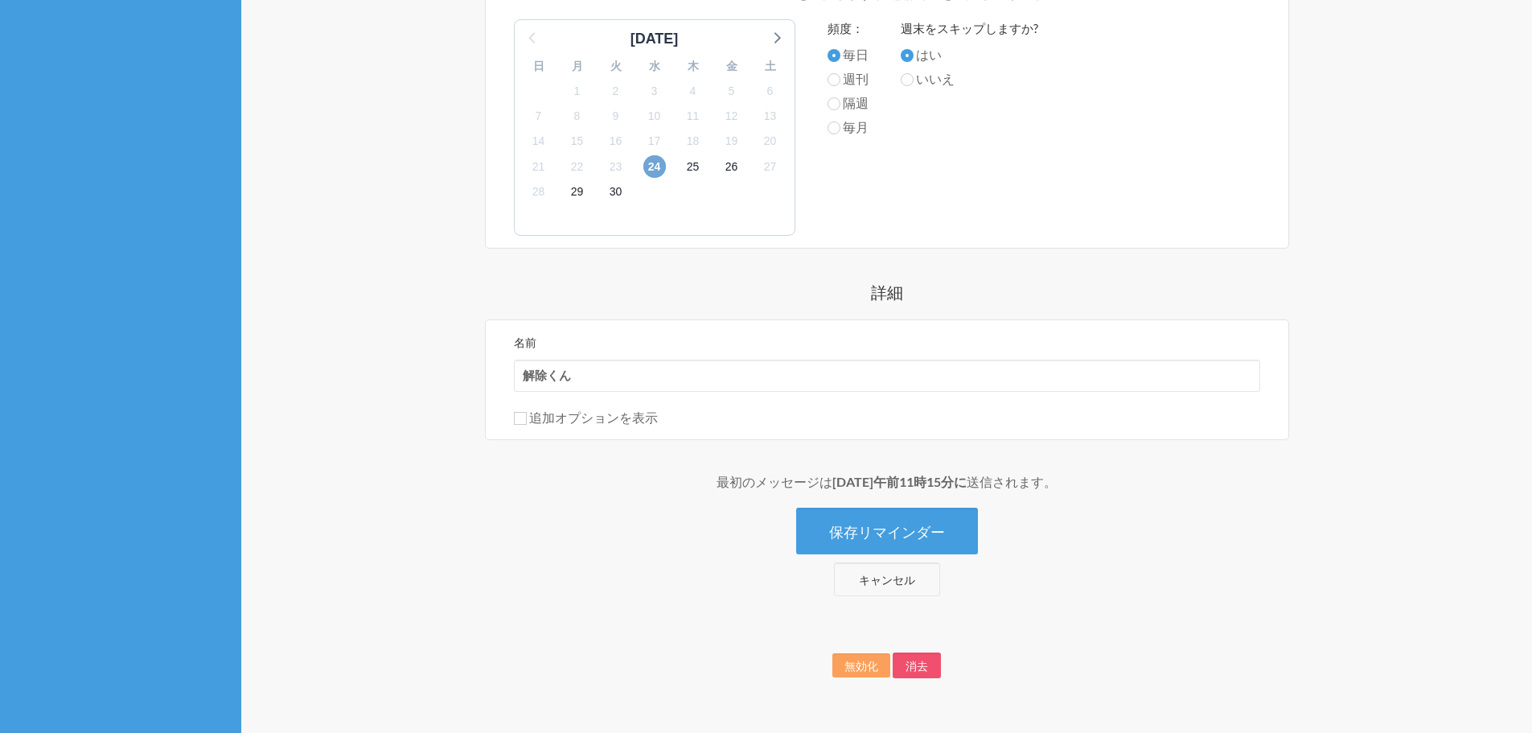
click at [656, 168] on font "24" at bounding box center [654, 166] width 13 height 13
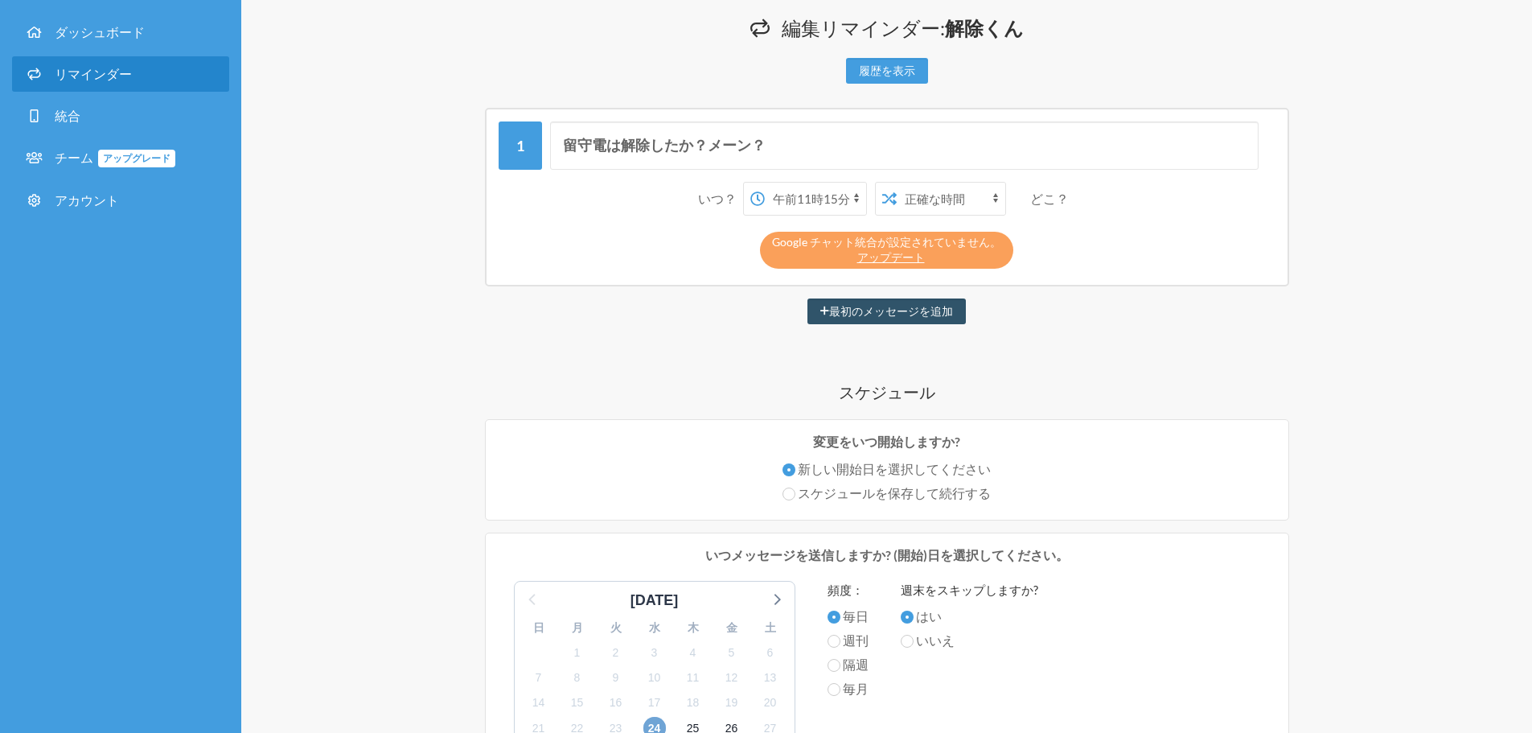
scroll to position [0, 0]
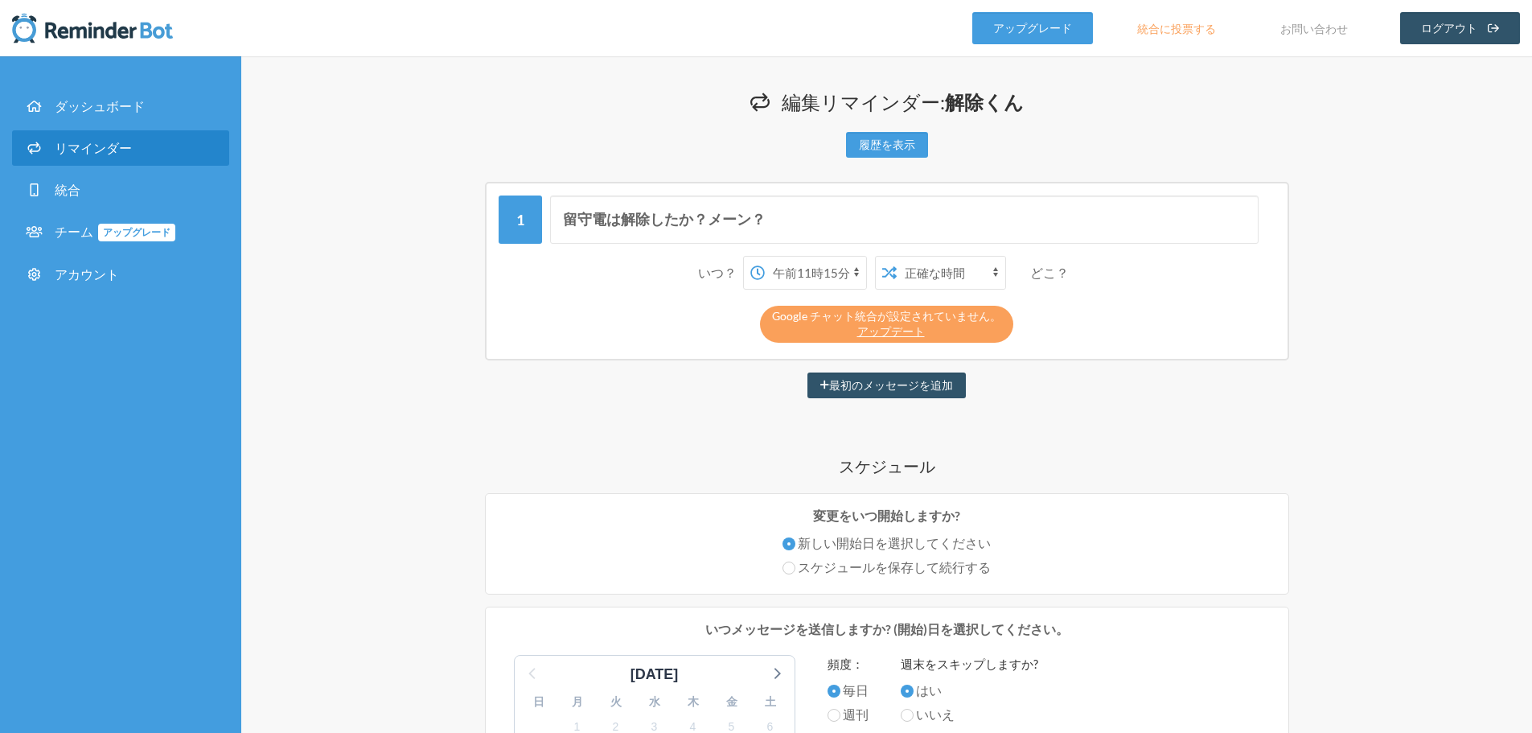
click at [833, 281] on select "午前0時 午前0時15分 午前0時30分 午前0時45分 午前1時 午前1時15分 午前1時30分 午前1時45分 午前2時 午前2時15分 午前2時30分 …" at bounding box center [815, 273] width 101 height 32
click at [765, 257] on select "午前0時 午前0時15分 午前0時30分 午前0時45分 午前1時 午前1時15分 午前1時30分 午前1時45分 午前2時 午前2時15分 午前2時30分 …" at bounding box center [815, 273] width 101 height 32
click at [1221, 467] on h4 "スケジュール" at bounding box center [887, 465] width 965 height 23
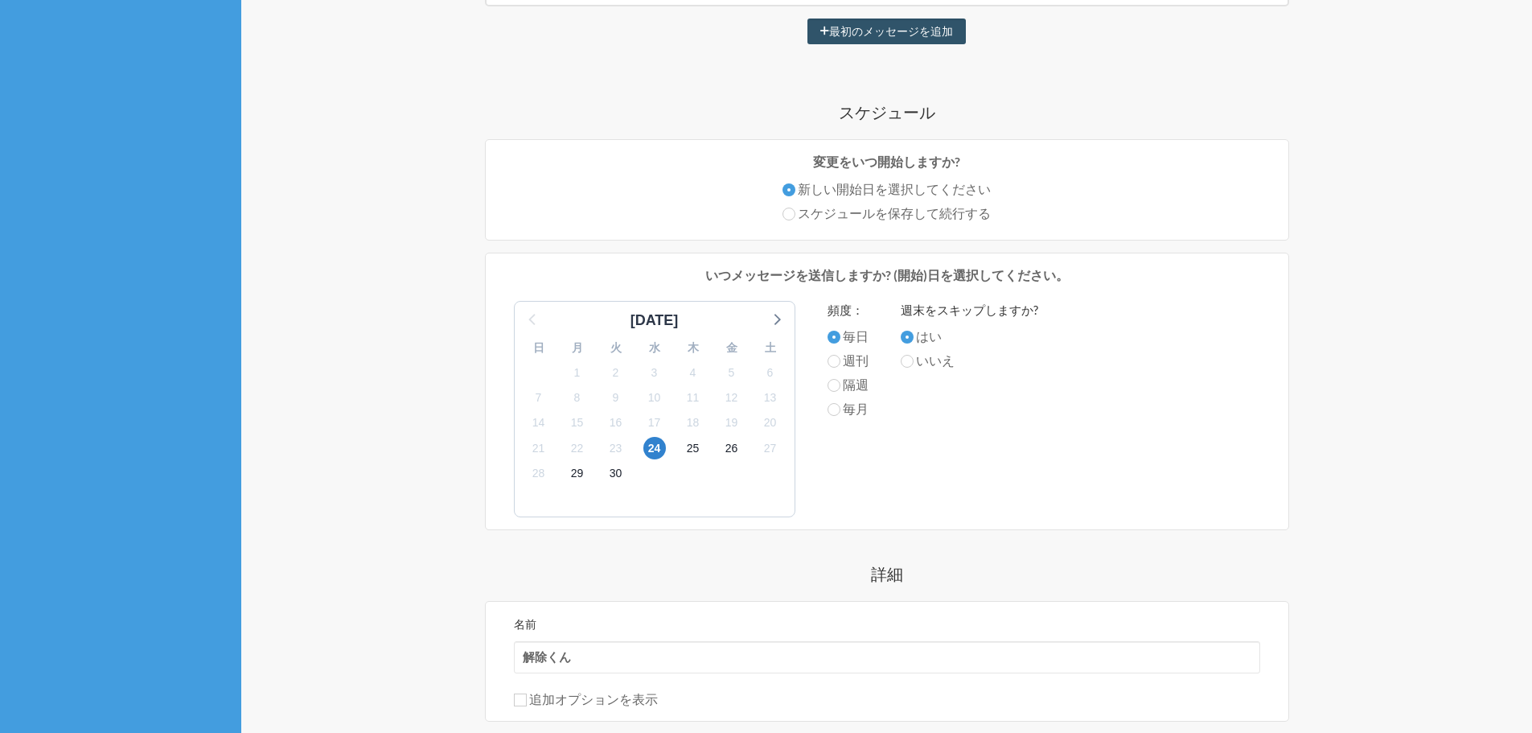
scroll to position [402, 0]
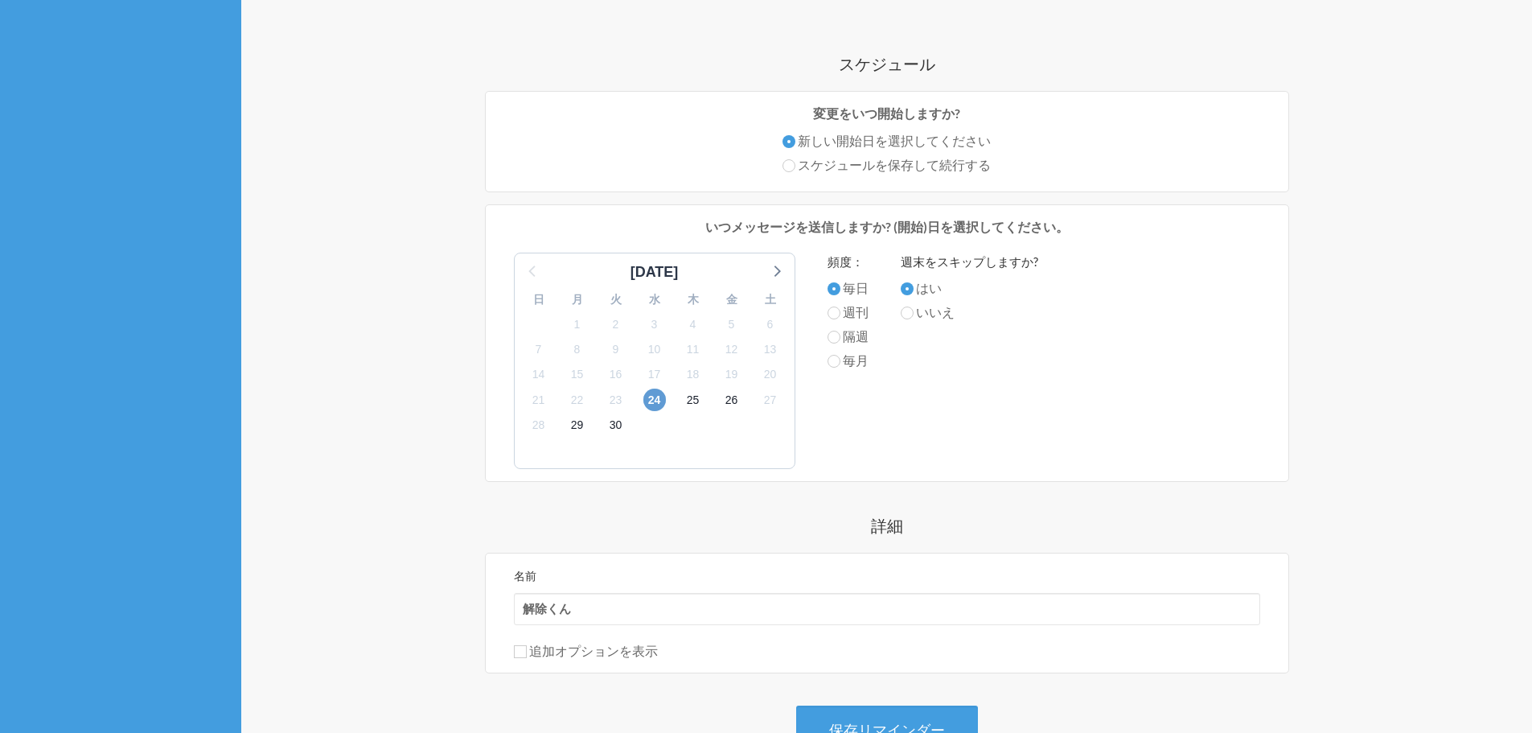
drag, startPoint x: 634, startPoint y: 403, endPoint x: 664, endPoint y: 405, distance: 29.8
click at [651, 404] on div "日 月 火 水 木 金 土 31 1 2 3 4 5 6 7 8 9 10 11 12 13 14 15 16 17 18 19 20 21 22 23 24…" at bounding box center [655, 375] width 280 height 185
click at [664, 405] on span "24" at bounding box center [655, 400] width 23 height 23
click at [689, 404] on font "25" at bounding box center [693, 399] width 13 height 13
click at [646, 400] on span "24" at bounding box center [655, 400] width 23 height 23
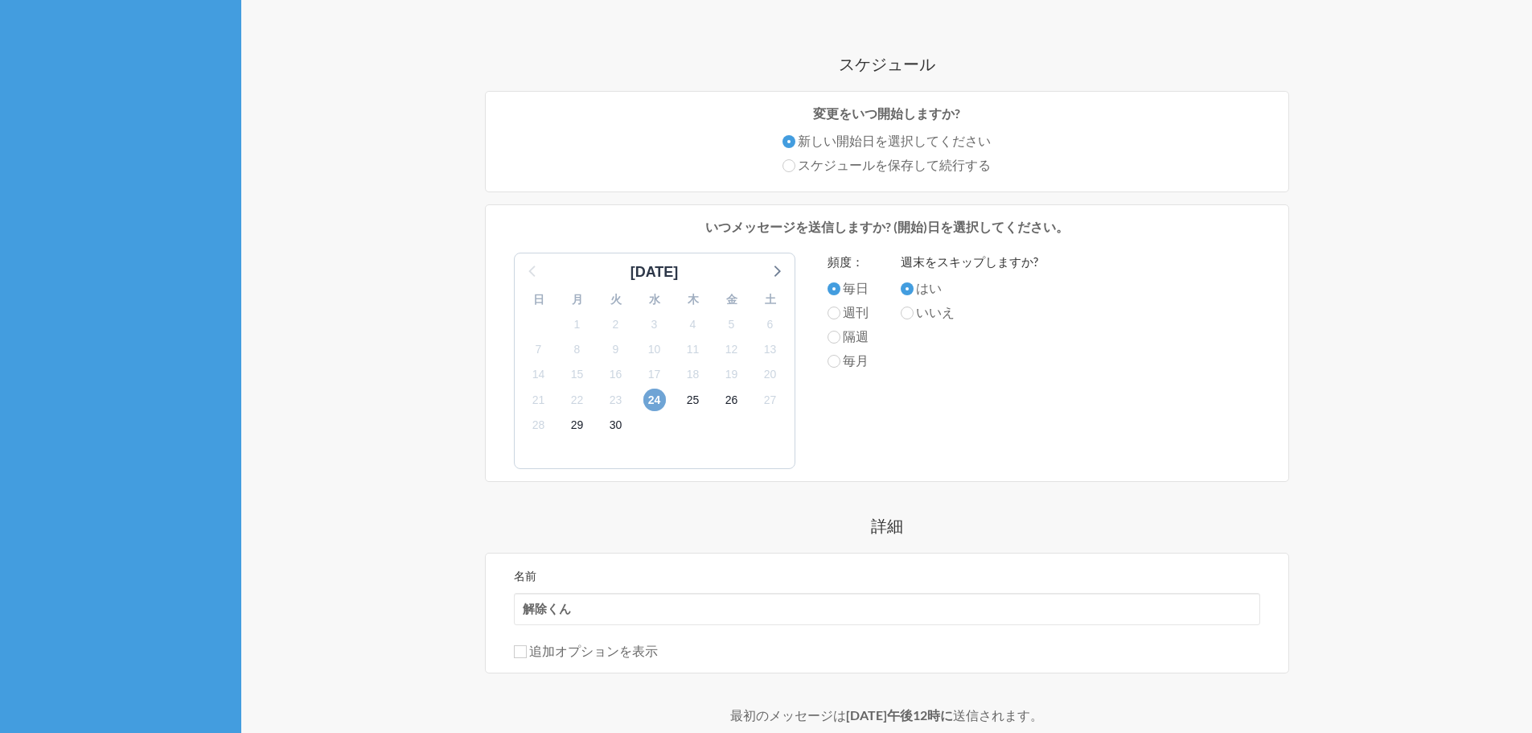
click at [659, 401] on font "24" at bounding box center [654, 399] width 13 height 13
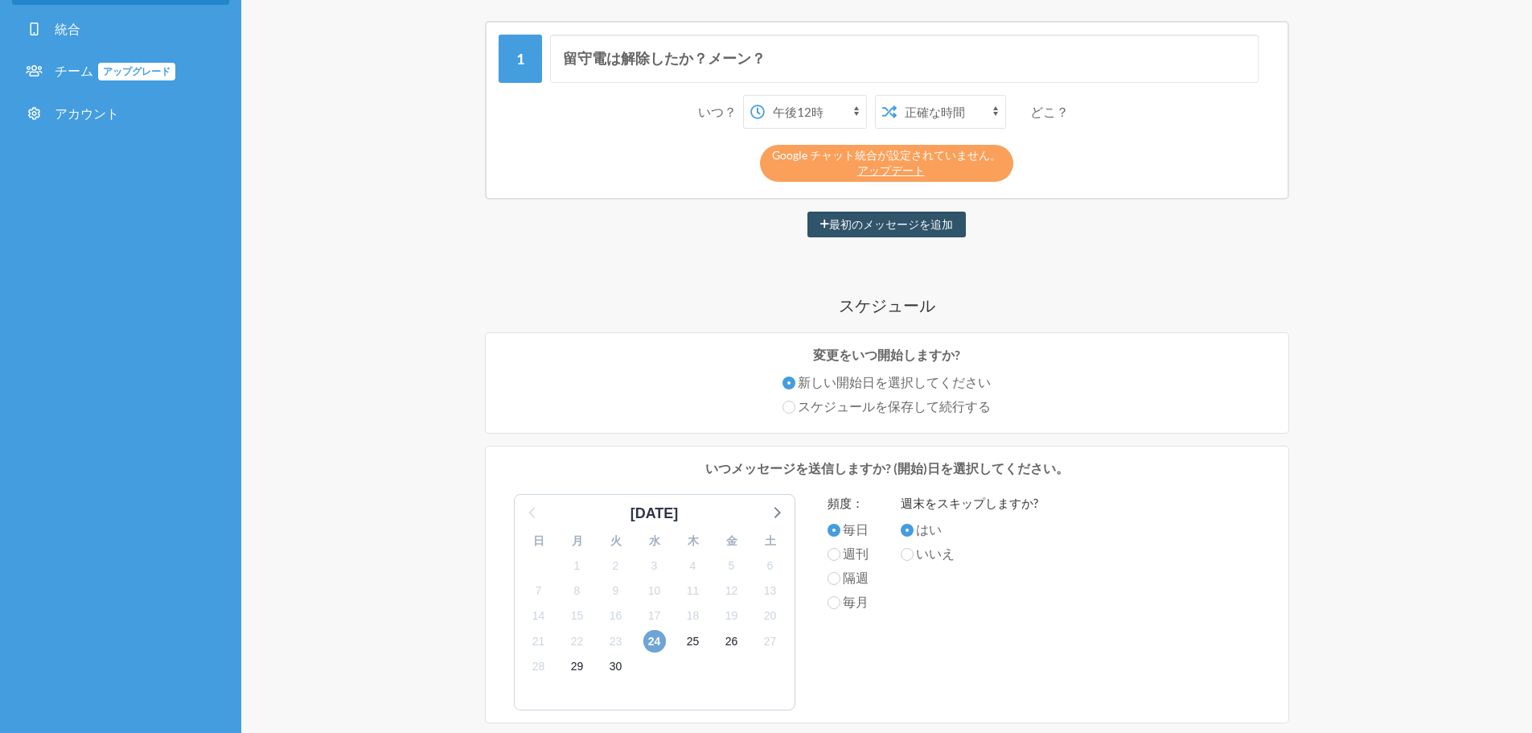
scroll to position [80, 0]
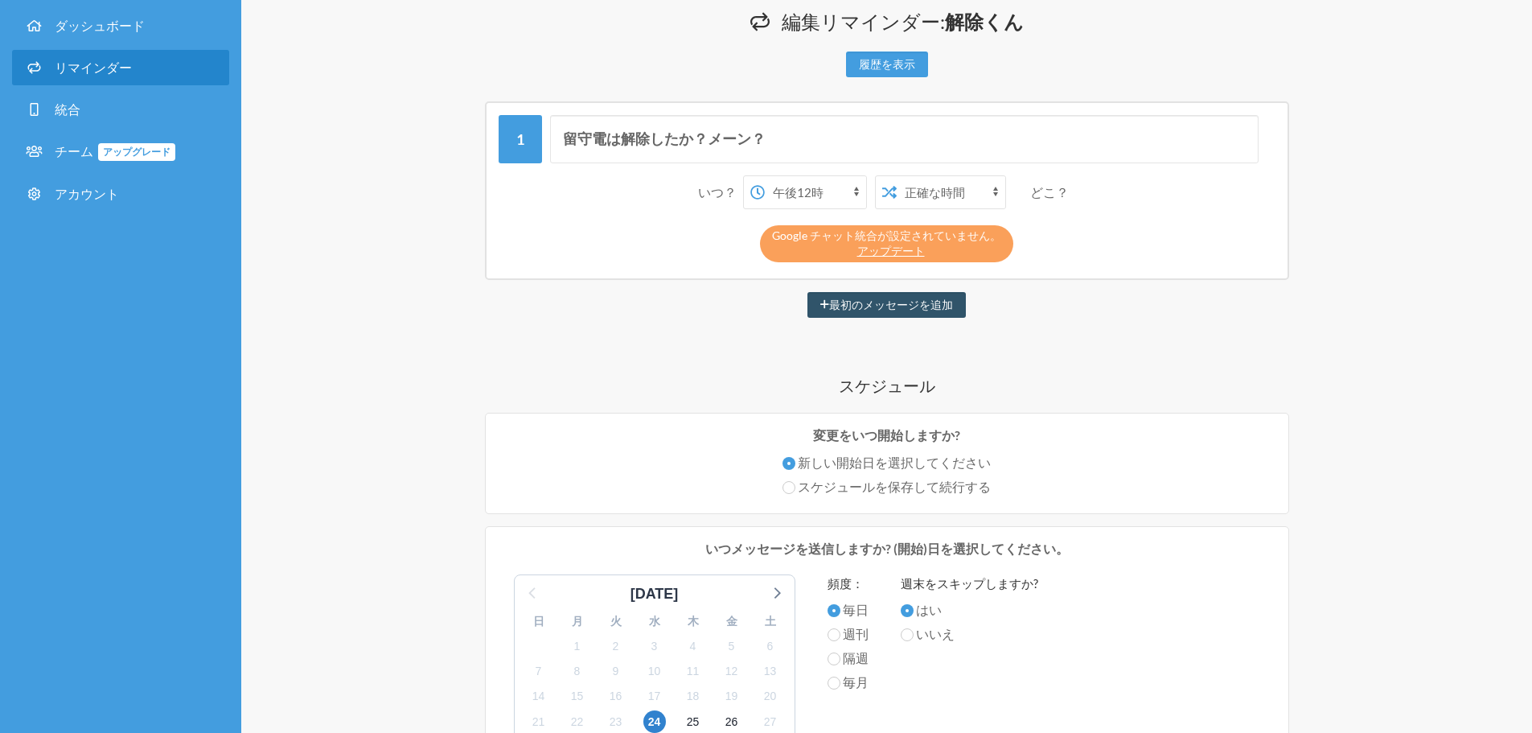
click at [848, 195] on select "午前0時 午前0時15分 午前0時30分 午前0時45分 午前1時 午前1時15分 午前1時30分 午前1時45分 午前2時 午前2時15分 午前2時30分 …" at bounding box center [815, 192] width 101 height 32
select select "09:30:00"
click at [765, 176] on select "午前0時 午前0時15分 午前0時30分 午前0時45分 午前1時 午前1時15分 午前1時30分 午前1時45分 午前2時 午前2時15分 午前2時30分 …" at bounding box center [815, 192] width 101 height 32
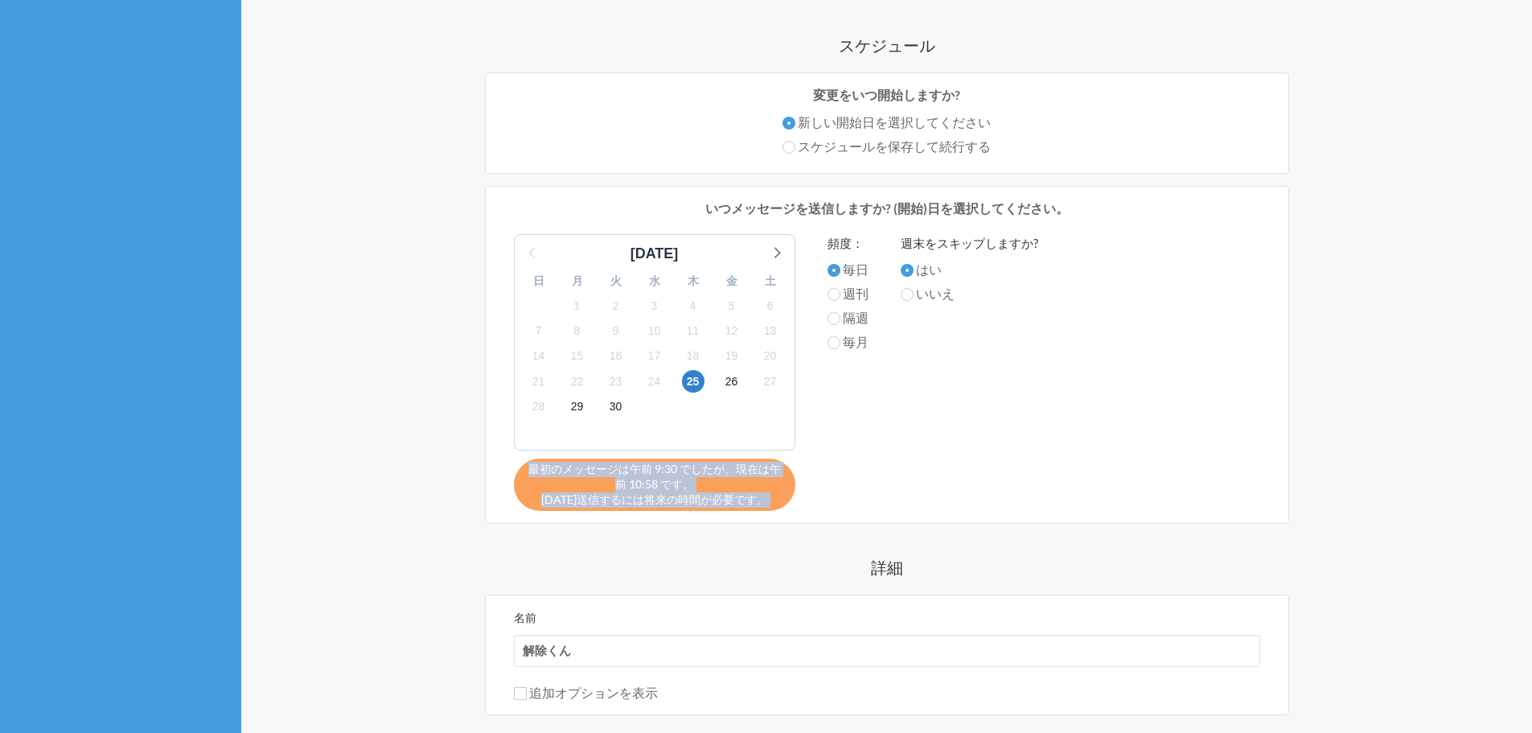
scroll to position [483, 0]
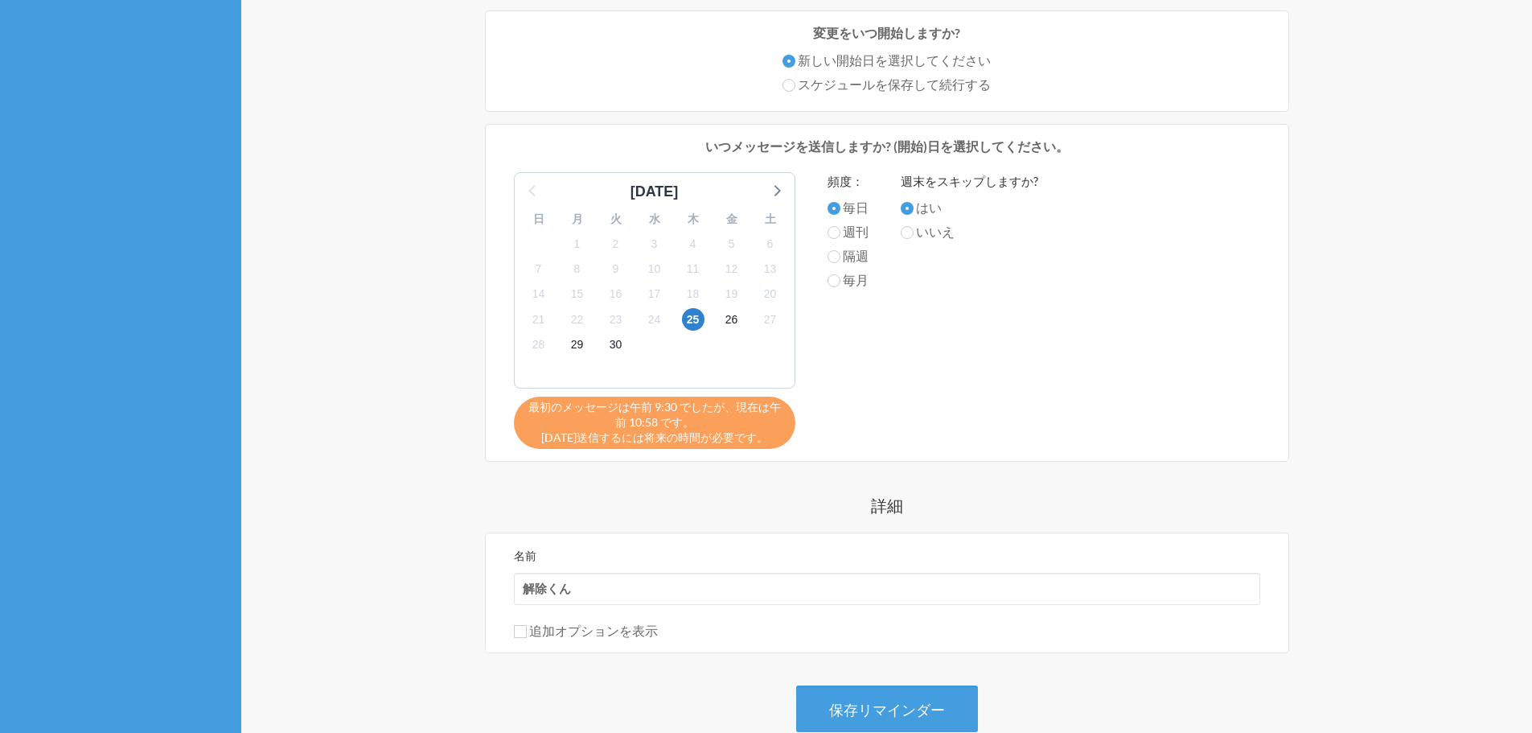
click at [417, 228] on div "留守電は解除したか？メーン？ いつ？ 午前0時 午前0時15分 午前0時30分 午前0時45分 午前1時 午前1時15分 午前1時30分 午前1時45分 午前…" at bounding box center [887, 236] width 965 height 1075
click at [699, 326] on font "25" at bounding box center [693, 319] width 13 height 13
click at [663, 324] on span "24" at bounding box center [655, 319] width 23 height 23
click at [683, 323] on span "25" at bounding box center [693, 319] width 23 height 23
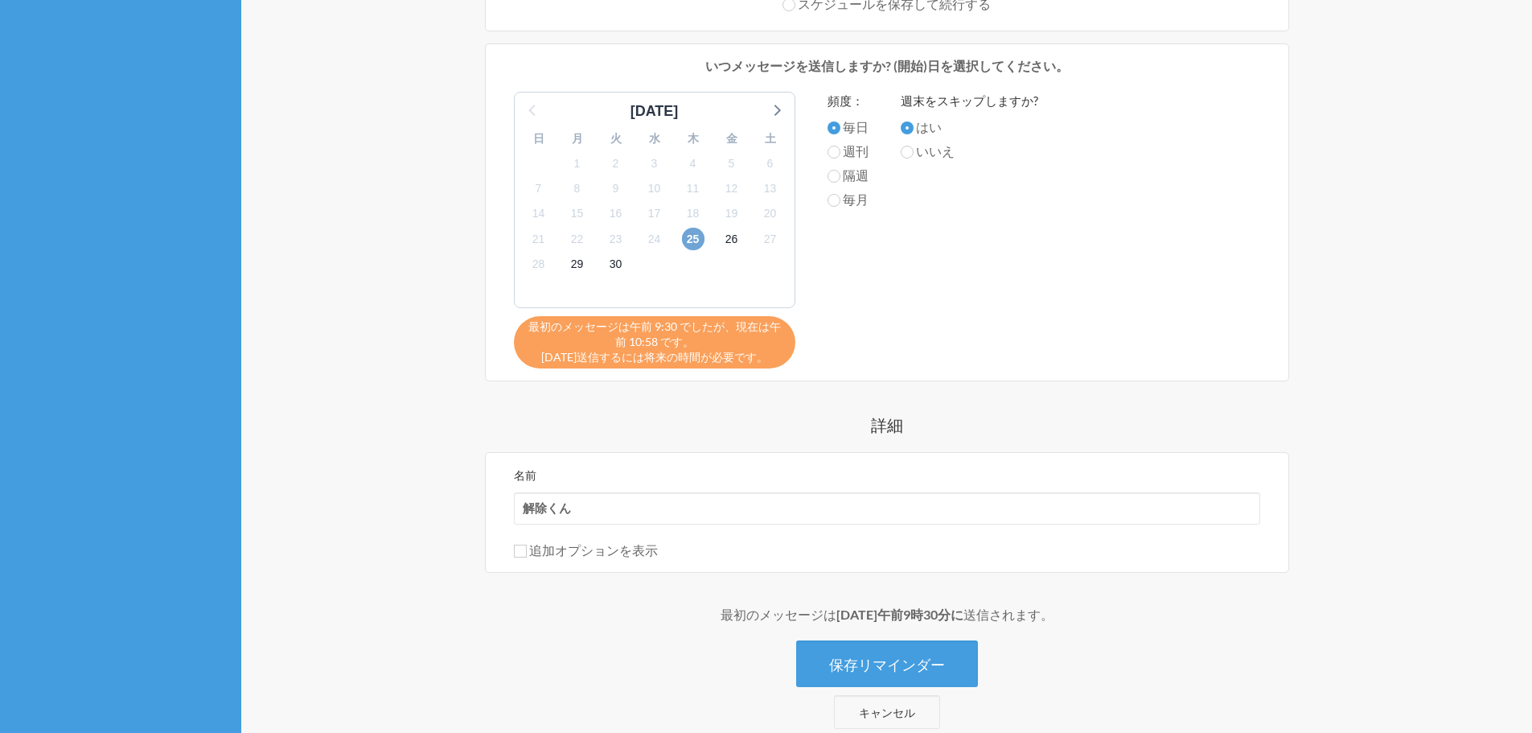
scroll to position [644, 0]
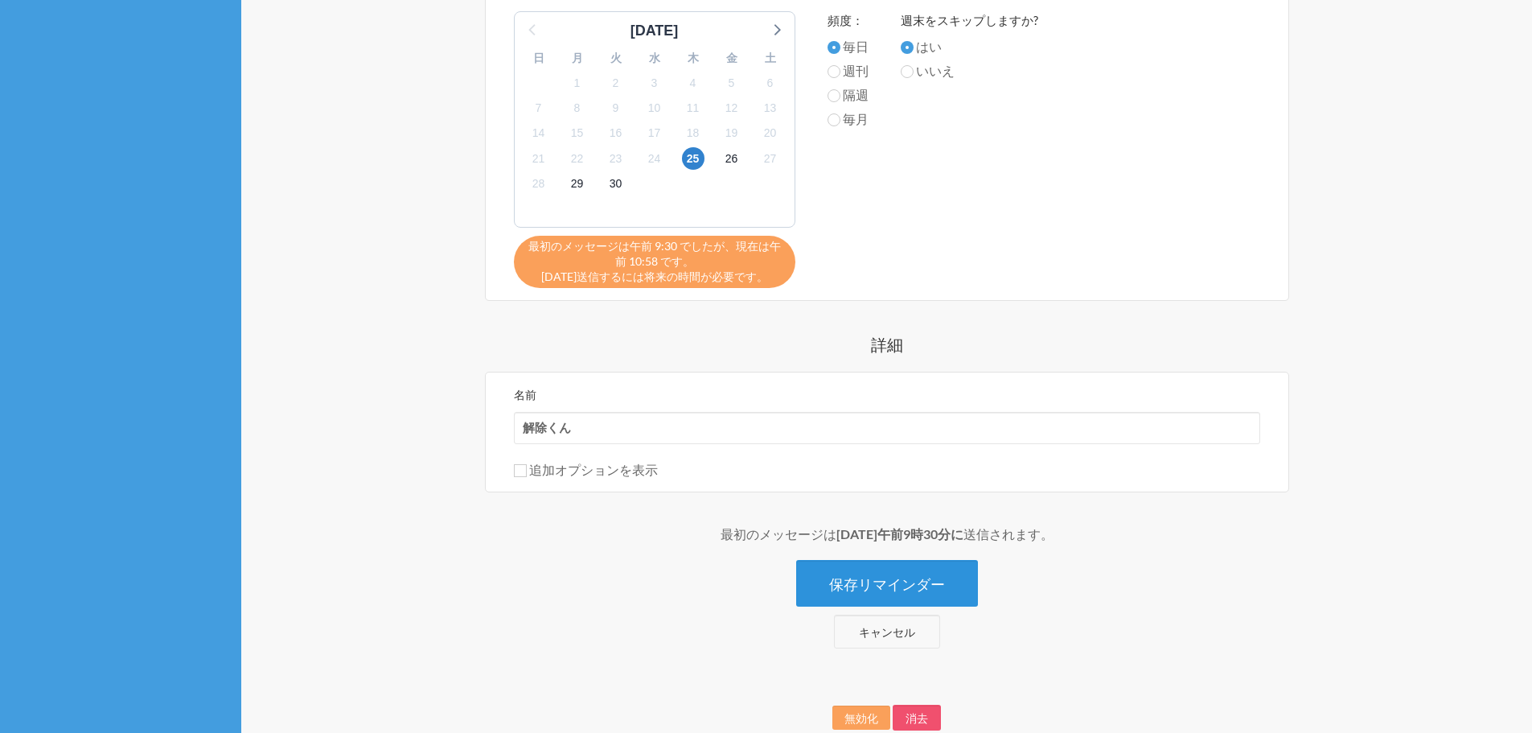
click at [909, 578] on font "保存リマインダー" at bounding box center [887, 583] width 116 height 18
click at [931, 585] on font "保存リマインダー" at bounding box center [887, 584] width 116 height 18
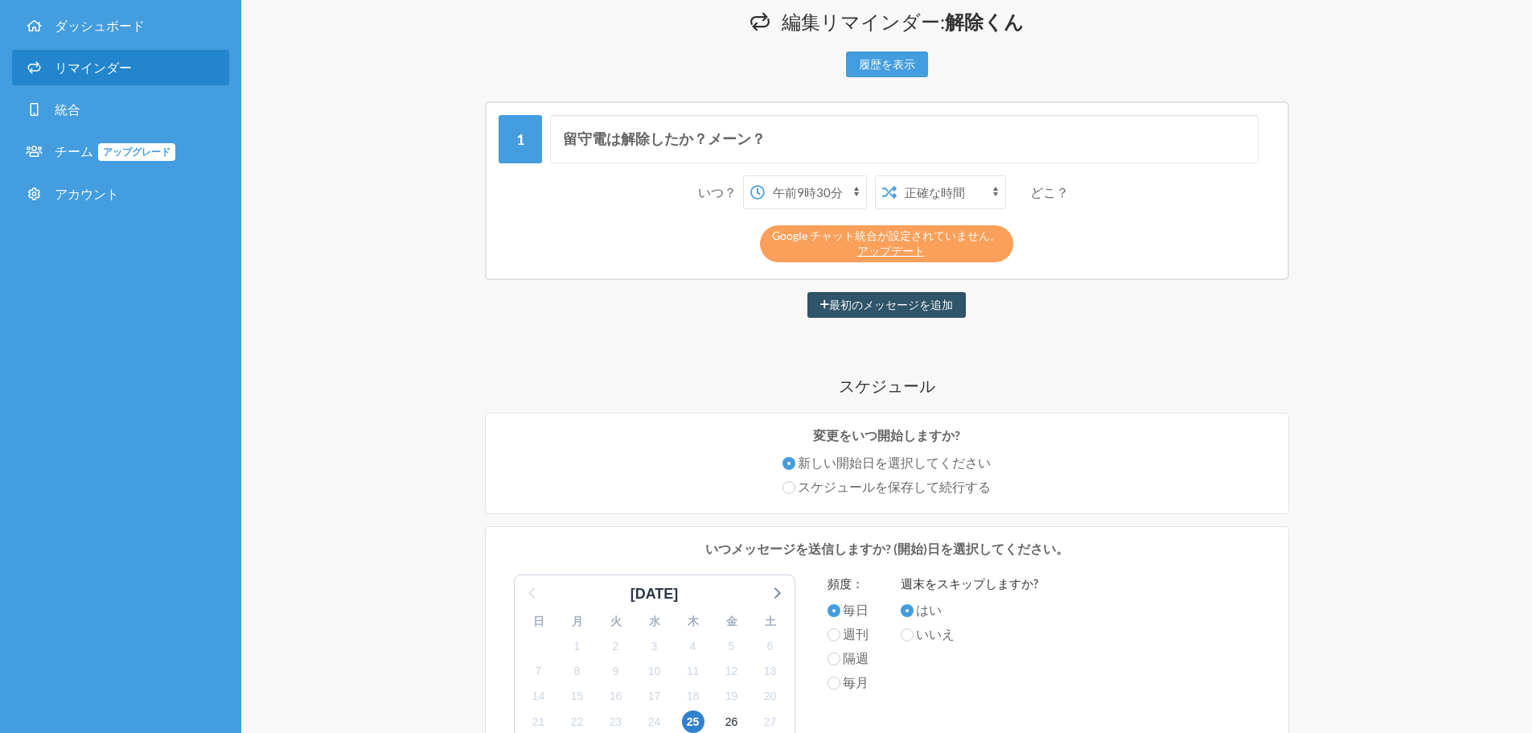
scroll to position [0, 0]
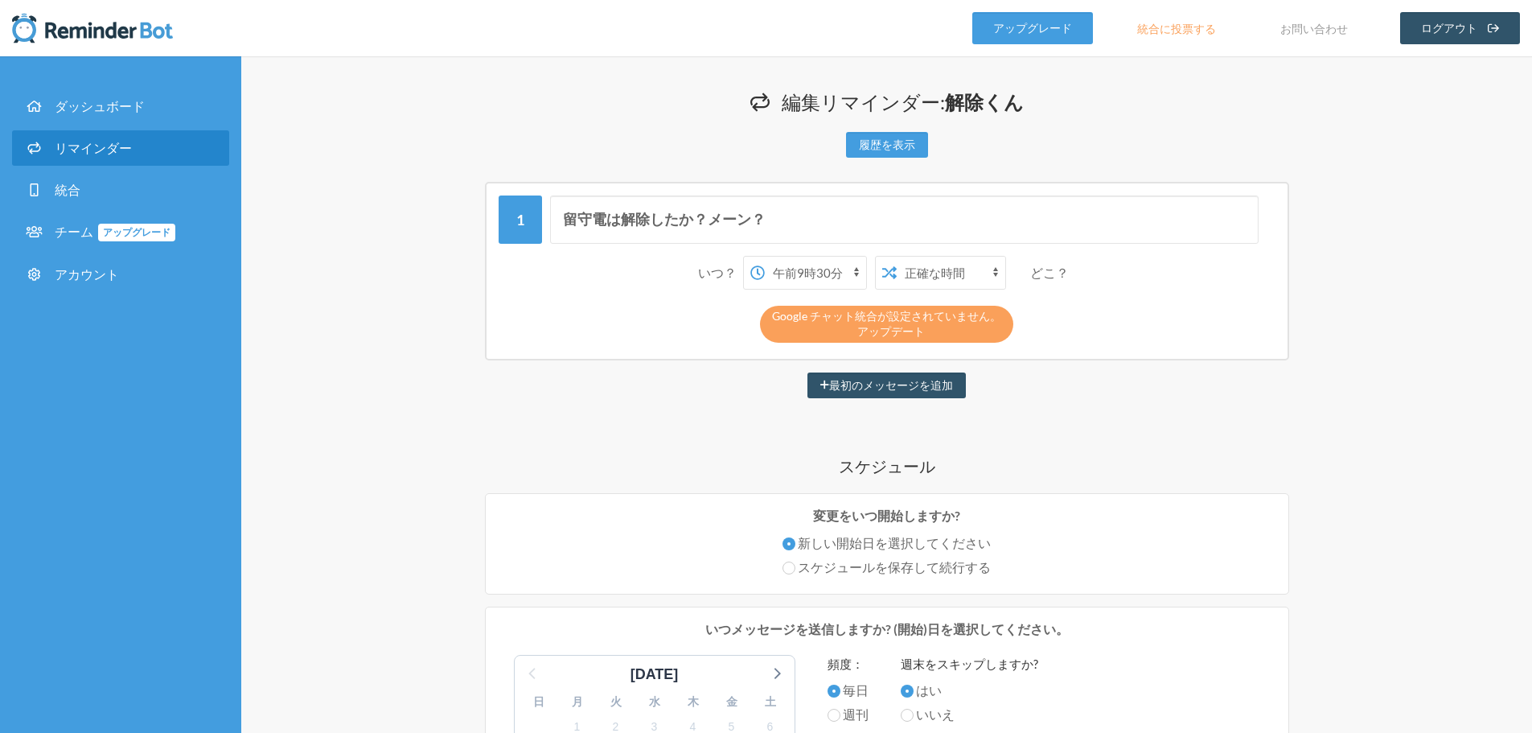
click at [894, 337] on font "アップデート" at bounding box center [891, 331] width 68 height 14
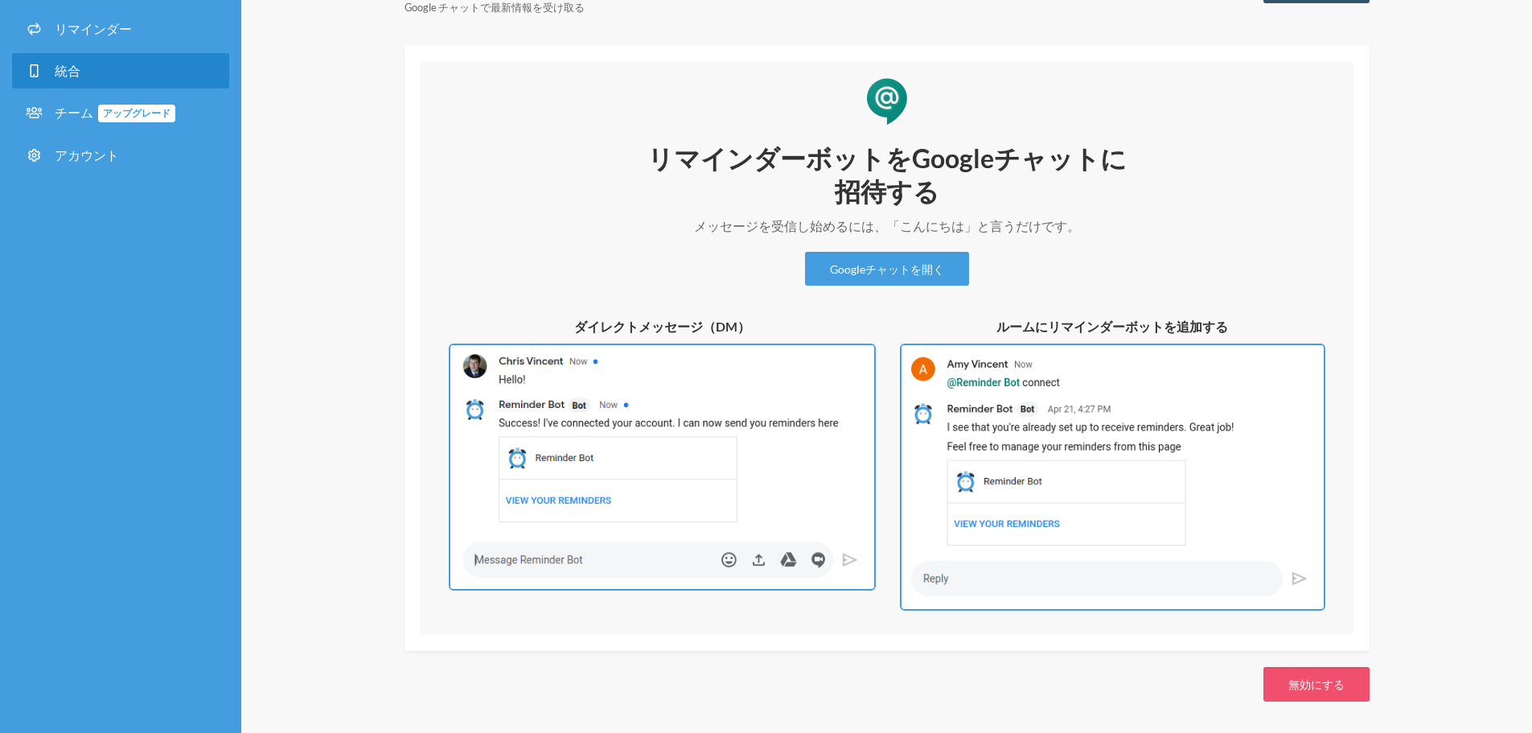
scroll to position [120, 0]
click at [1445, 498] on div "Googleチャット Google チャットで最新情報を受け取る 統合を表示 リマインダーボットをGoogleチャットに招待する メッセージを受信し始めるには…" at bounding box center [886, 334] width 1291 height 796
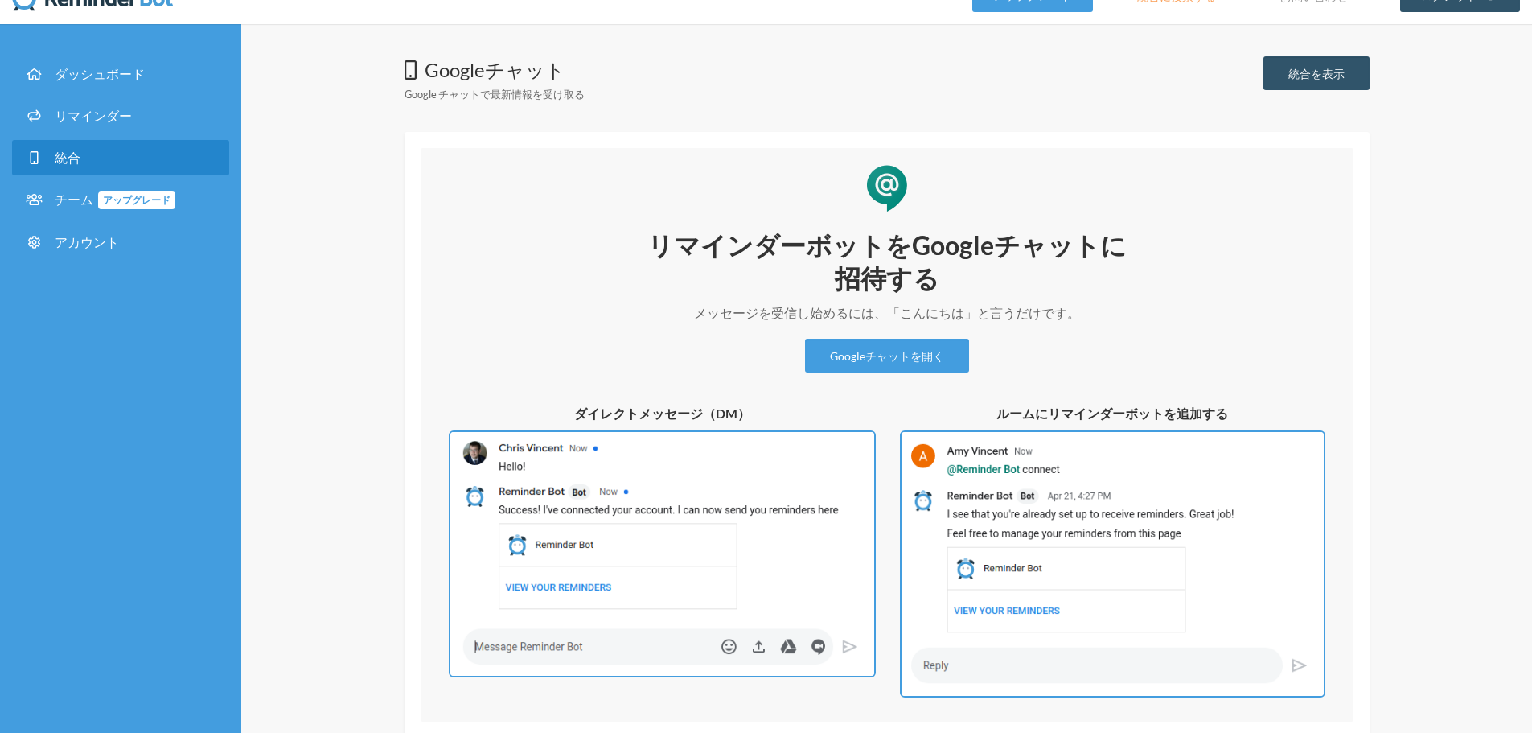
scroll to position [0, 0]
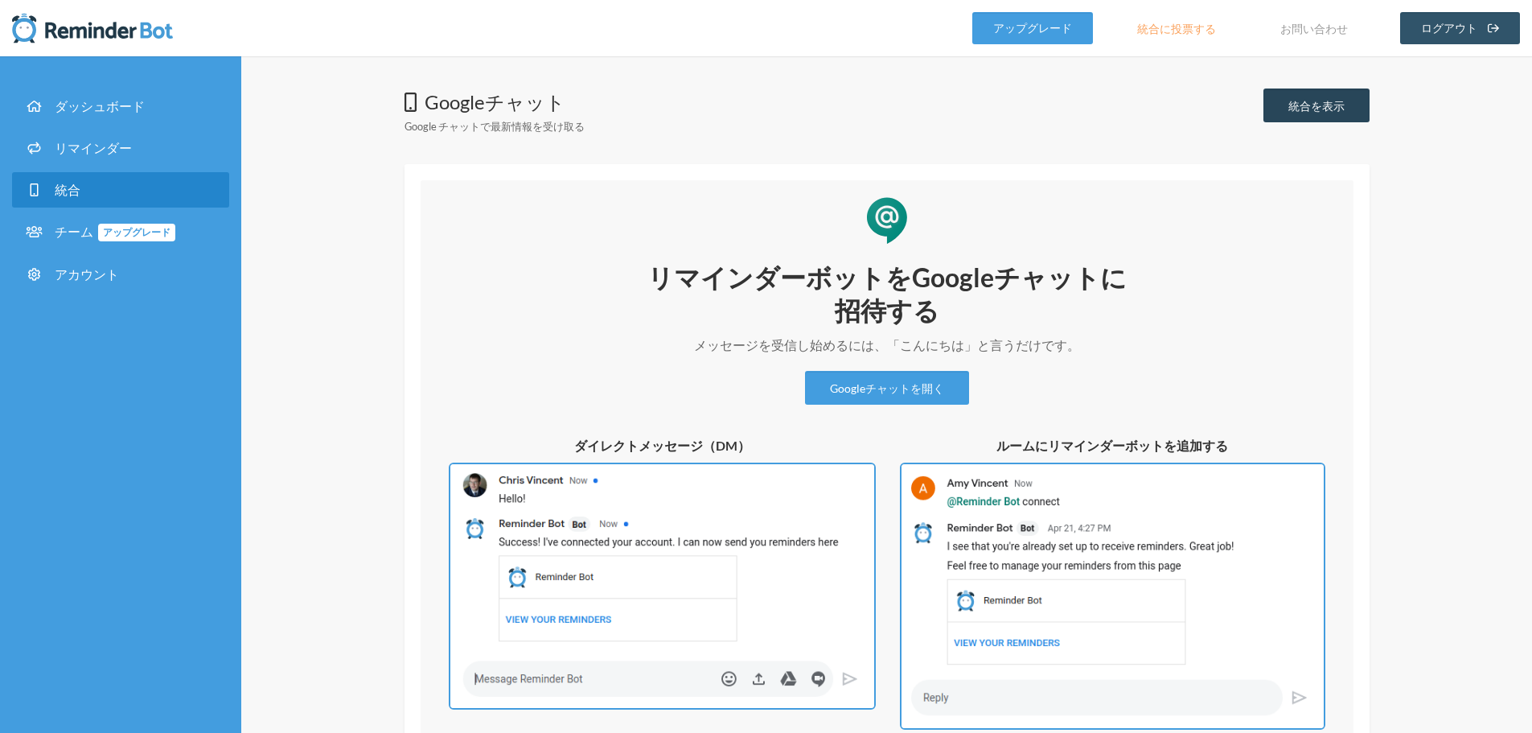
click at [1324, 105] on font "統合を表示" at bounding box center [1317, 106] width 56 height 14
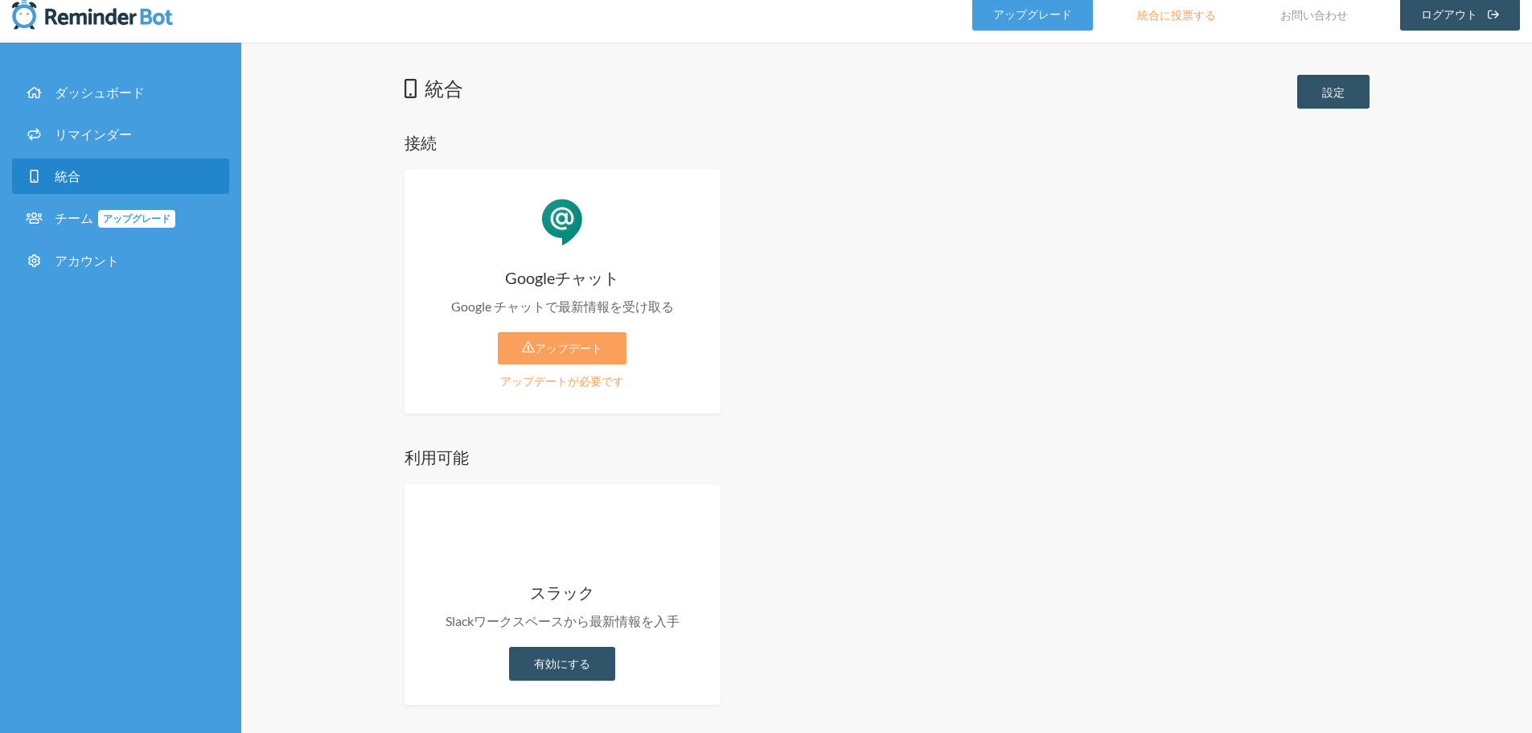
scroll to position [18, 0]
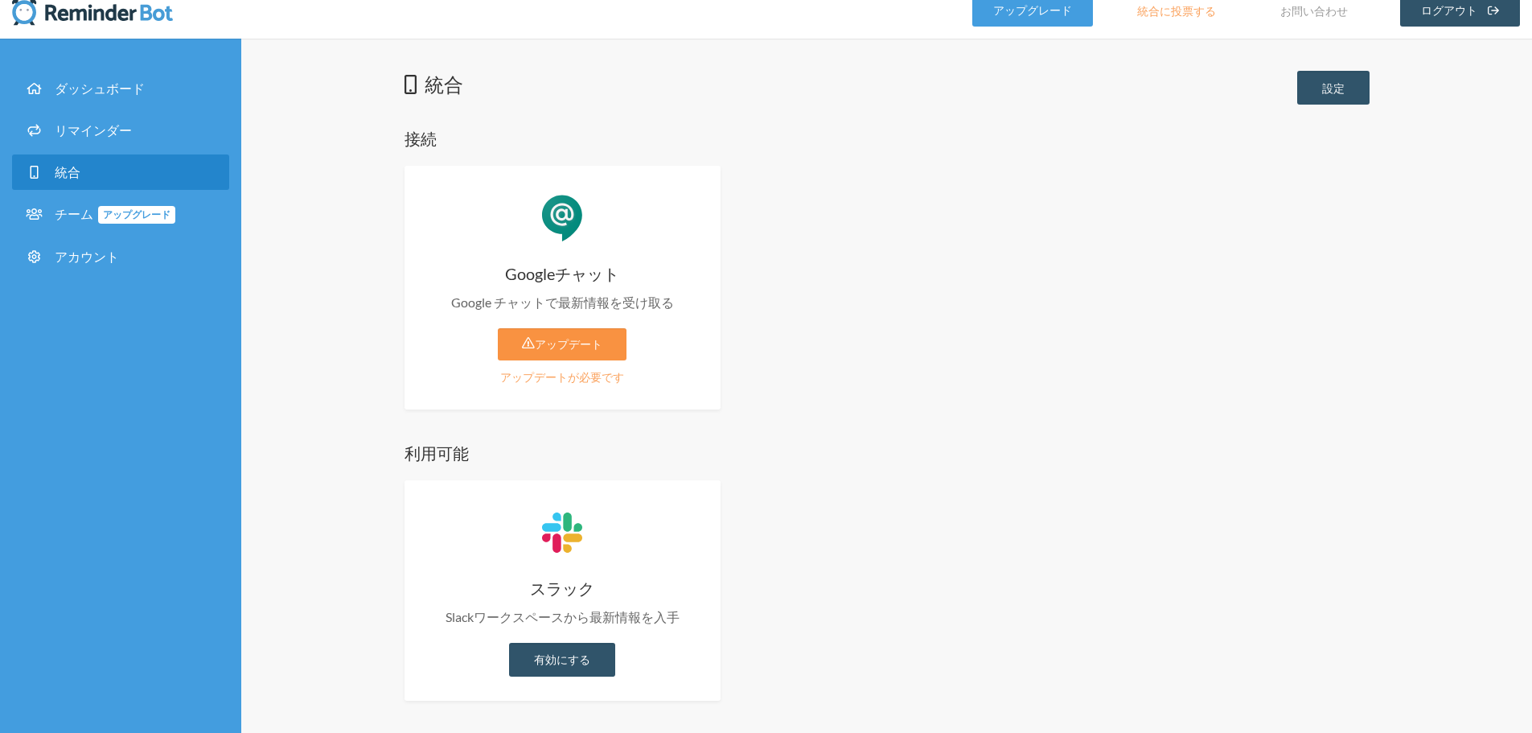
click at [581, 347] on font "アップデート" at bounding box center [569, 345] width 68 height 14
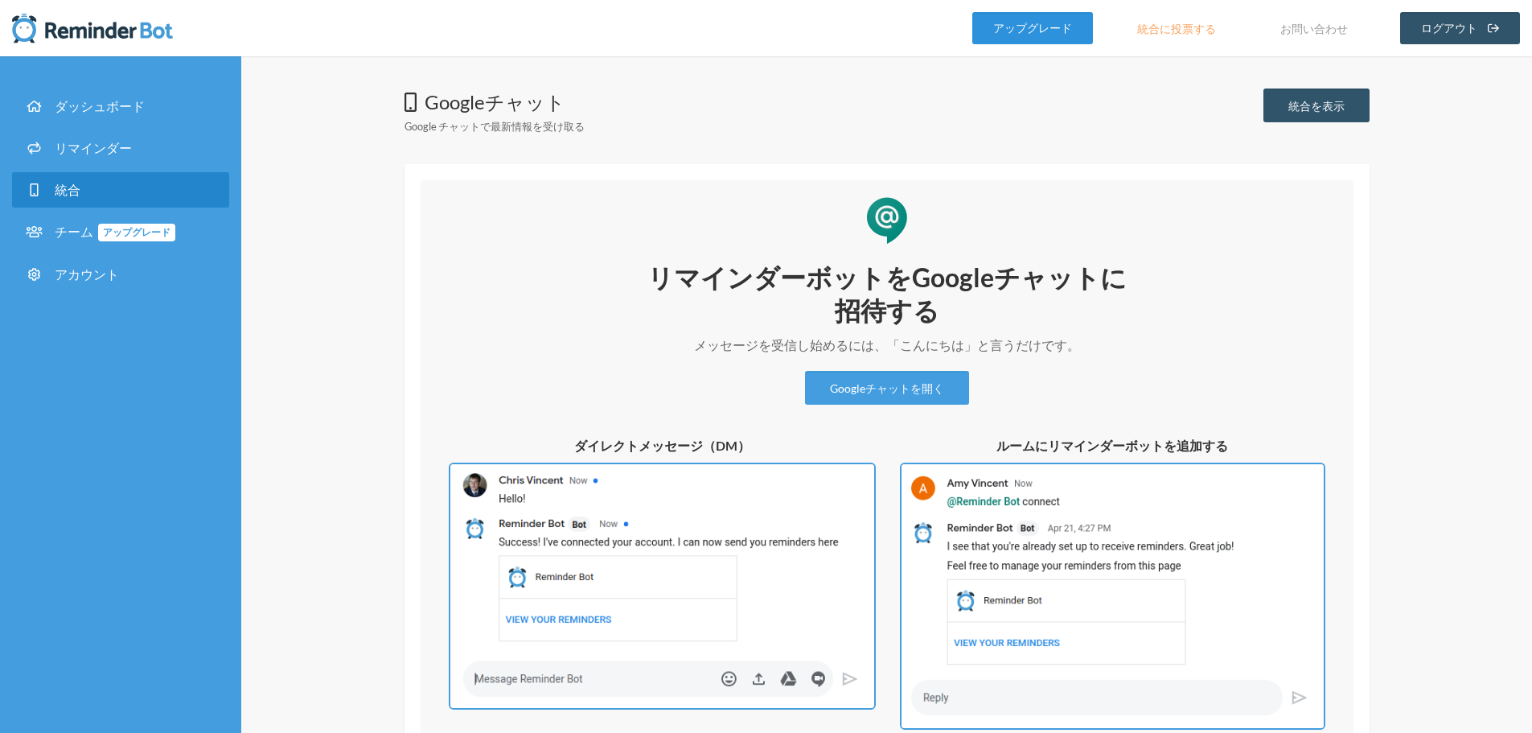
click at [1032, 19] on font "アップグレード" at bounding box center [1032, 27] width 79 height 31
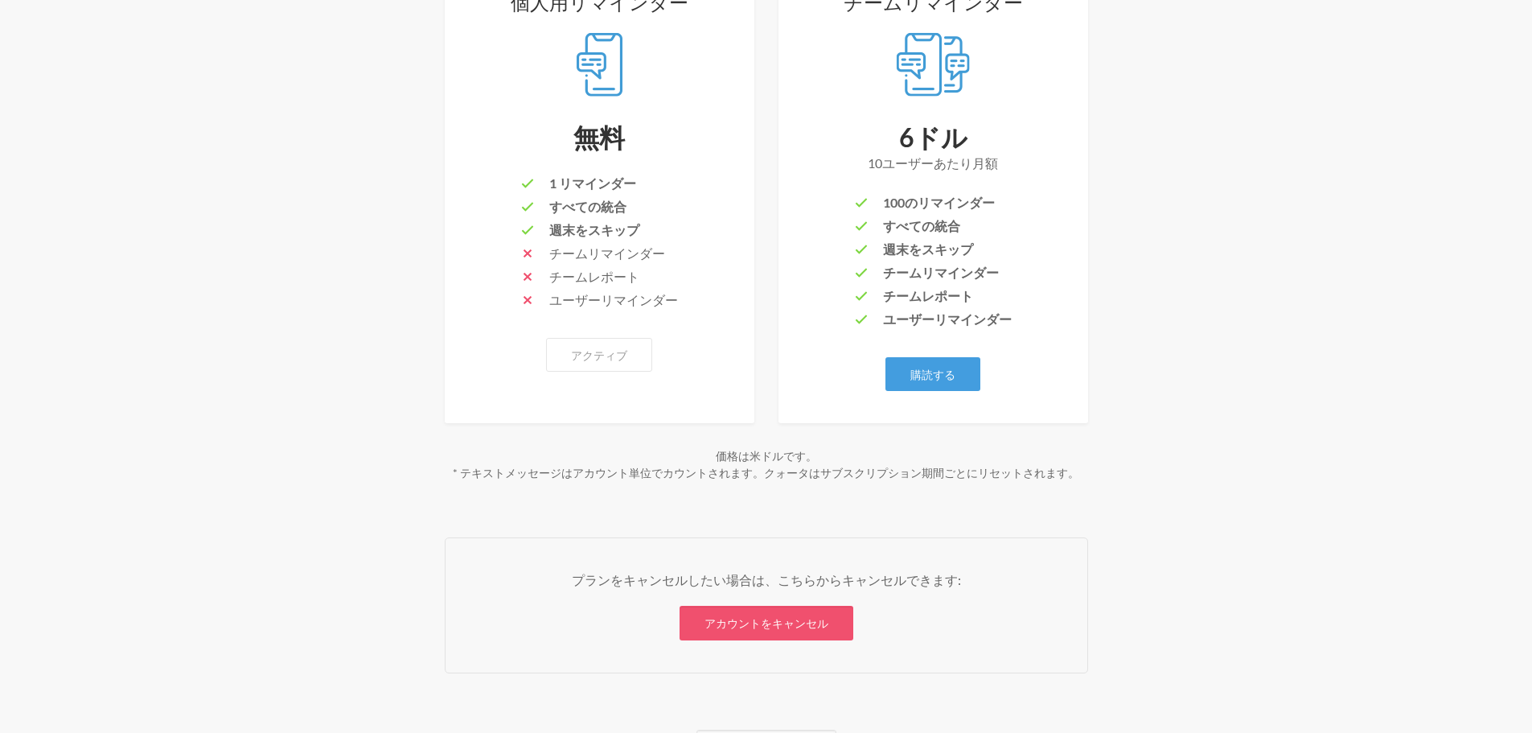
scroll to position [333, 0]
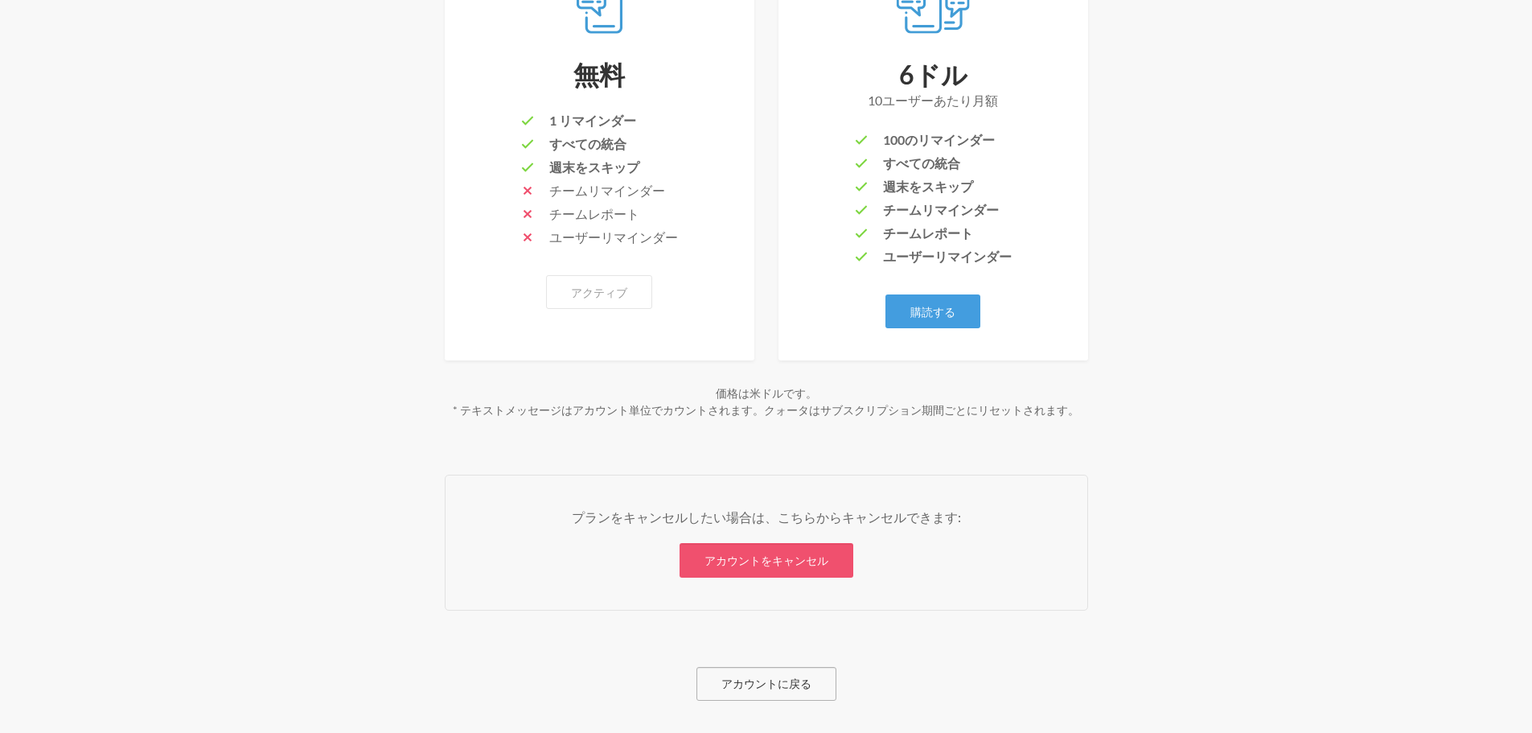
click at [791, 672] on link "アカウントに戻る" at bounding box center [767, 684] width 140 height 34
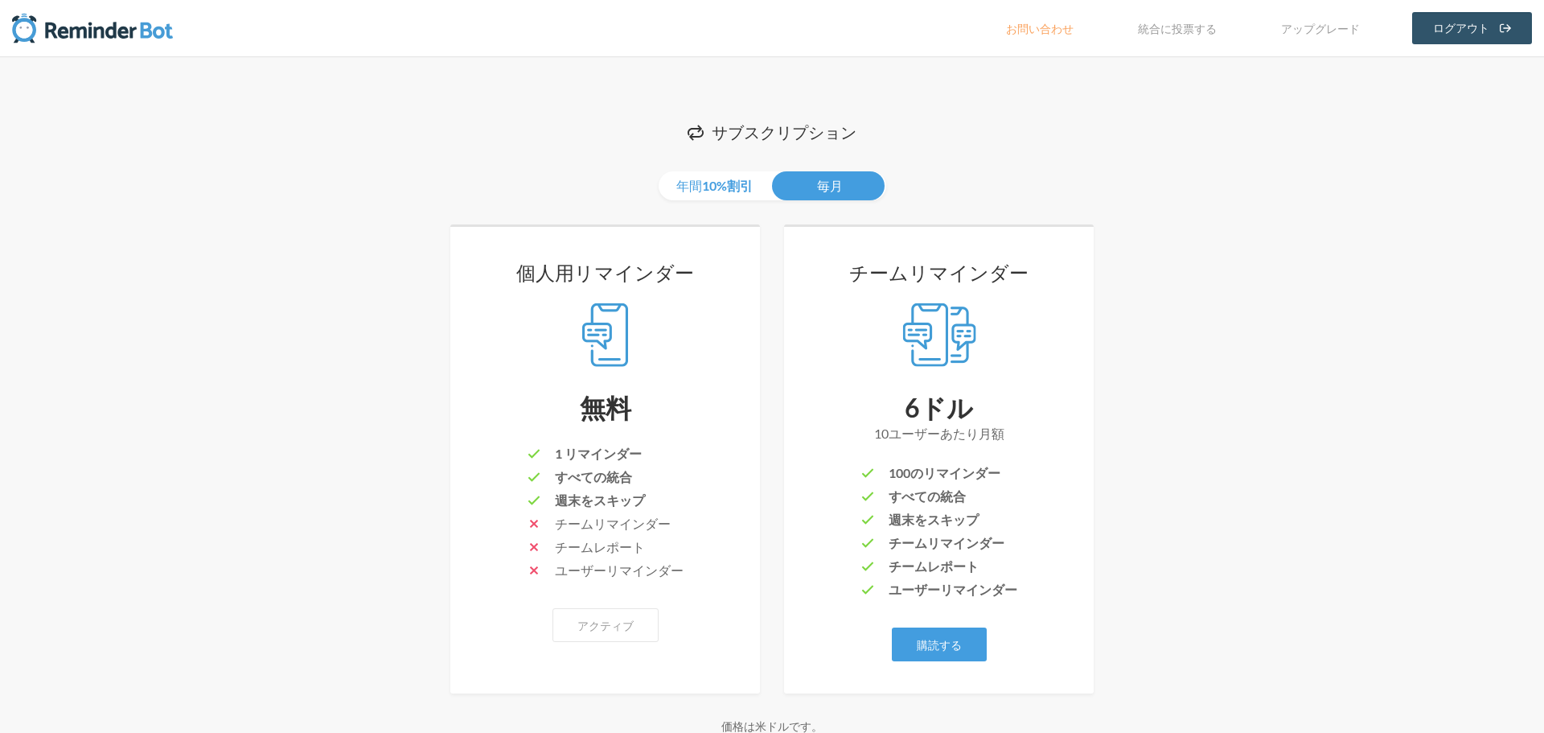
select select "**"
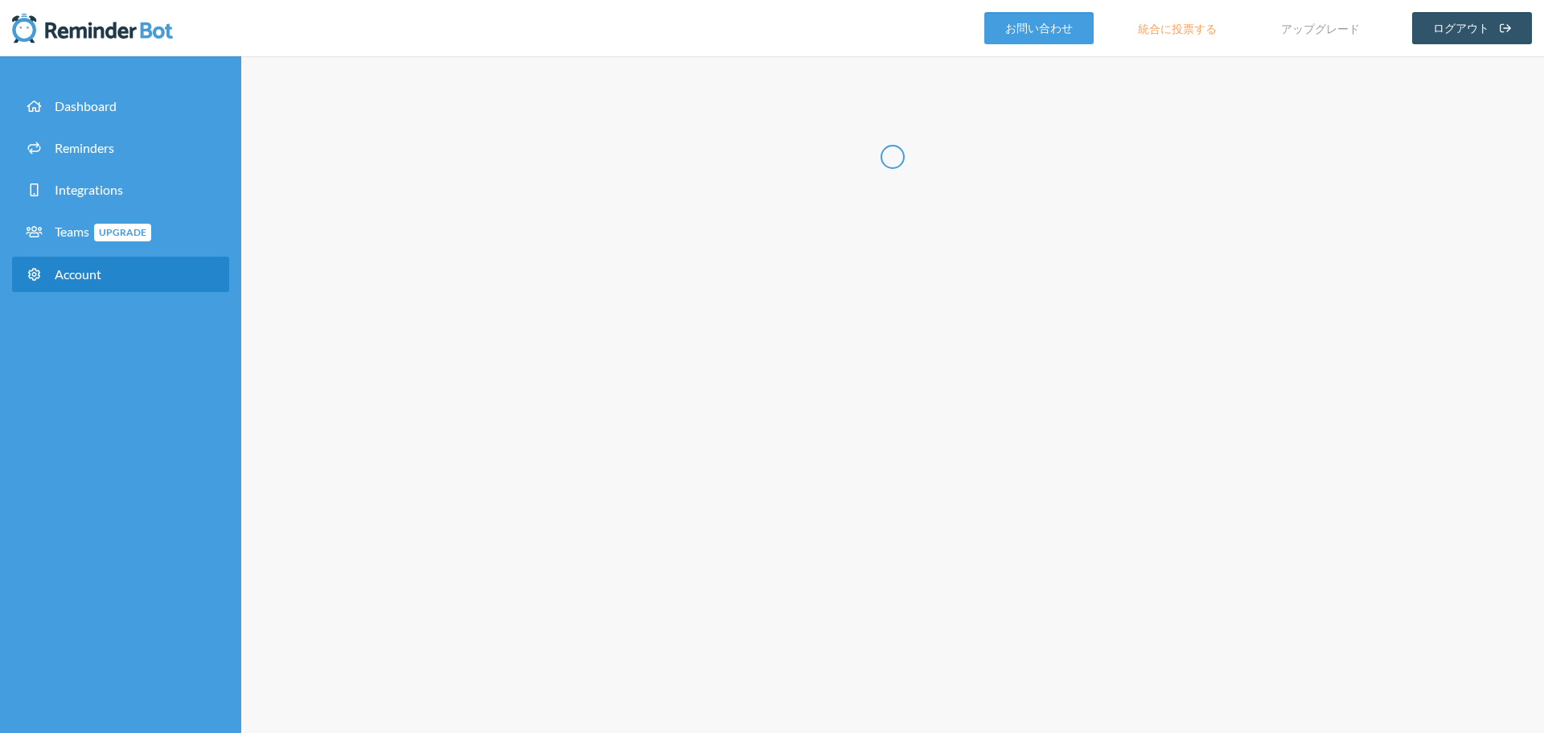
type input "**"
type input "**********"
select select "**"
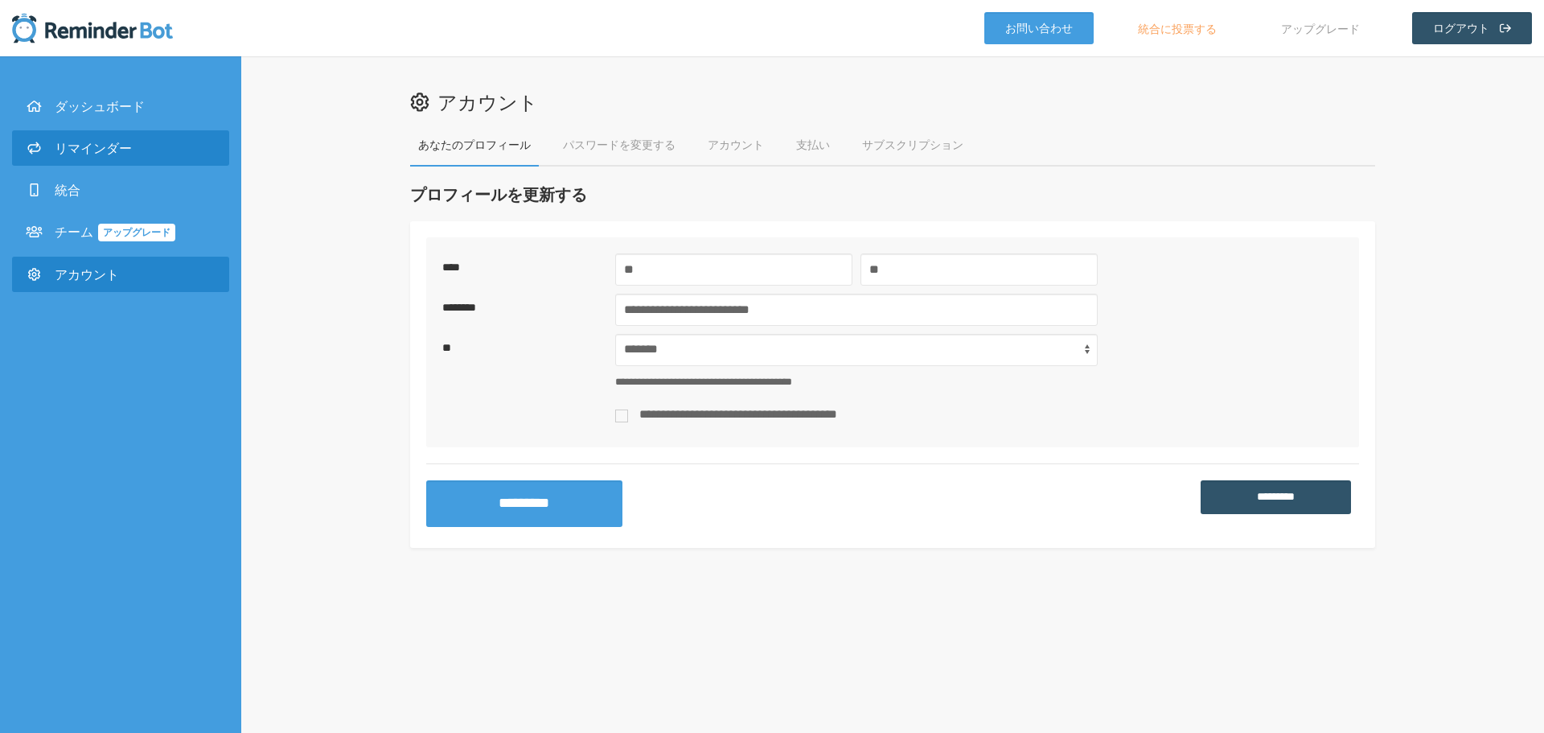
click at [77, 145] on font "リマインダー" at bounding box center [93, 147] width 77 height 15
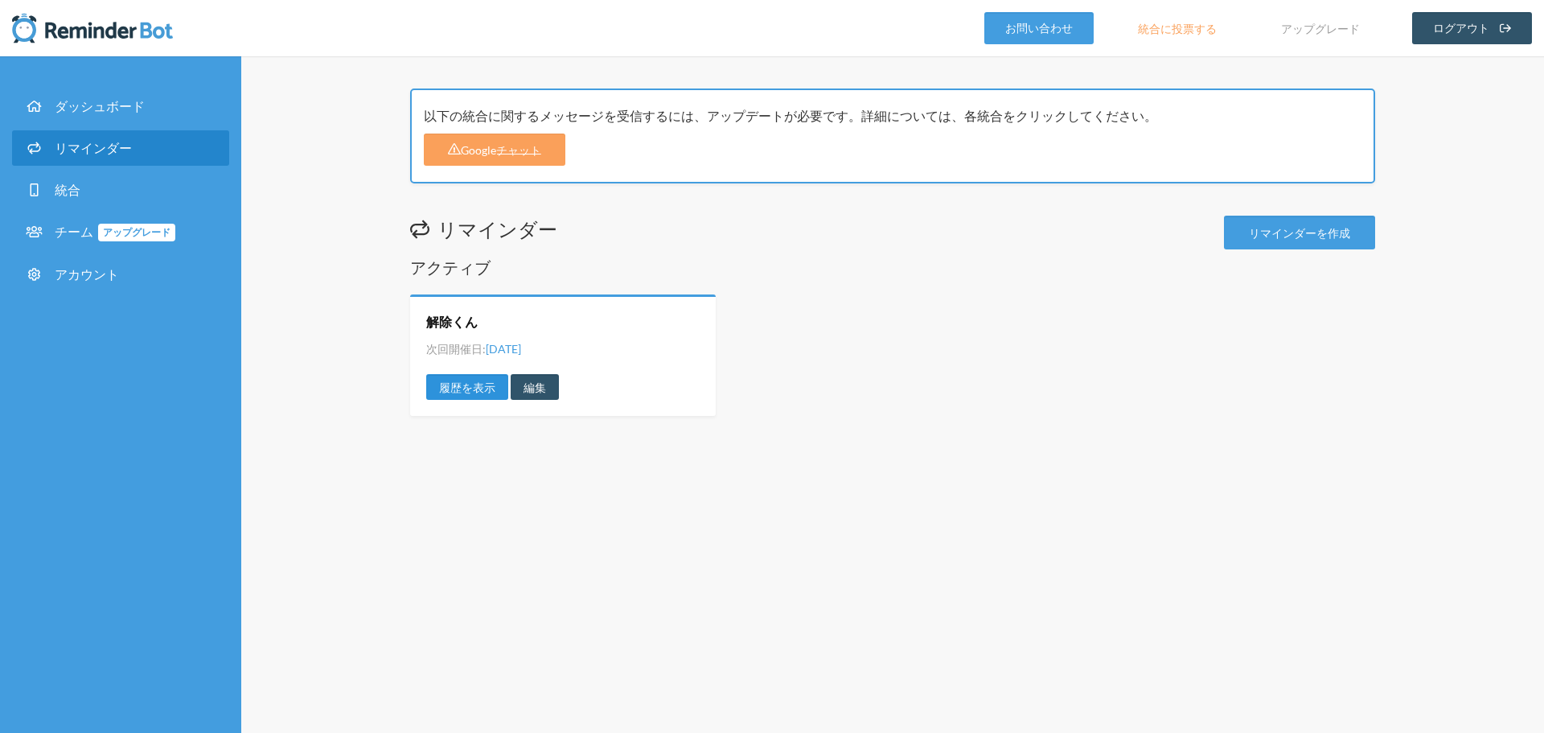
click at [484, 386] on font "履歴を表示" at bounding box center [467, 387] width 56 height 14
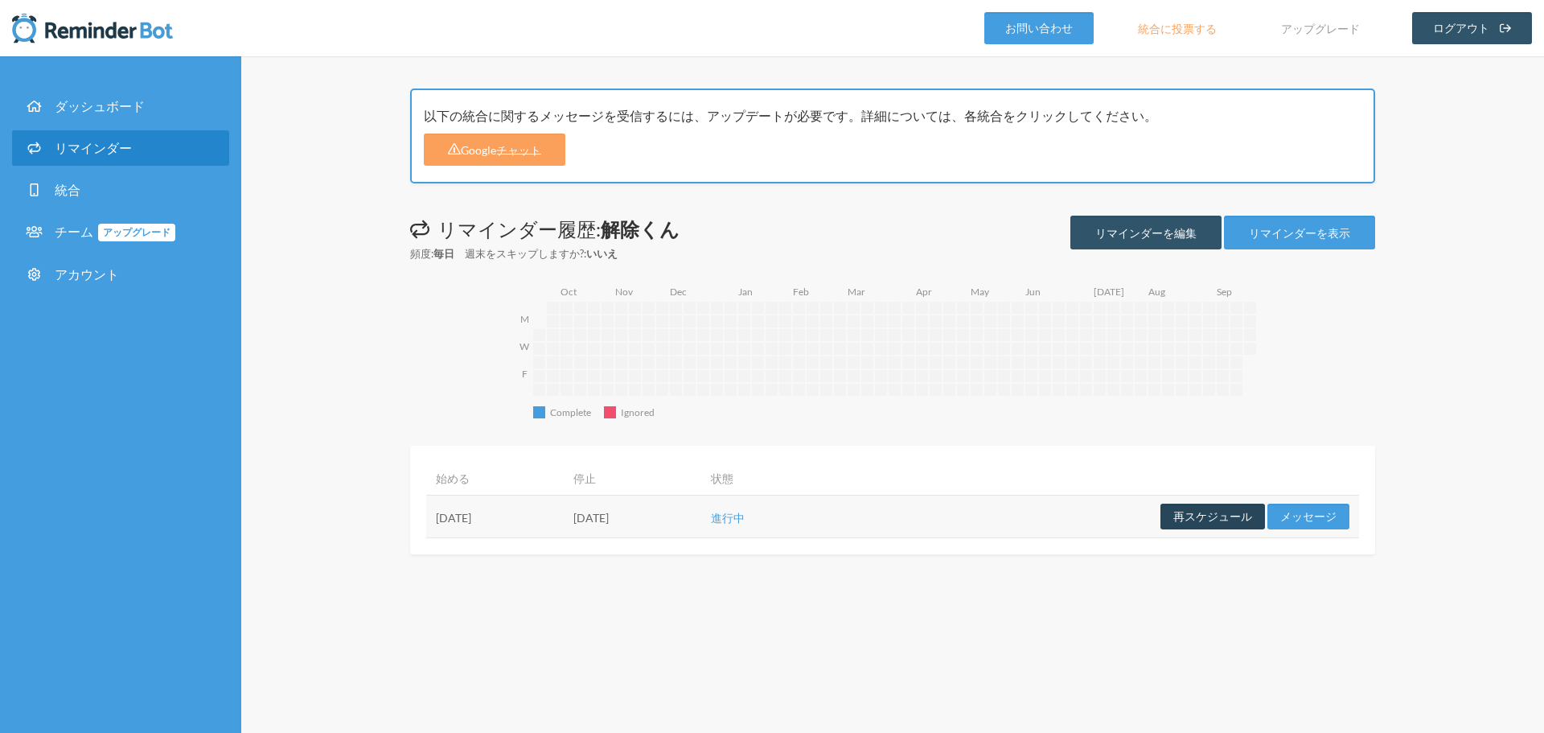
click at [1207, 511] on font "再スケジュール" at bounding box center [1213, 517] width 79 height 14
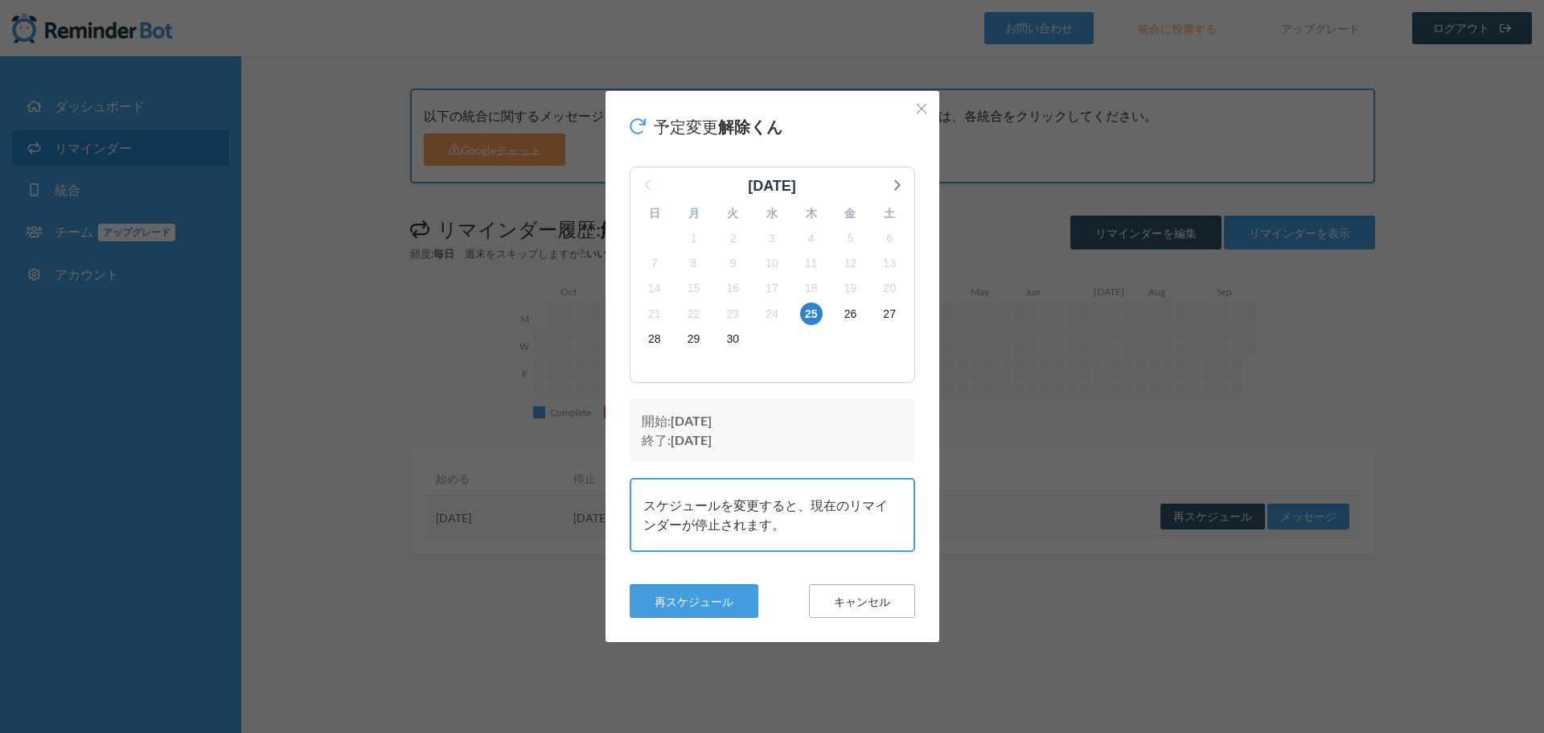
click at [840, 594] on font "キャンセル" at bounding box center [862, 601] width 56 height 14
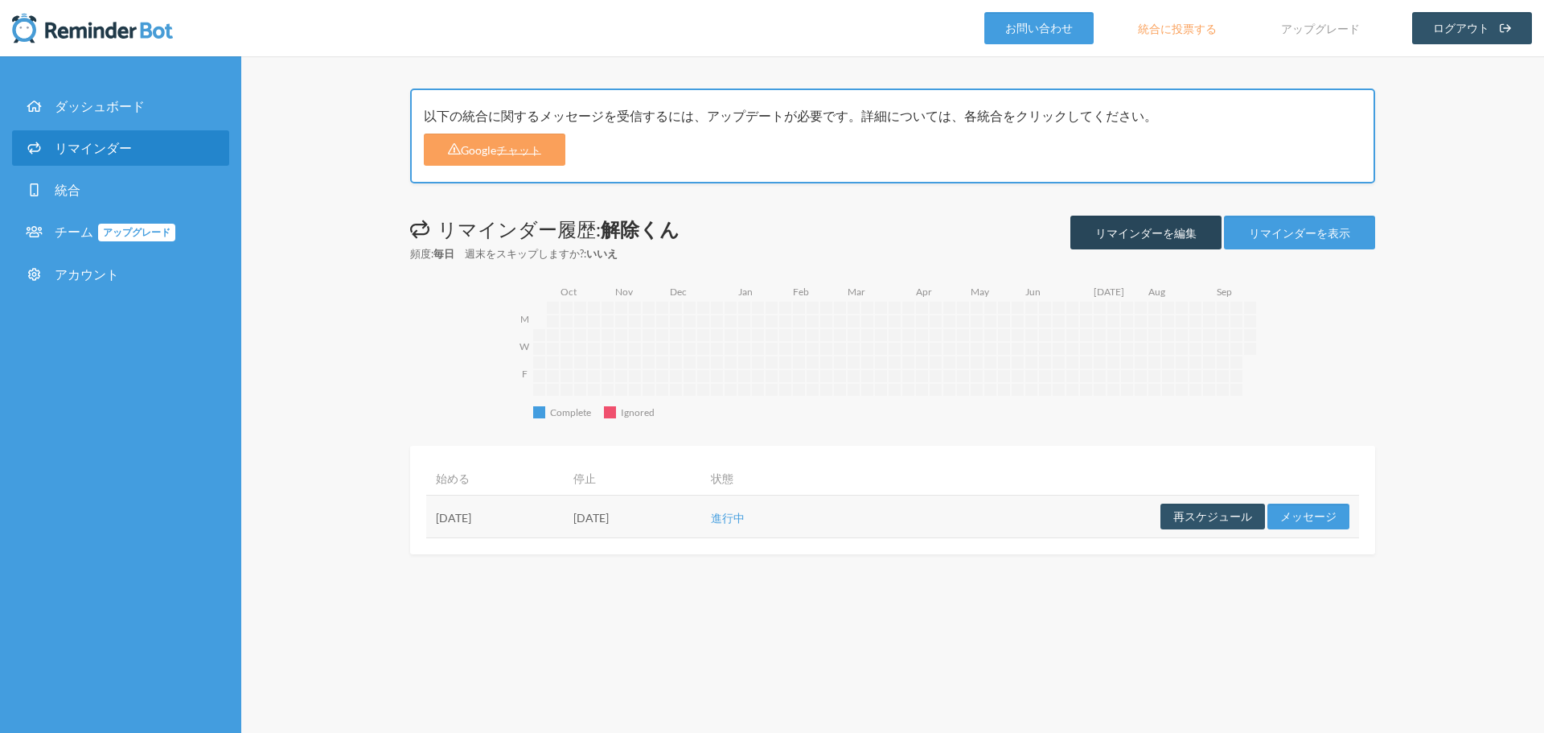
click at [1159, 235] on font "リマインダーを編集" at bounding box center [1146, 233] width 101 height 14
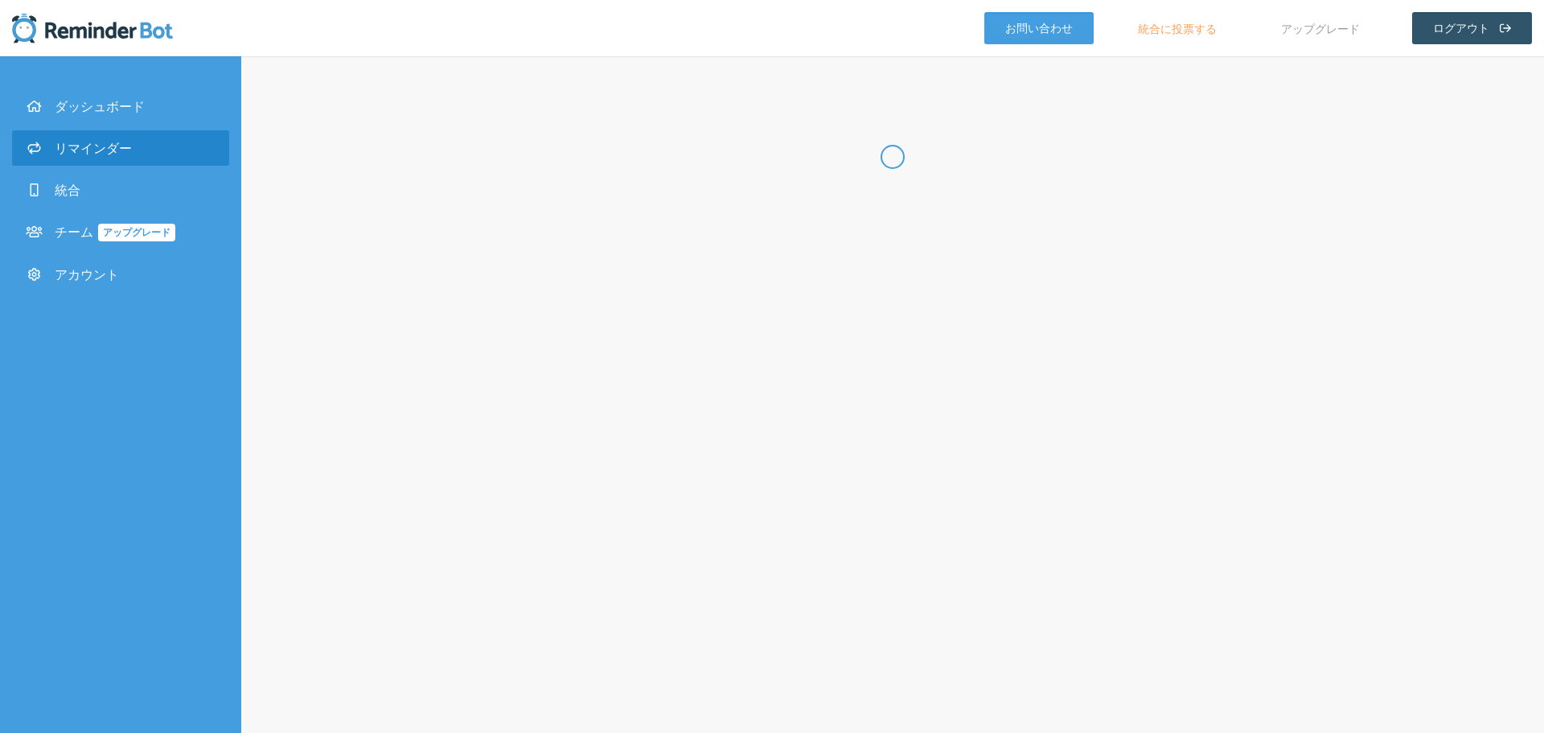
radio input "false"
radio input "true"
type input "解除くん"
select select "09:30:00"
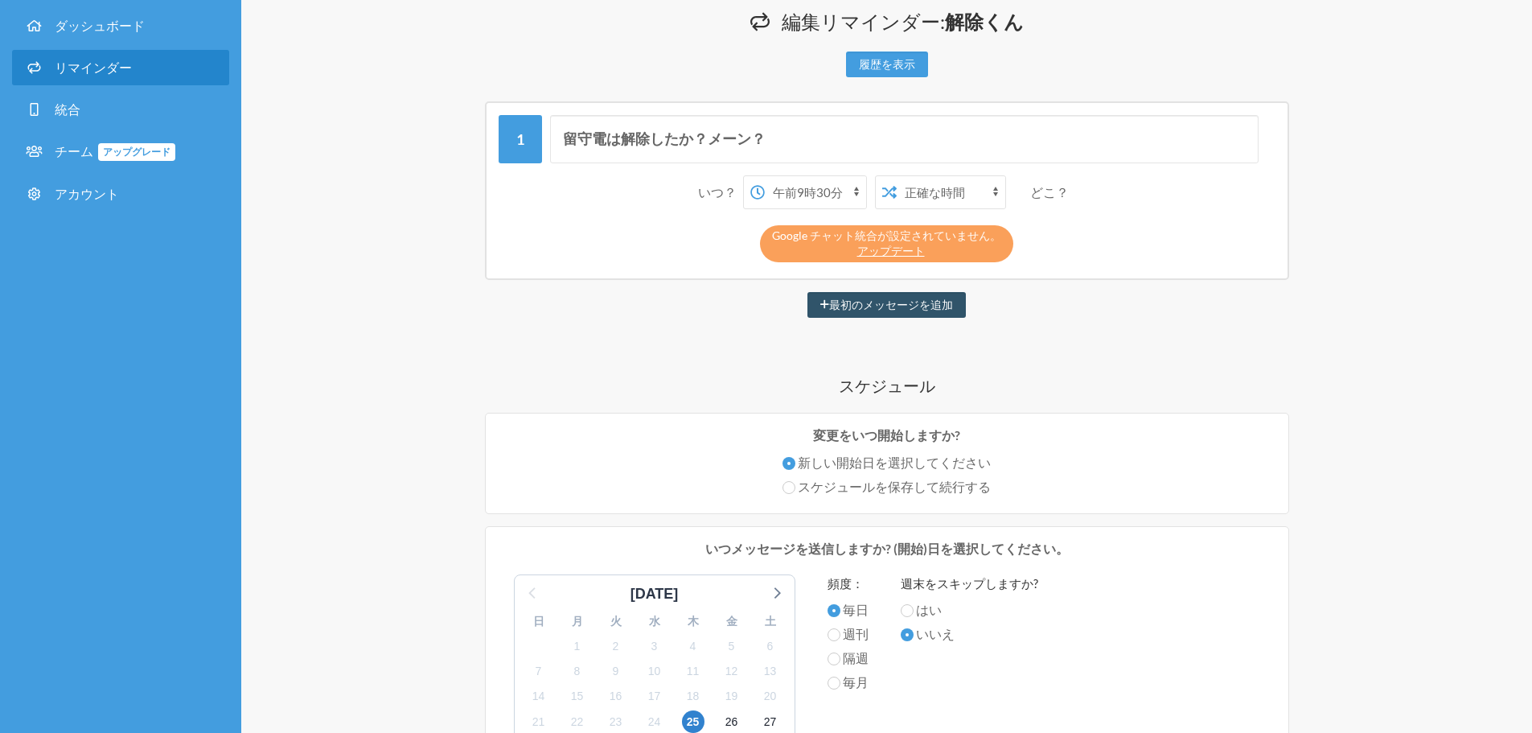
scroll to position [322, 0]
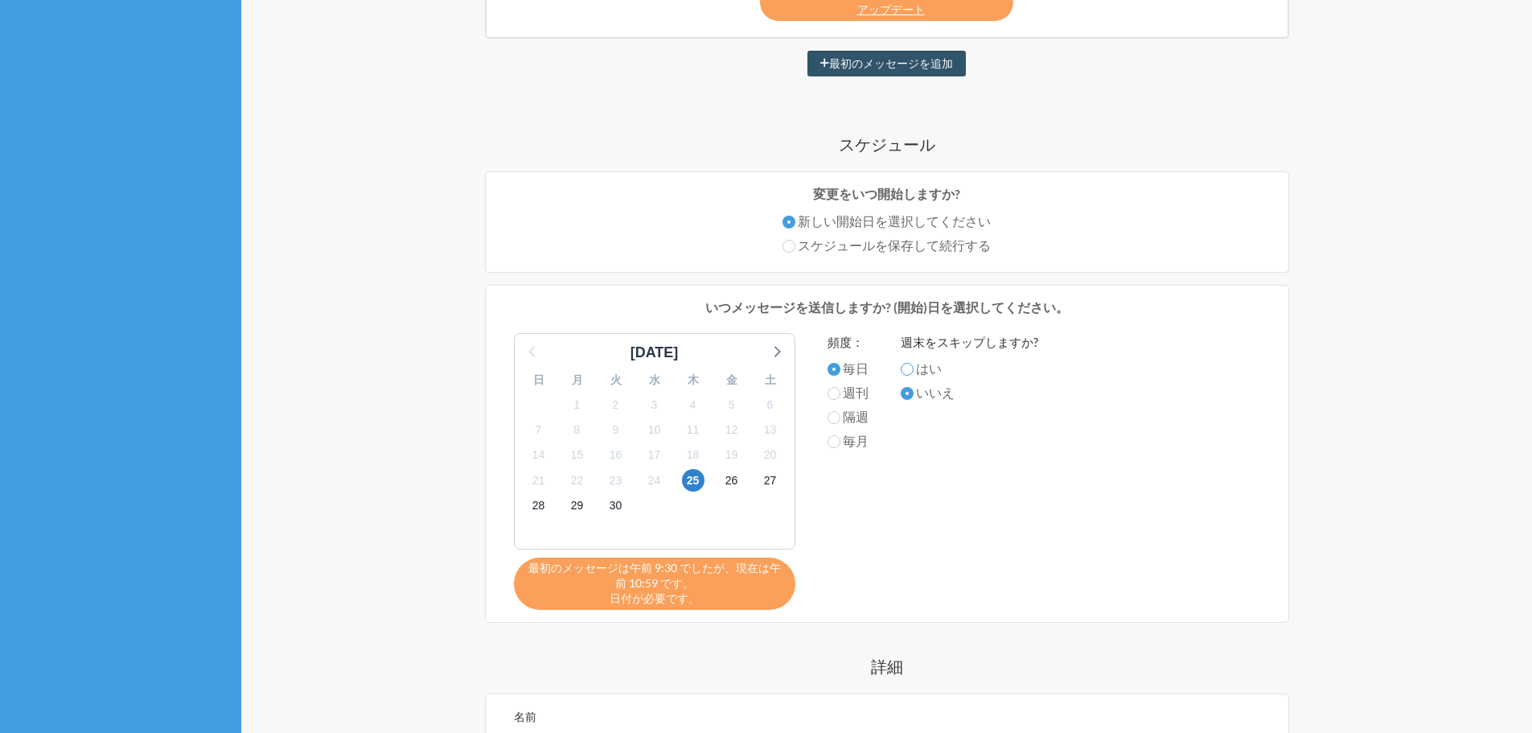
click at [909, 374] on input "はい" at bounding box center [907, 369] width 13 height 13
radio input "true"
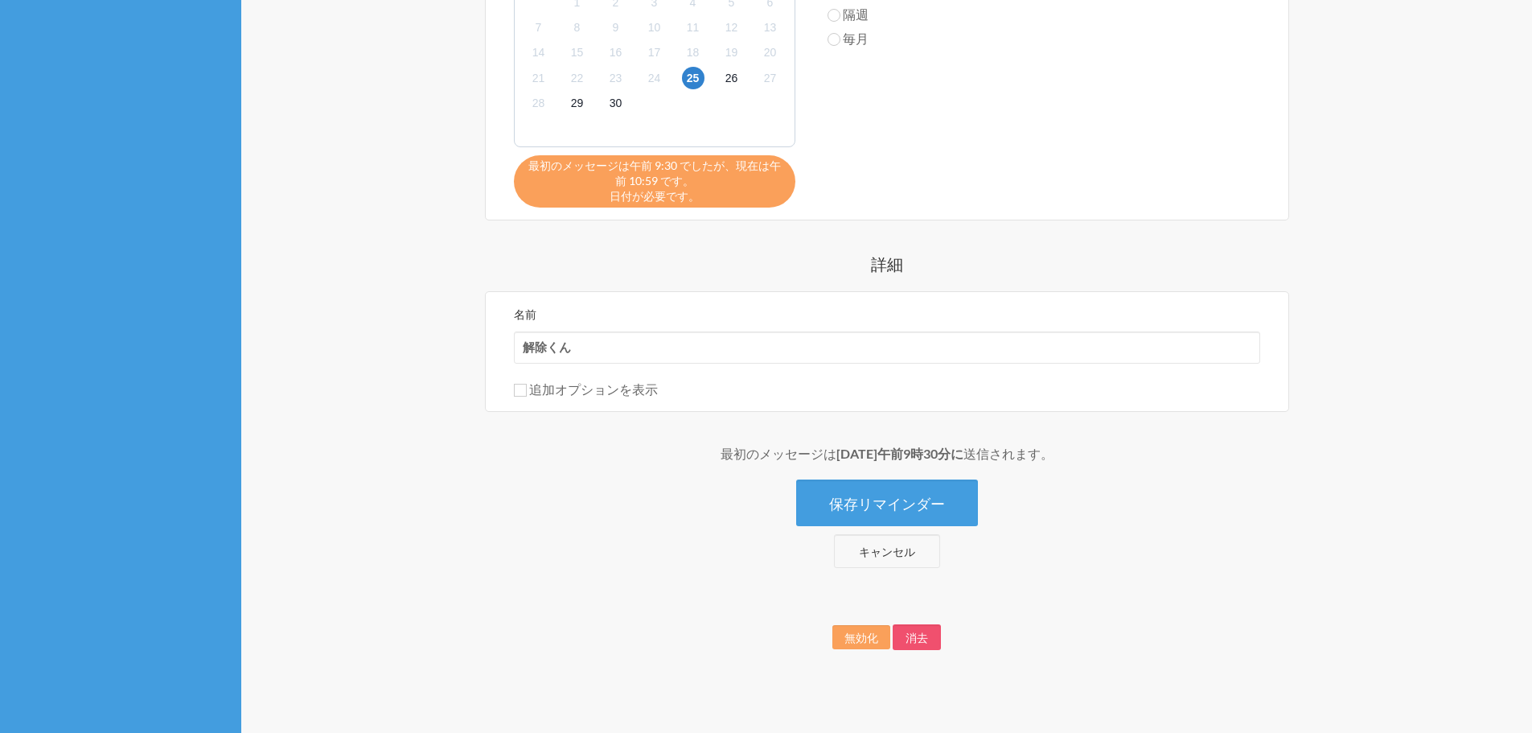
scroll to position [734, 0]
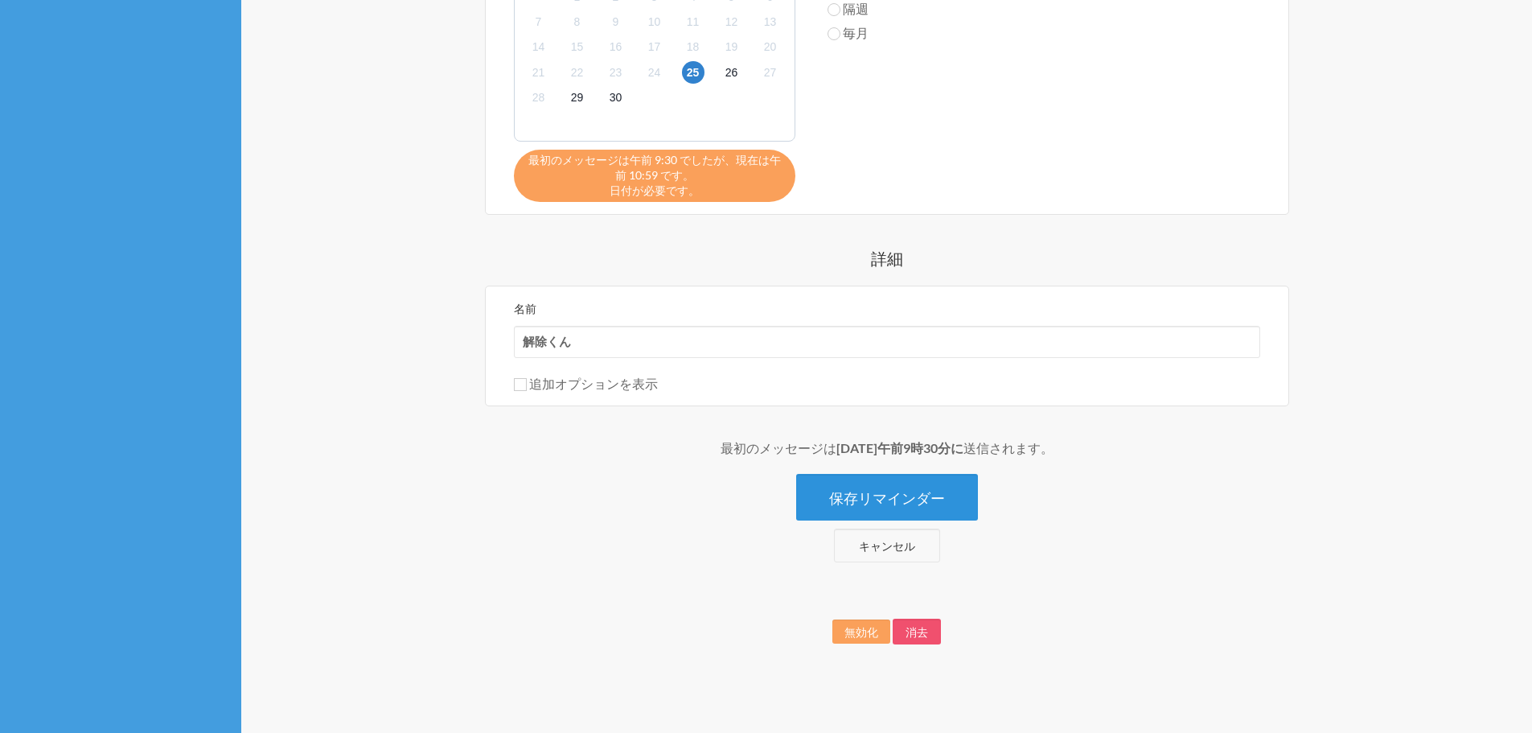
click at [911, 491] on font "保存リマインダー" at bounding box center [887, 498] width 116 height 18
click at [881, 496] on font "保存リマインダー" at bounding box center [887, 498] width 116 height 18
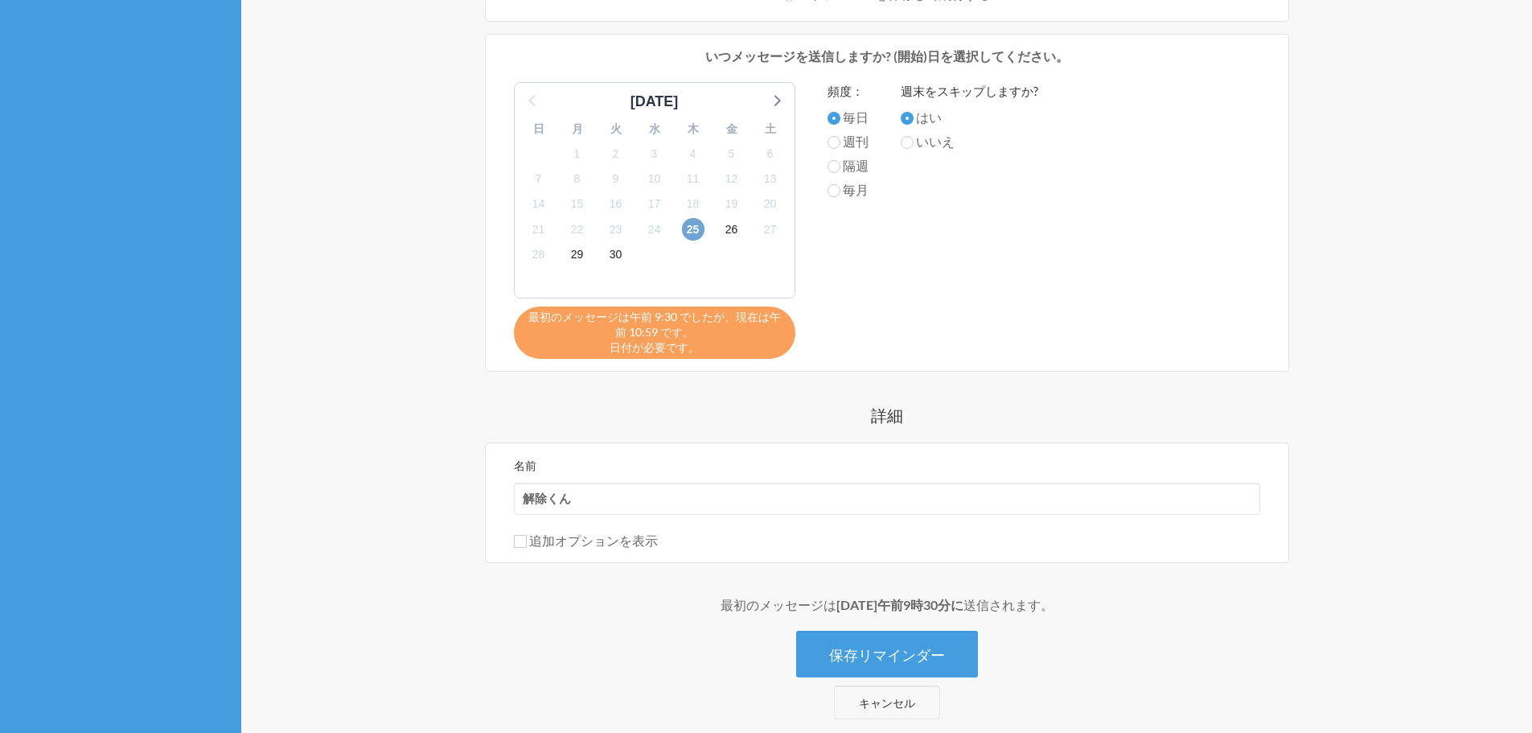
click at [691, 230] on font "25" at bounding box center [693, 229] width 13 height 13
click at [676, 232] on div "25" at bounding box center [693, 229] width 39 height 25
click at [664, 234] on span "24" at bounding box center [655, 229] width 23 height 23
click at [693, 234] on font "25" at bounding box center [693, 229] width 13 height 13
click at [907, 663] on font "保存リマインダー" at bounding box center [887, 655] width 116 height 18
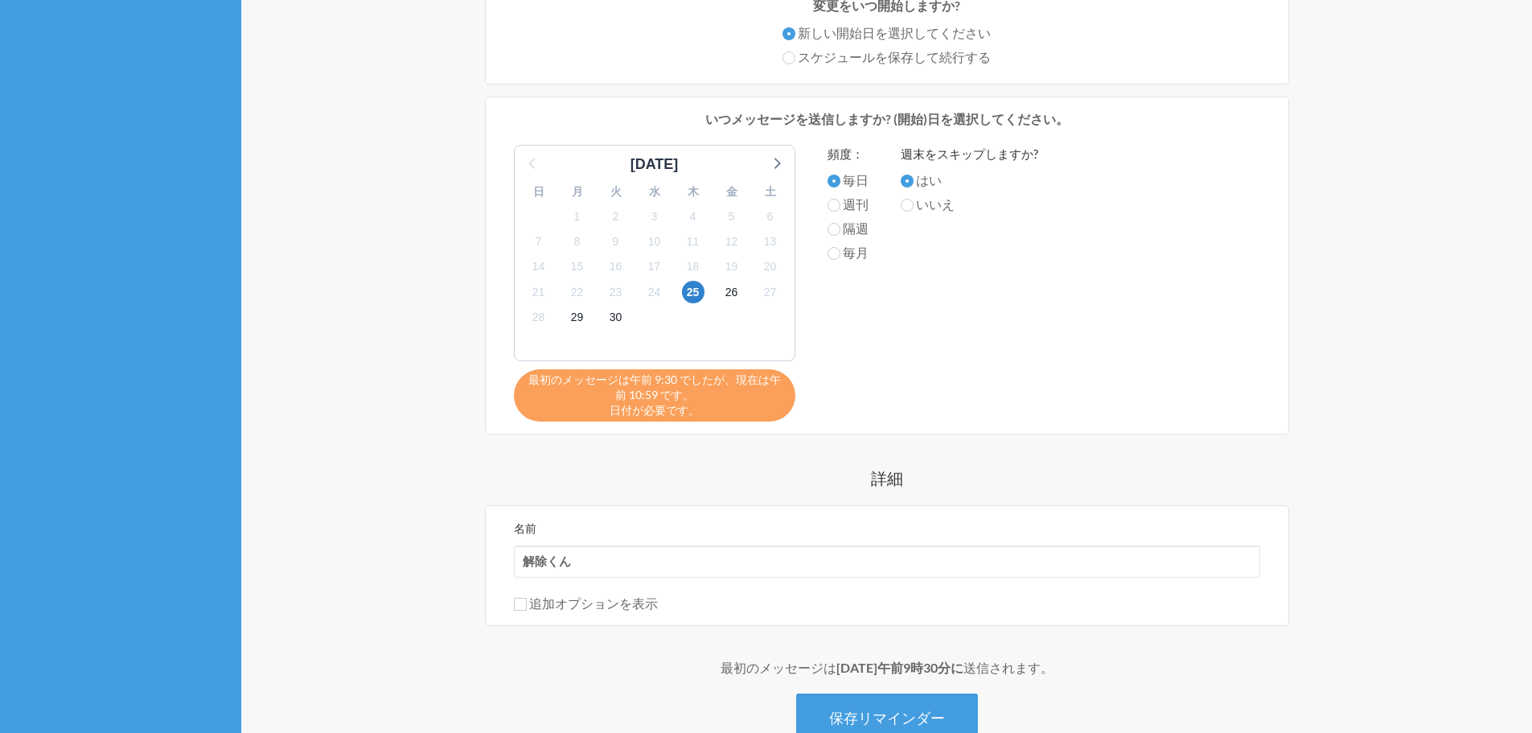
scroll to position [412, 0]
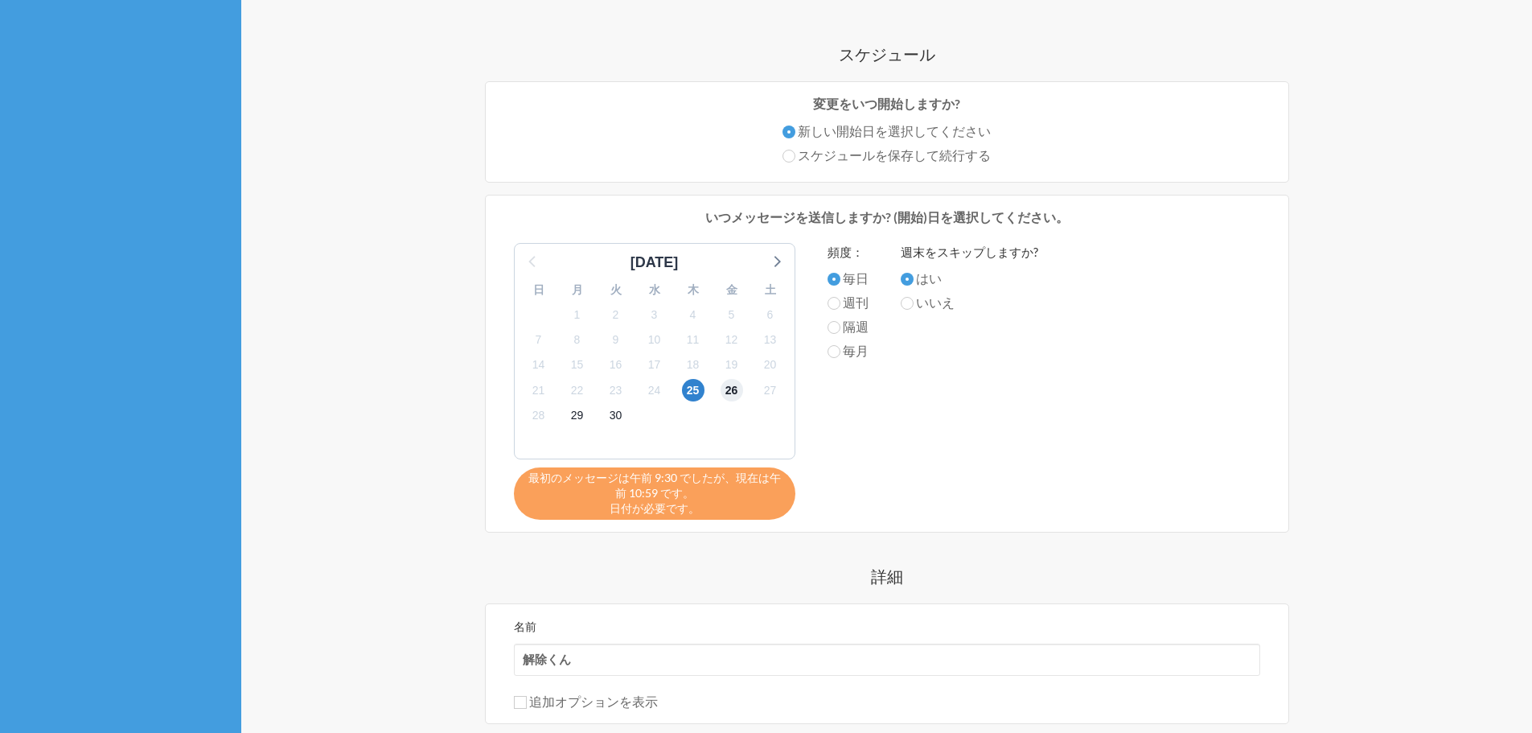
click at [730, 390] on font "26" at bounding box center [732, 390] width 13 height 13
click at [696, 397] on font "25" at bounding box center [693, 390] width 13 height 13
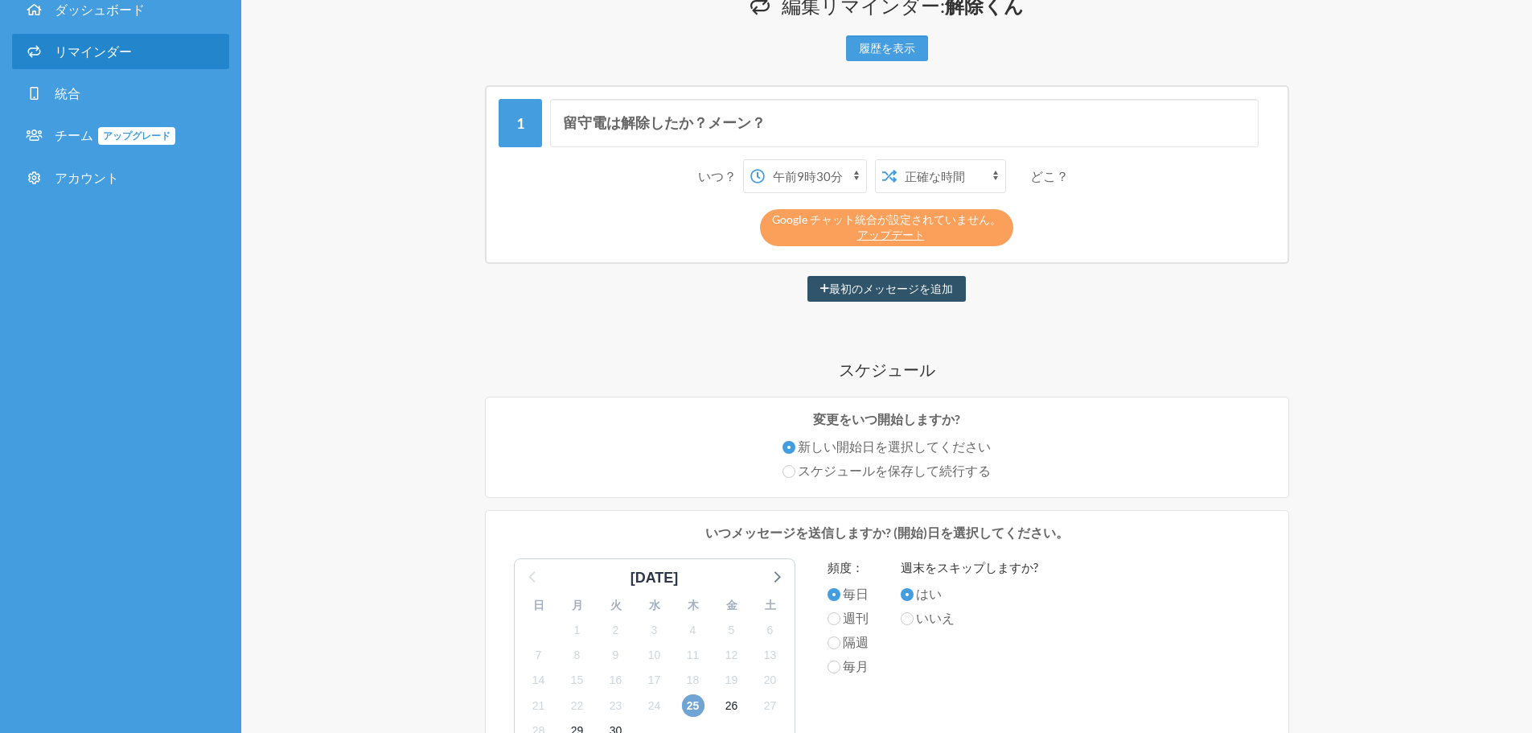
scroll to position [161, 0]
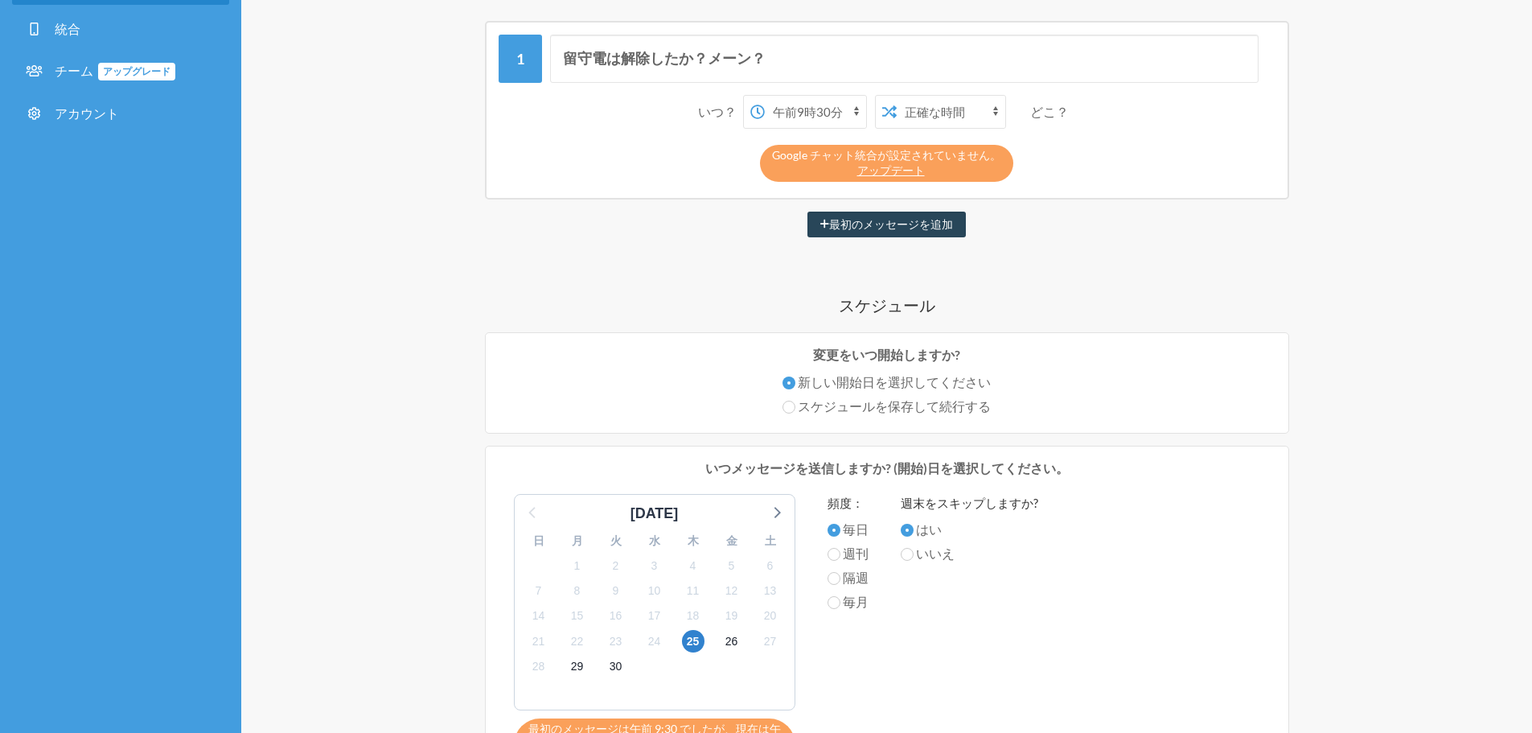
click at [843, 232] on font "最初のメッセージを追加" at bounding box center [891, 225] width 124 height 14
select select "10:30:00"
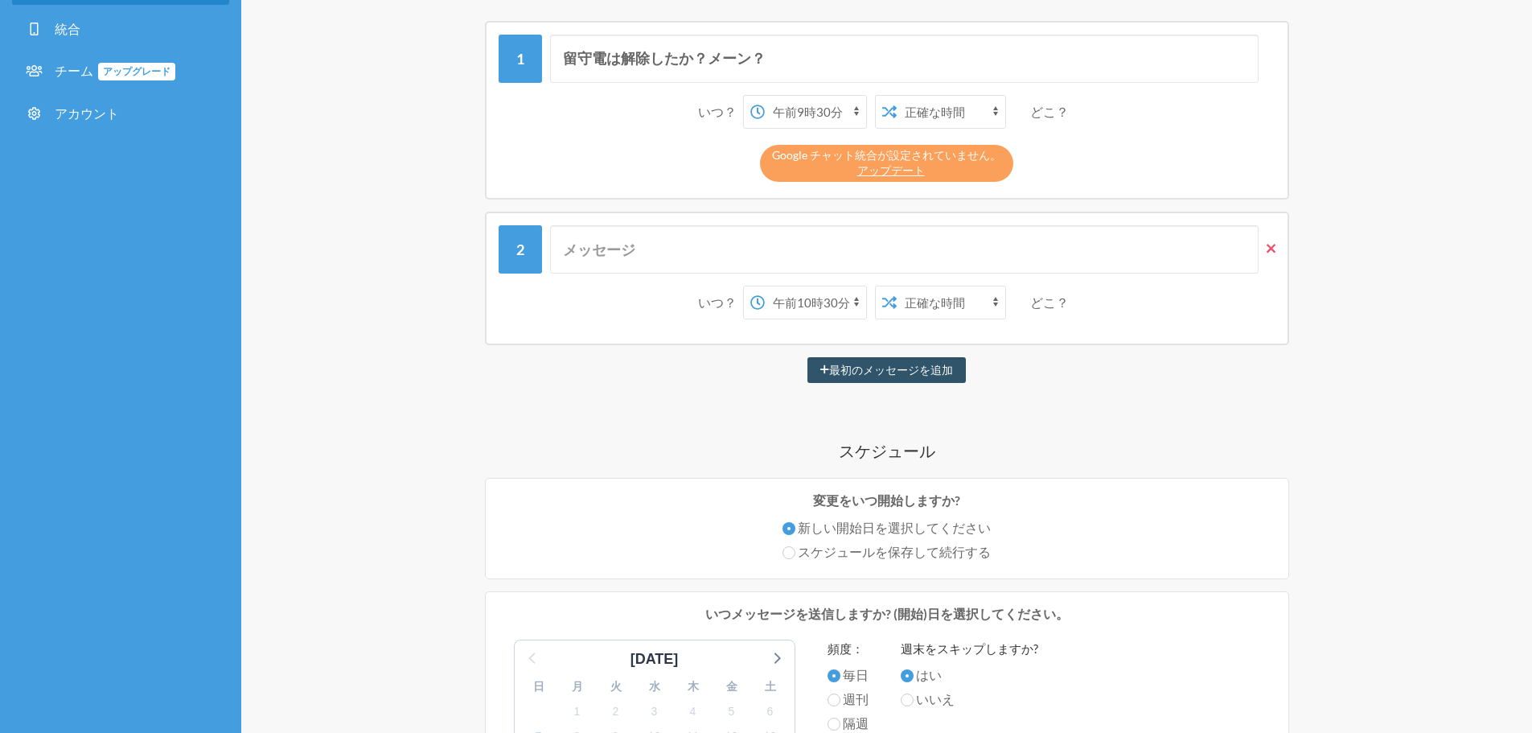
click at [1267, 255] on icon at bounding box center [1271, 248] width 9 height 14
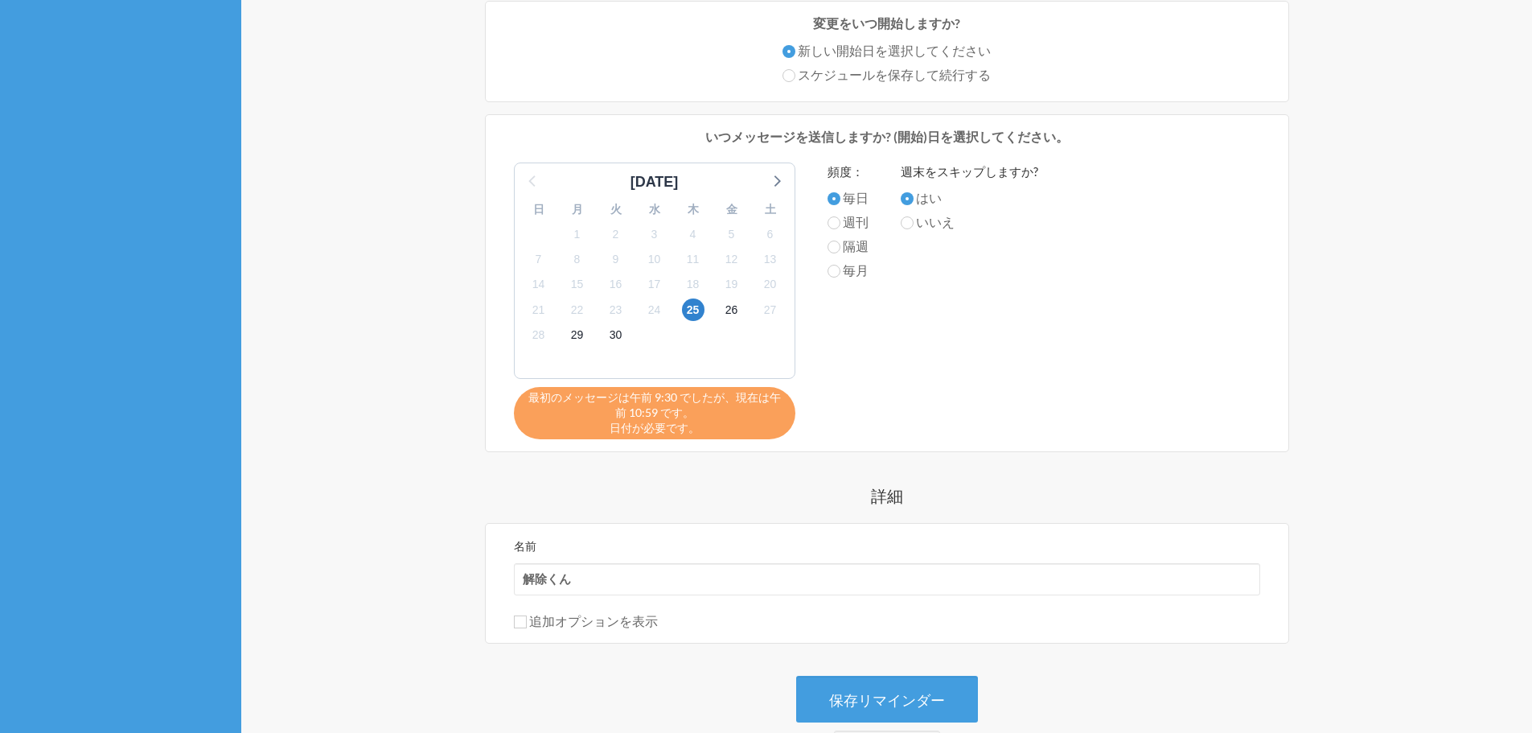
scroll to position [644, 0]
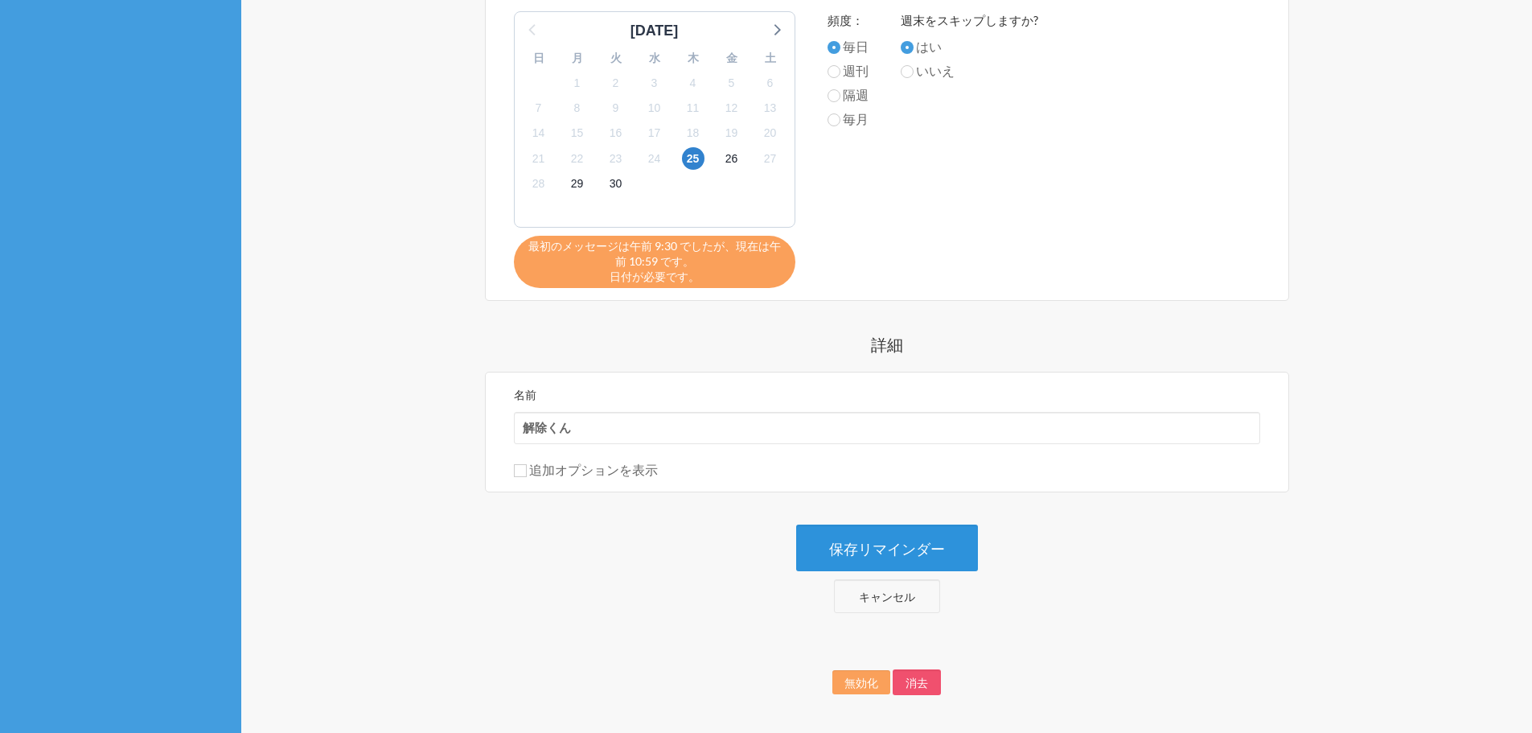
click at [906, 552] on font "保存リマインダー" at bounding box center [887, 549] width 116 height 18
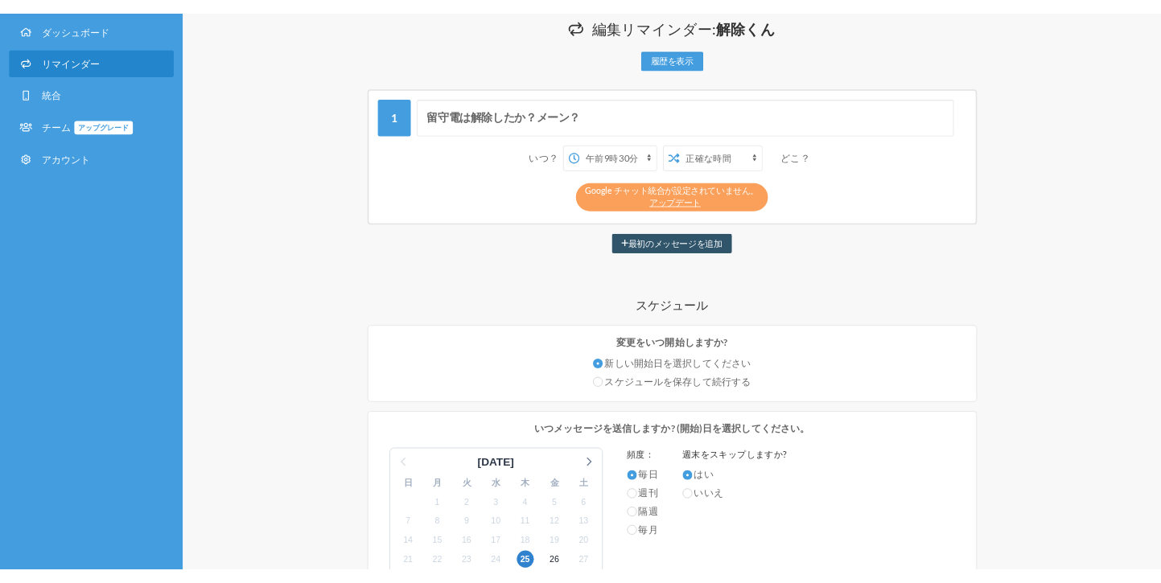
scroll to position [0, 0]
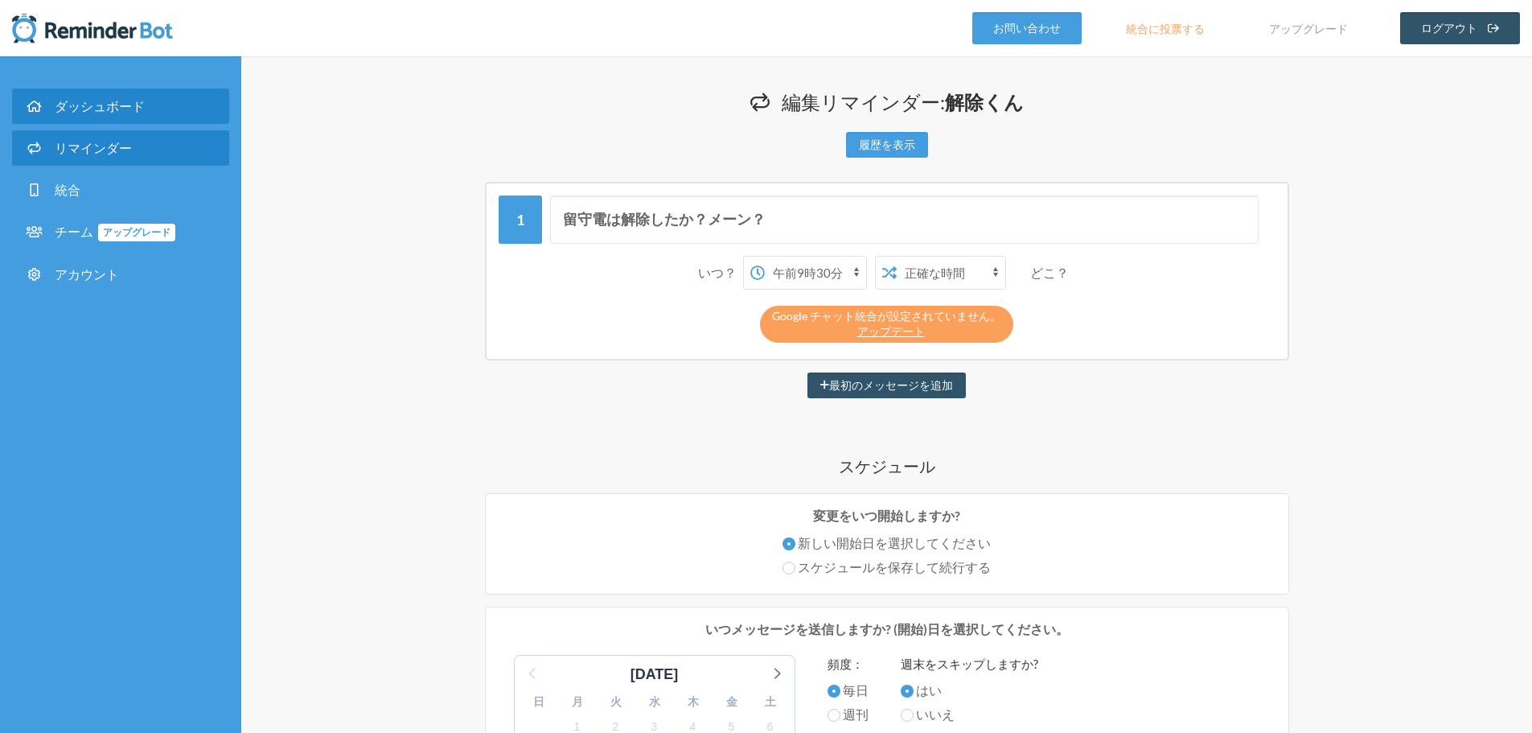
click at [121, 117] on link "ダッシュボード" at bounding box center [120, 105] width 217 height 35
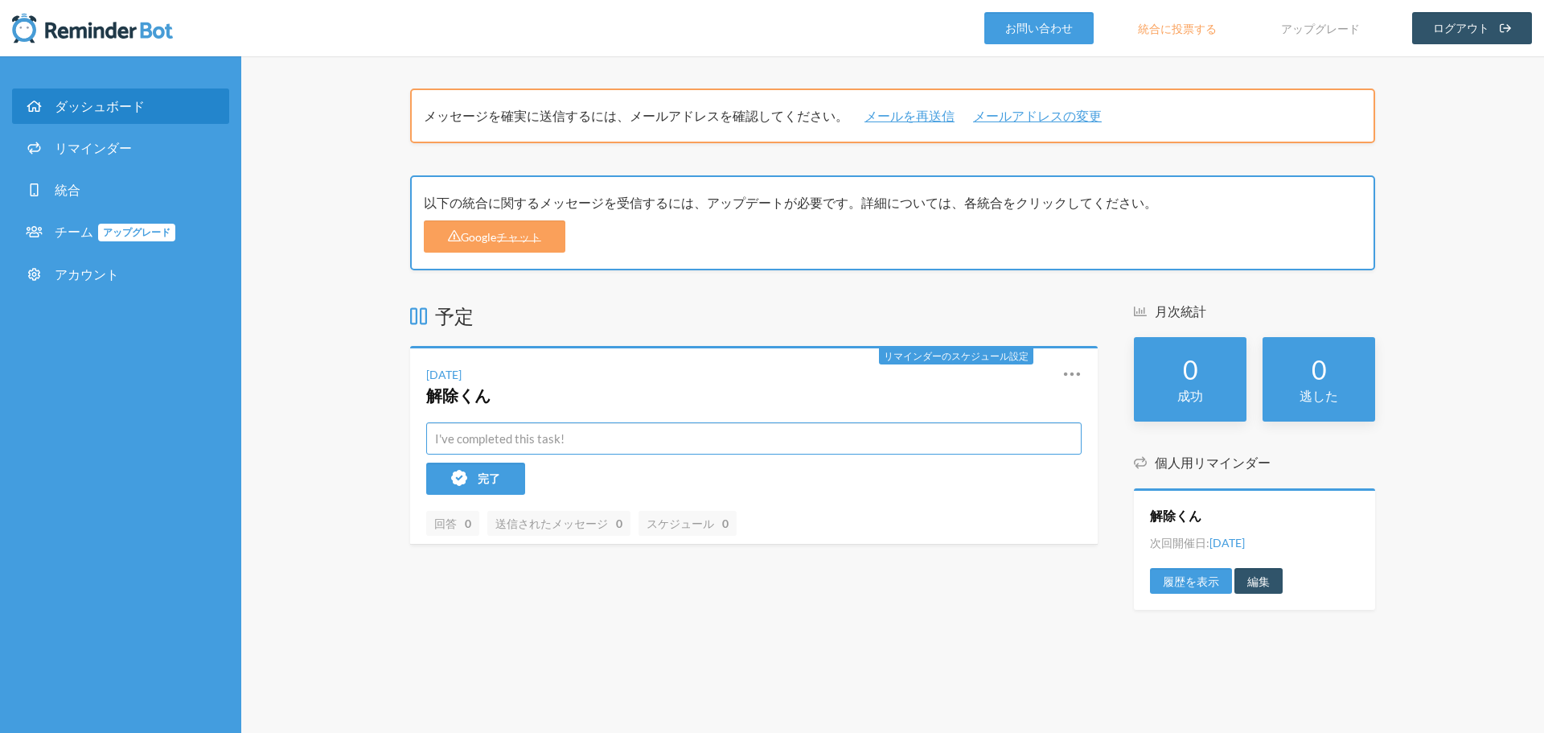
click at [644, 448] on input "text" at bounding box center [754, 438] width 656 height 32
click at [865, 611] on div "予定 リマインダーのスケジュール設定 9月25日（木） 解除くん 再スケジュール 履歴を表示 編集 完了 回答 0 送信されたメッセージ 0 スケジュール 0" at bounding box center [754, 463] width 688 height 323
click at [76, 25] on img at bounding box center [92, 28] width 161 height 32
